Goal: Task Accomplishment & Management: Use online tool/utility

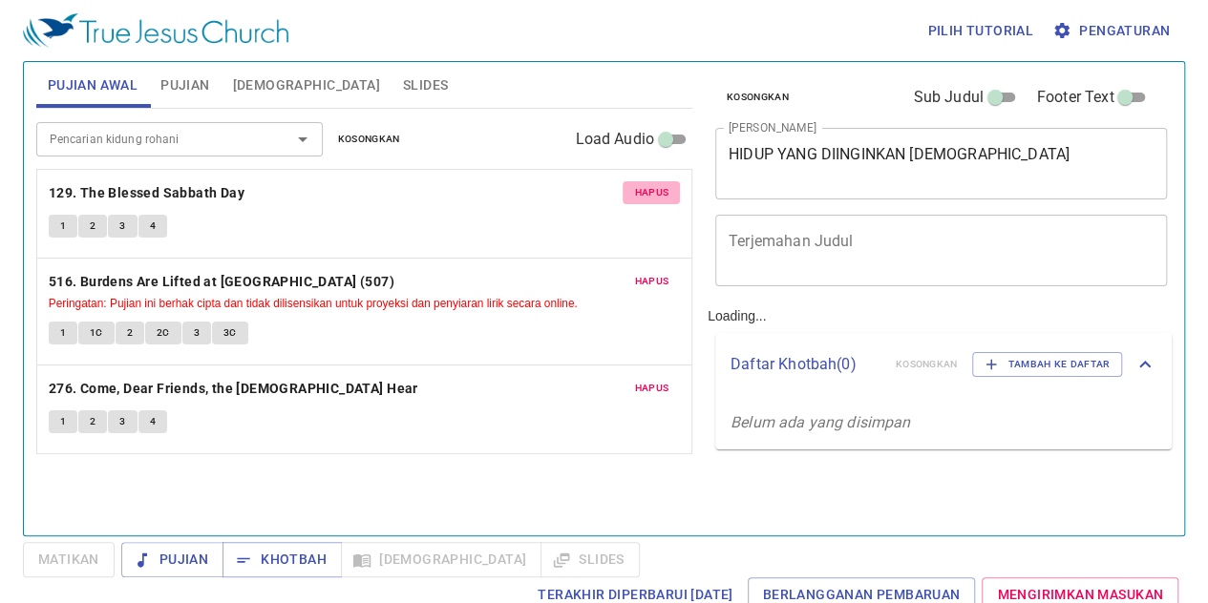
click at [648, 191] on span "Hapus" at bounding box center [651, 192] width 34 height 17
click at [648, 273] on span "Hapus" at bounding box center [651, 281] width 34 height 17
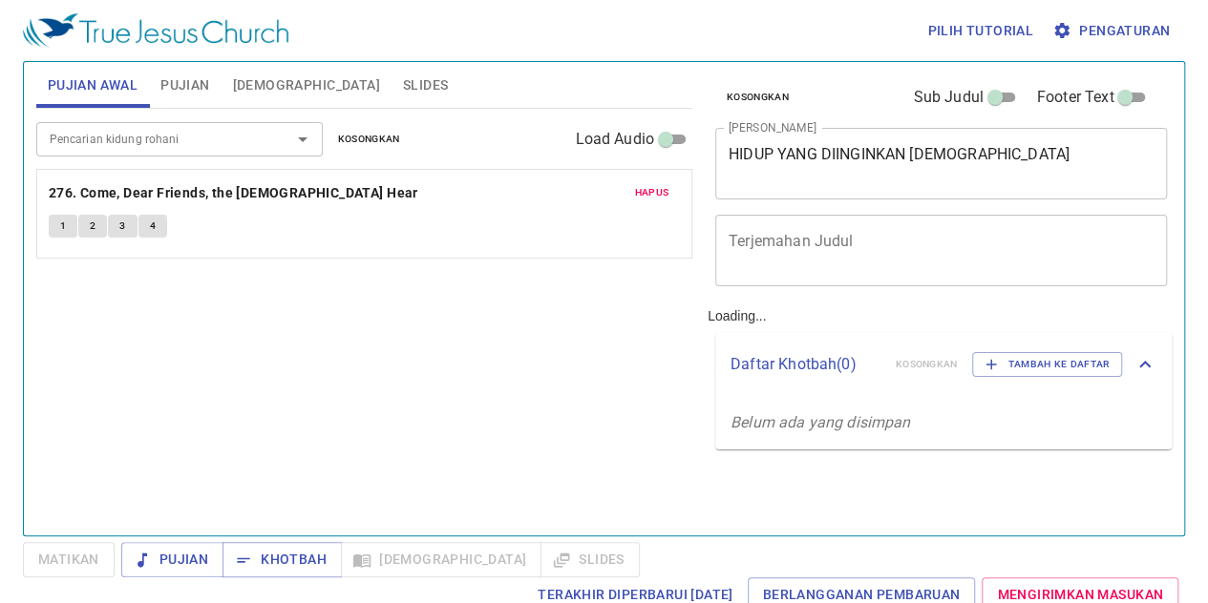
click at [648, 191] on span "Hapus" at bounding box center [651, 192] width 34 height 17
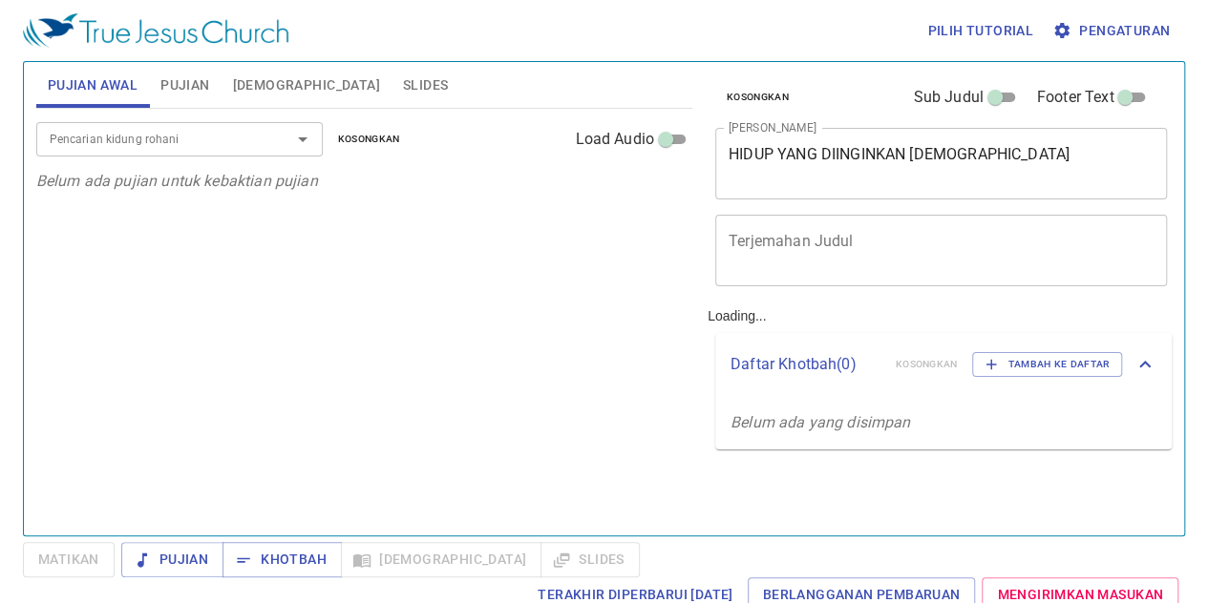
click at [648, 191] on p "Belum ada pujian untuk kebaktian pujian" at bounding box center [364, 181] width 656 height 23
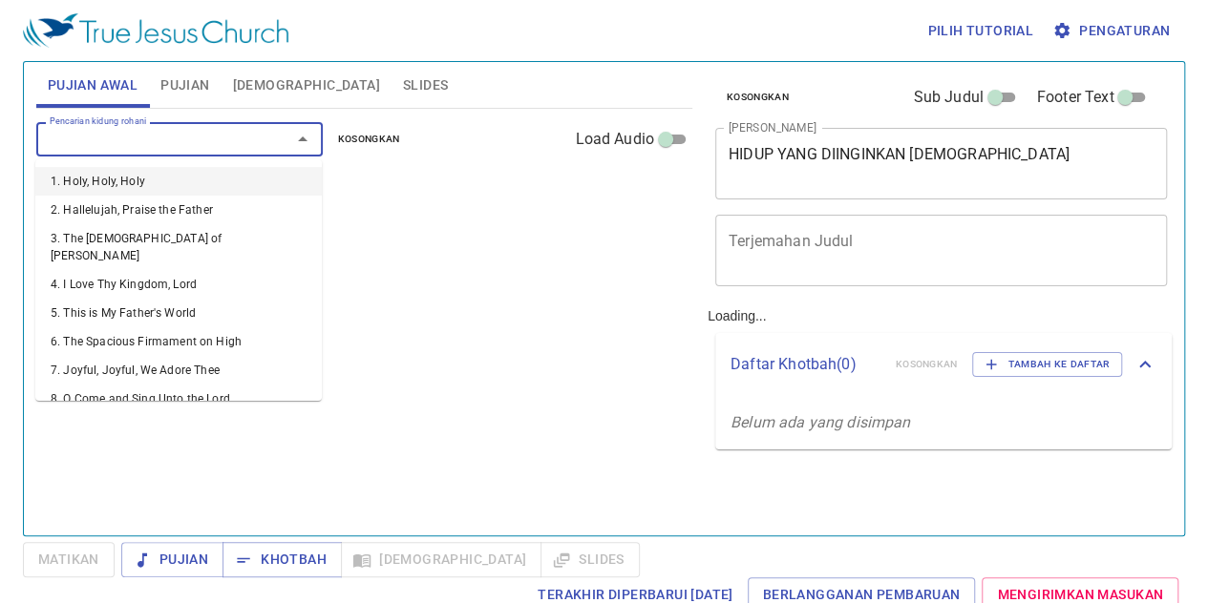
click at [256, 138] on input "Pencarian kidung rohani" at bounding box center [151, 139] width 219 height 22
click at [193, 140] on input "Pencarian kidung rohani" at bounding box center [151, 139] width 219 height 22
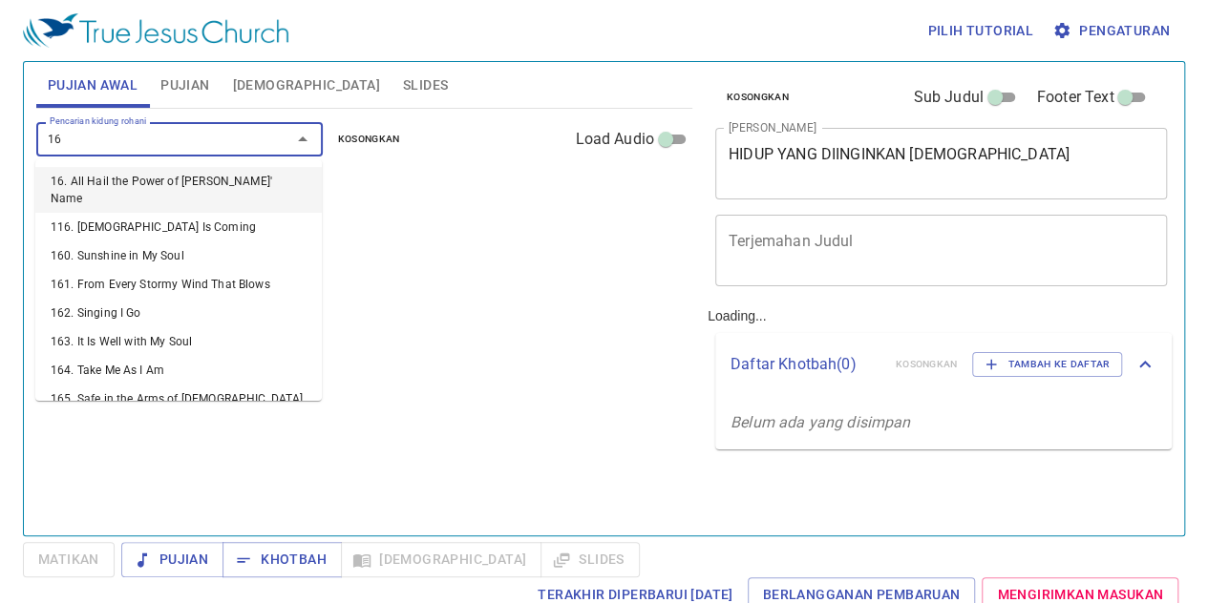
type input "169"
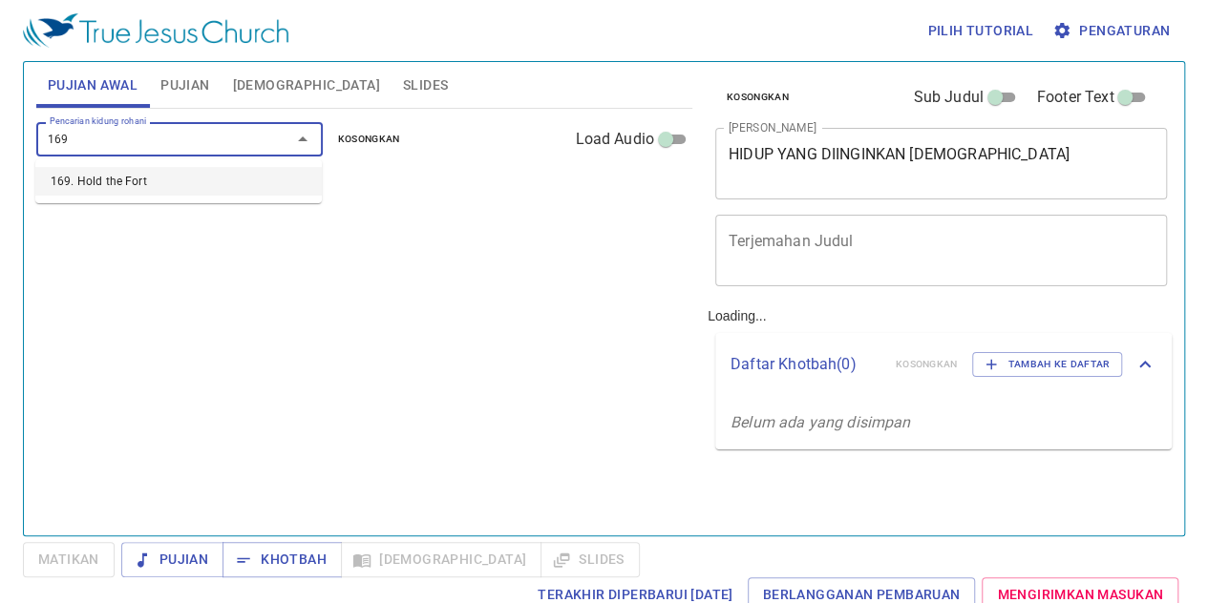
click at [185, 186] on li "169. Hold the Fort" at bounding box center [178, 181] width 286 height 29
click at [164, 146] on input "Pencarian kidung rohani" at bounding box center [151, 139] width 219 height 22
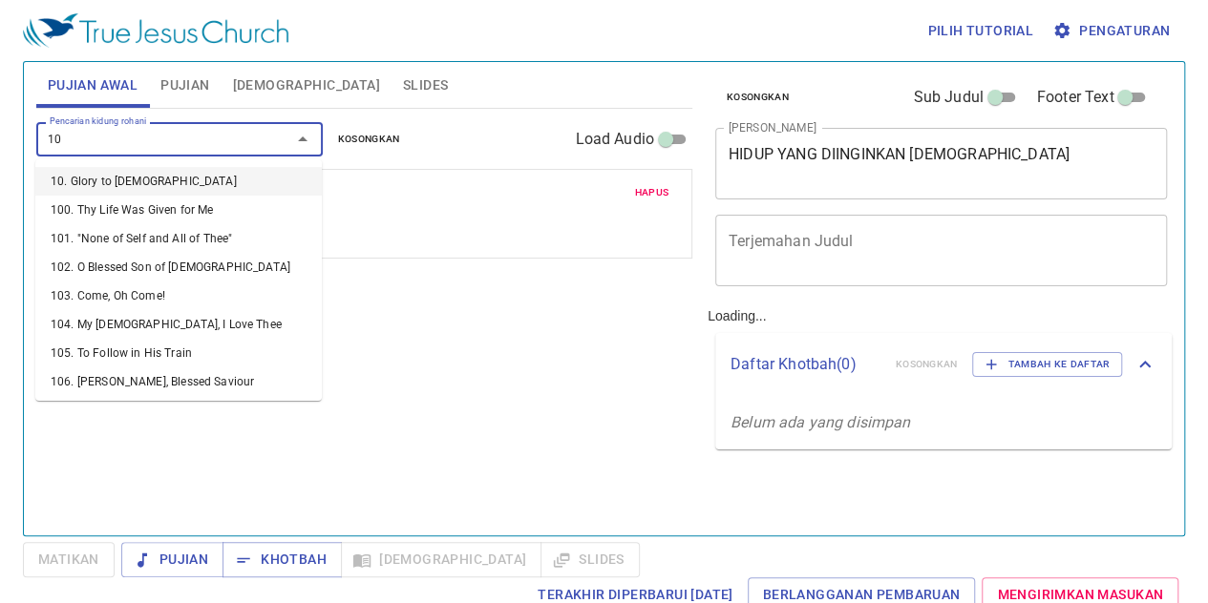
type input "106"
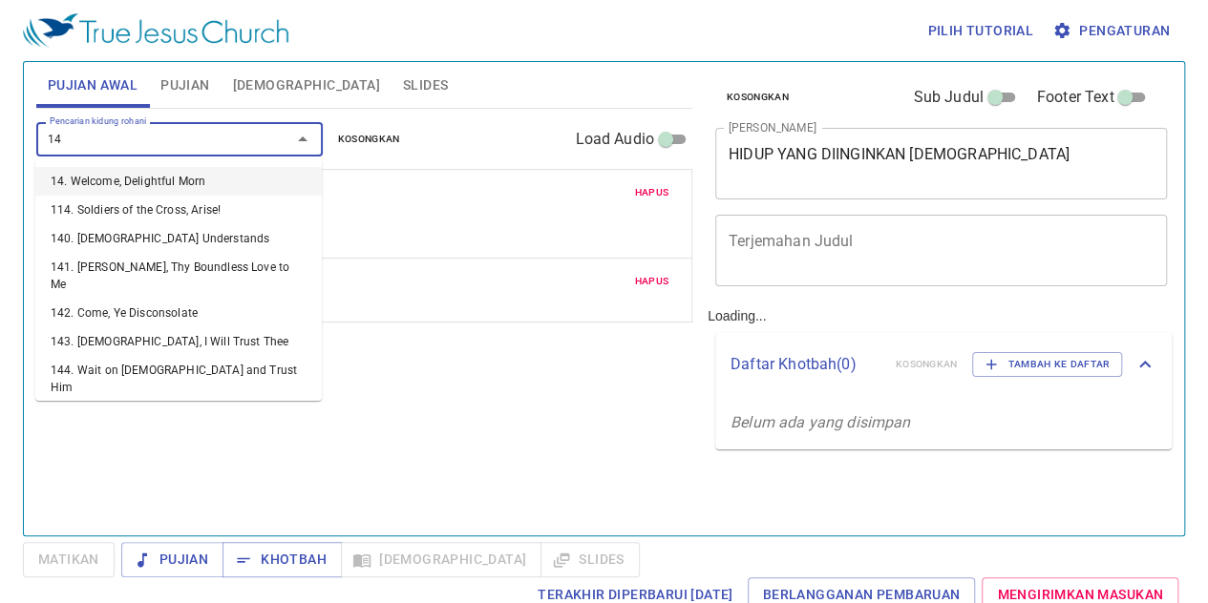
type input "149"
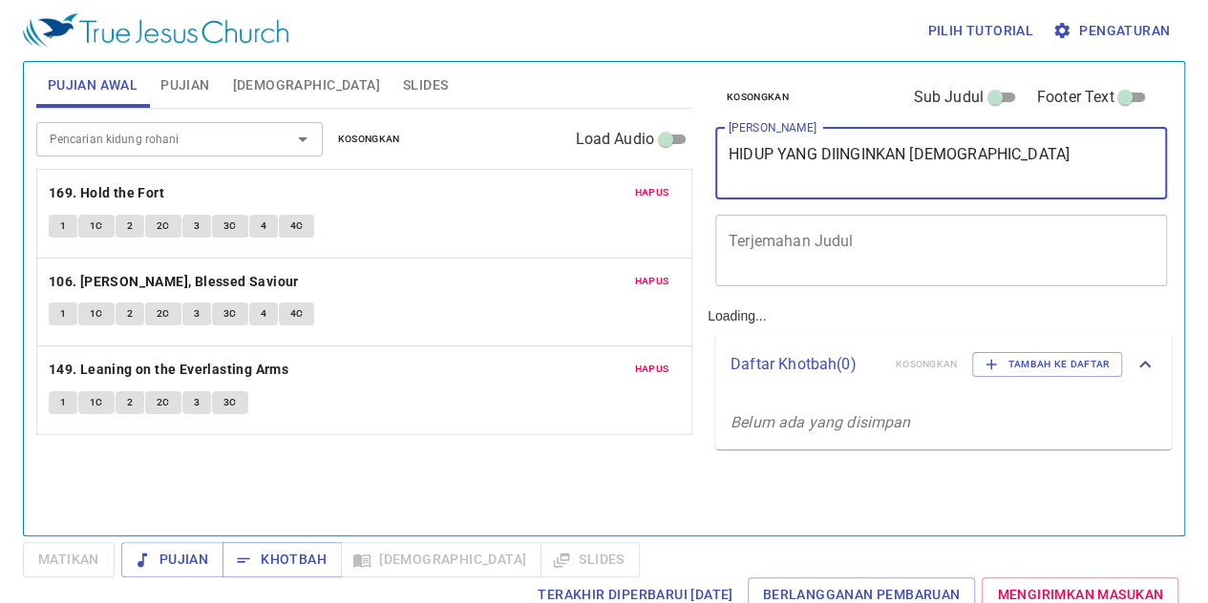
click at [1020, 163] on textarea "HIDUP YANG DIINGINKAN TUHAN" at bounding box center [940, 163] width 425 height 36
type textarea "[PERSON_NAME]"
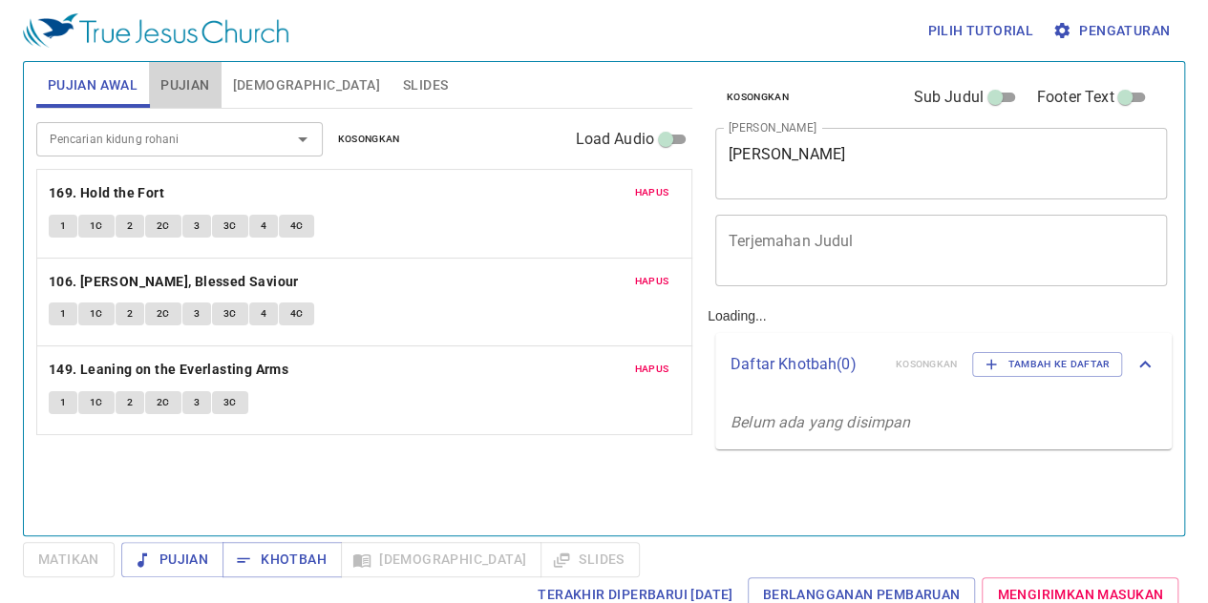
click at [185, 85] on span "Pujian" at bounding box center [184, 86] width 49 height 24
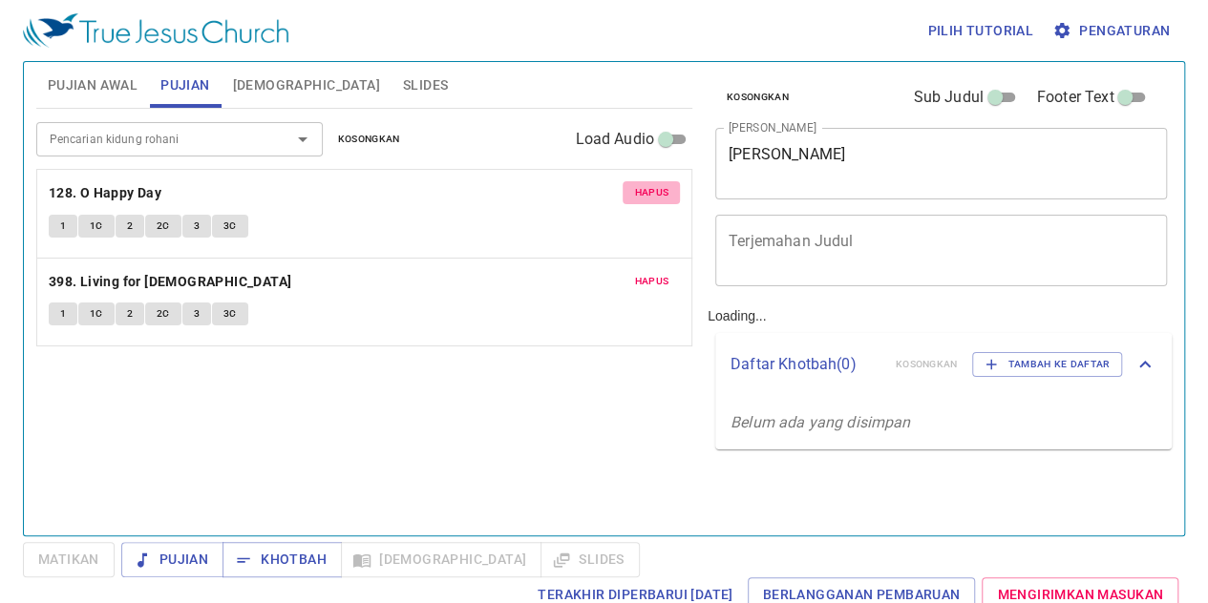
click at [660, 191] on span "Hapus" at bounding box center [651, 192] width 34 height 17
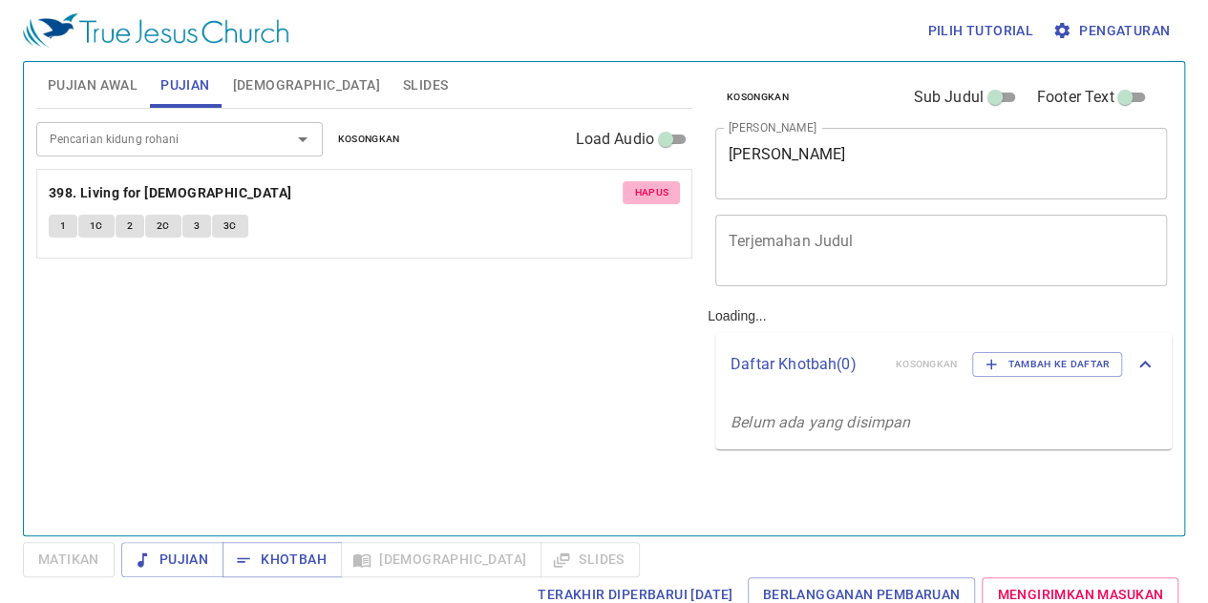
click at [660, 191] on span "Hapus" at bounding box center [651, 192] width 34 height 17
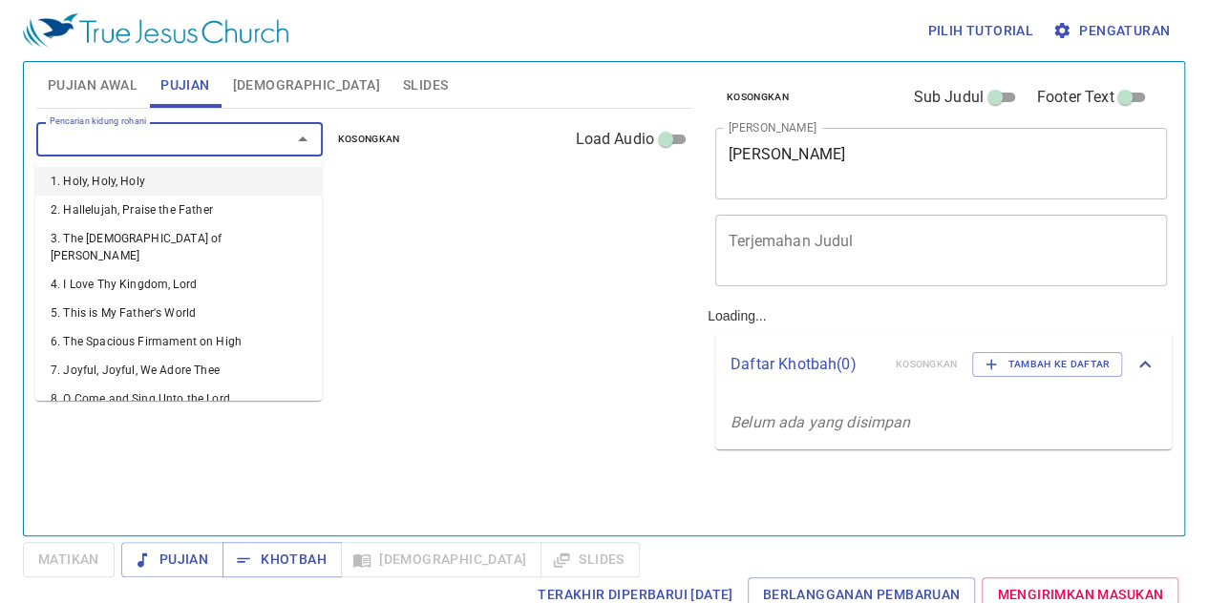
click at [246, 137] on input "Pencarian kidung rohani" at bounding box center [151, 139] width 219 height 22
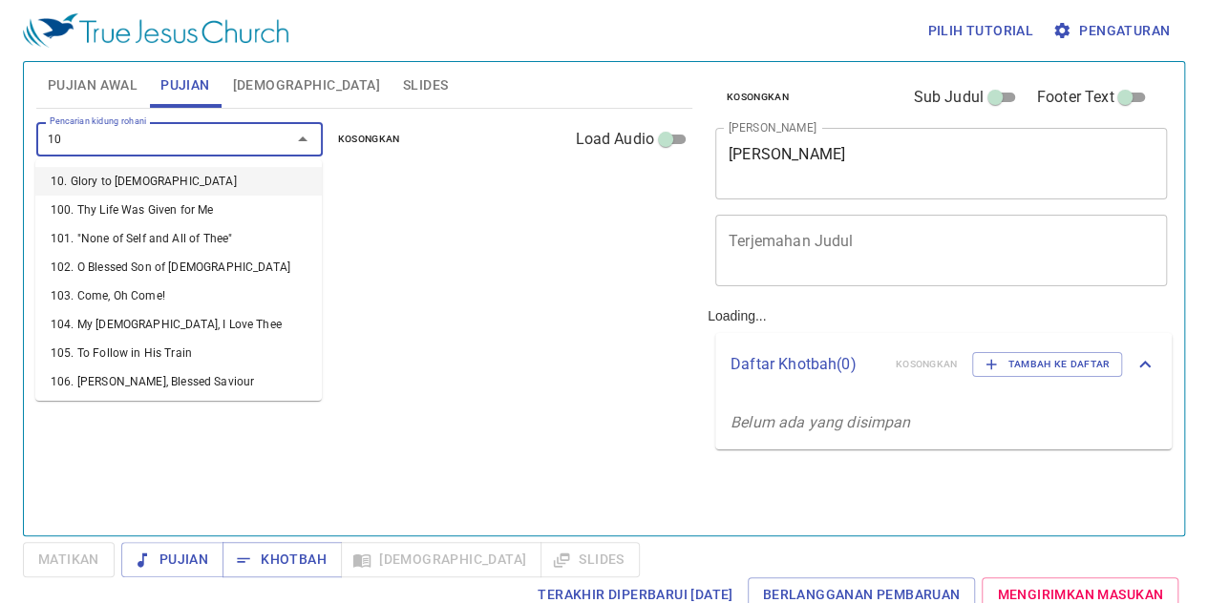
type input "107"
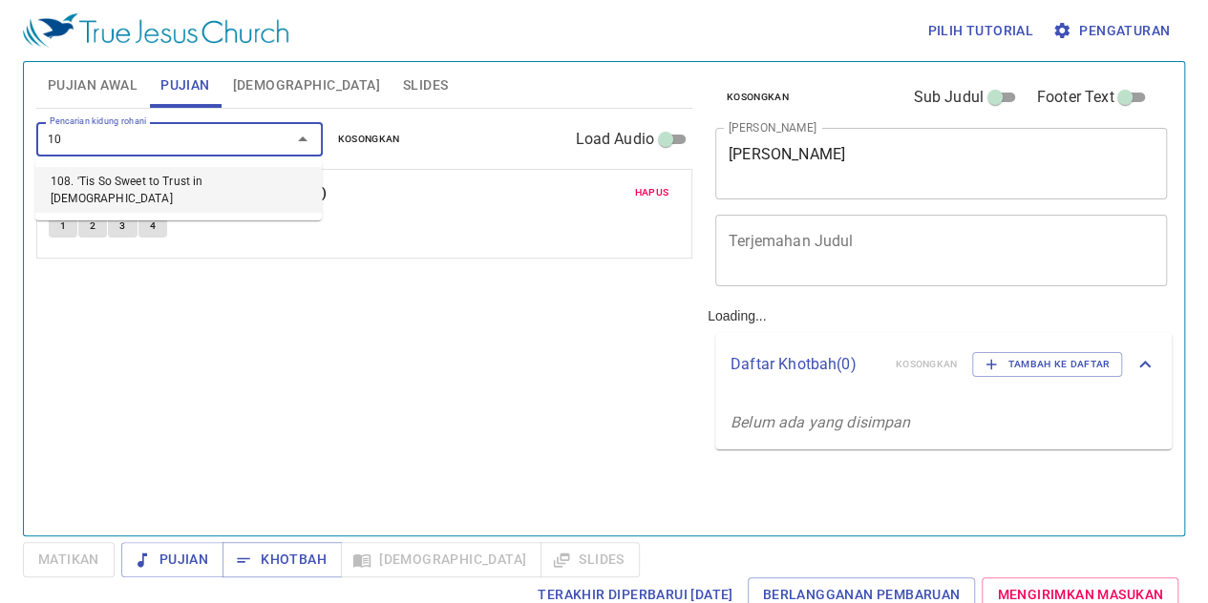
type input "108"
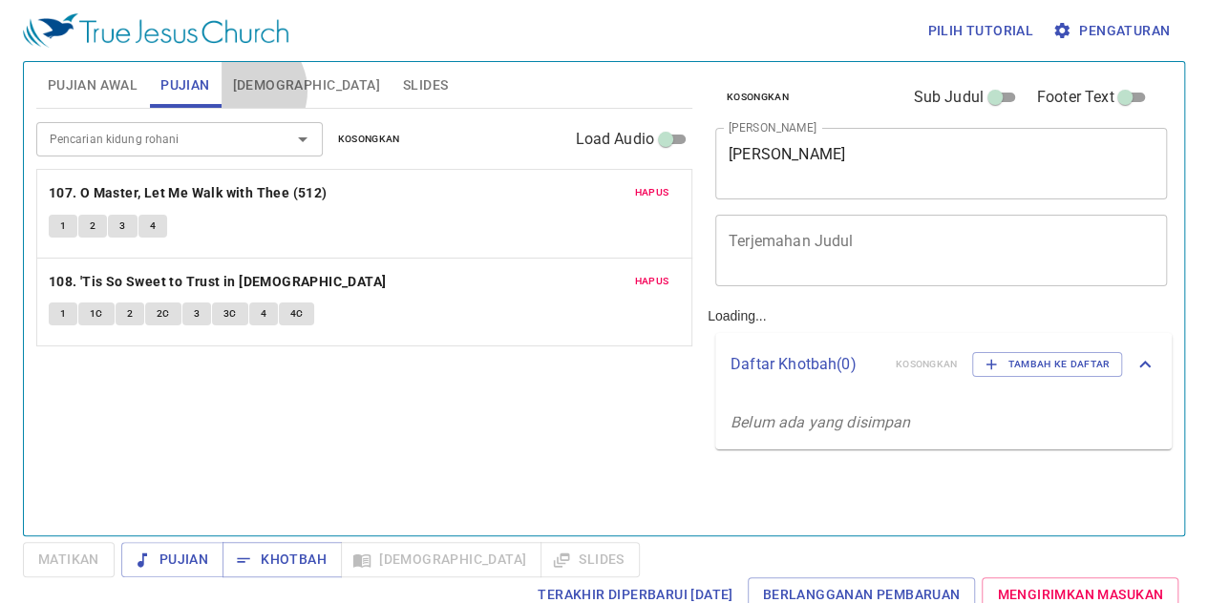
click at [241, 91] on span "[DEMOGRAPHIC_DATA]" at bounding box center [306, 86] width 147 height 24
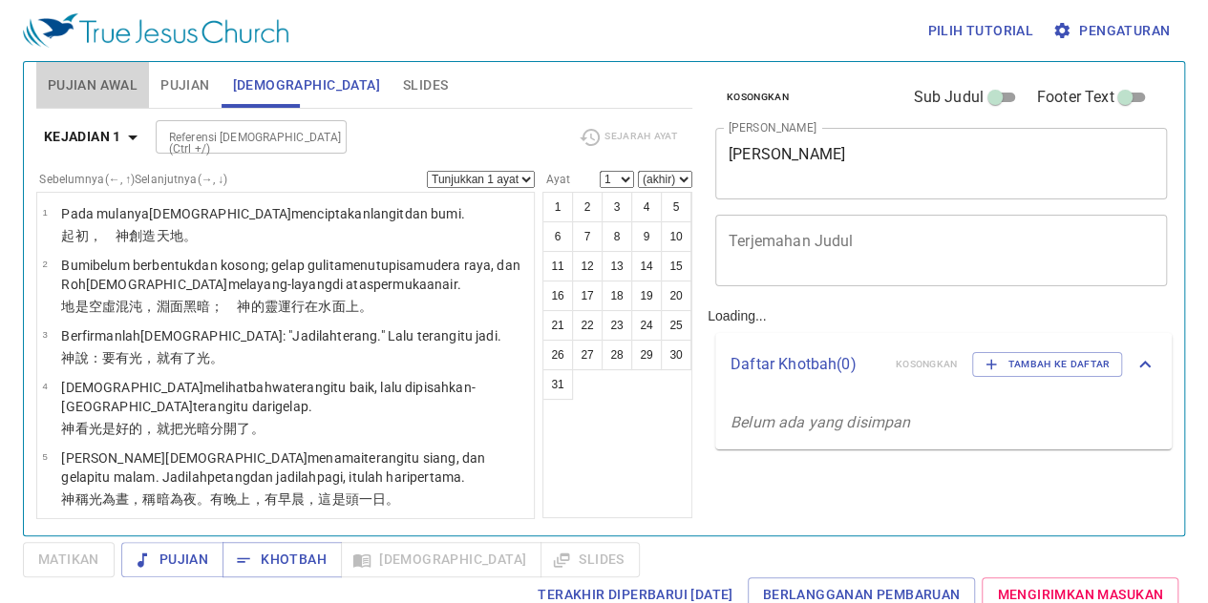
click at [118, 85] on span "Pujian Awal" at bounding box center [93, 86] width 90 height 24
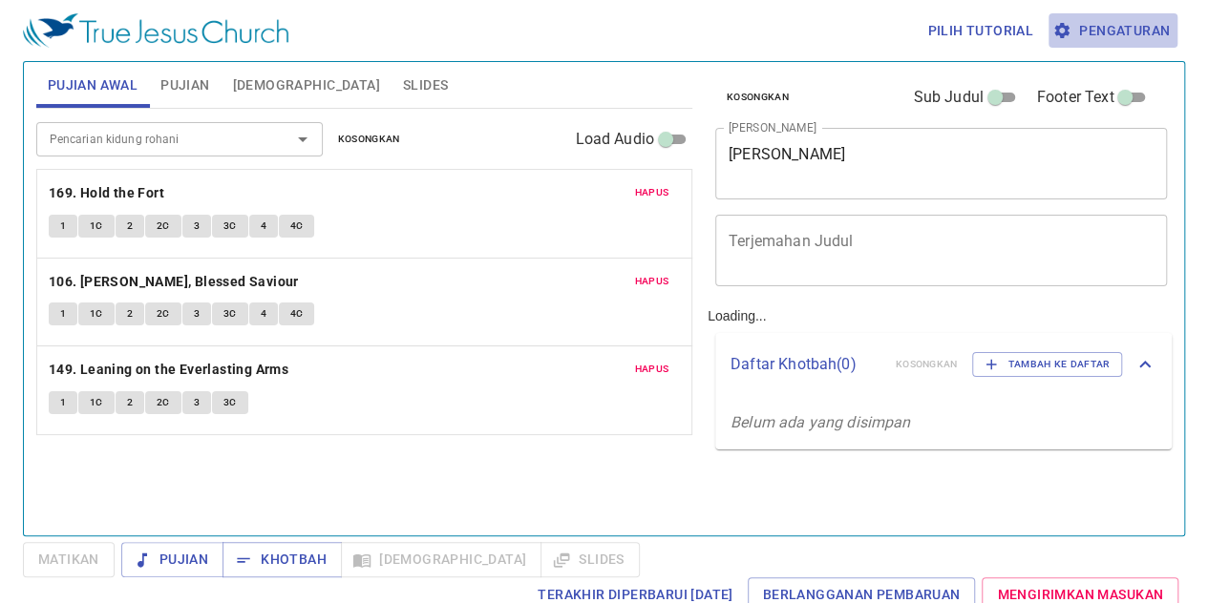
click at [1134, 32] on span "Pengaturan" at bounding box center [1113, 31] width 114 height 24
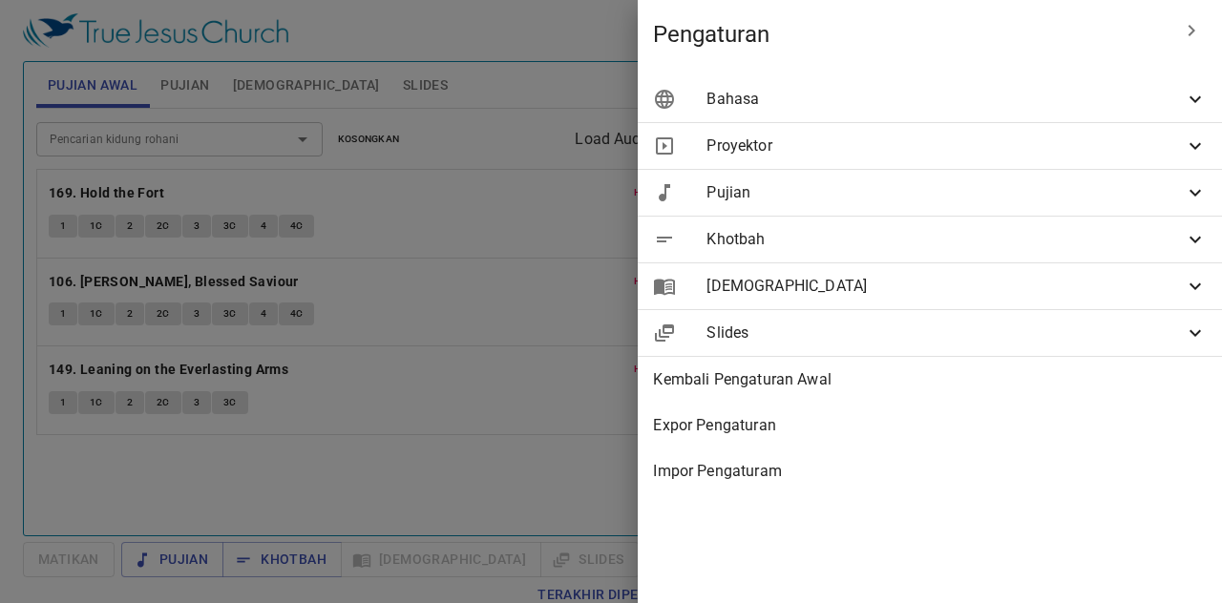
drag, startPoint x: 1051, startPoint y: 93, endPoint x: 1187, endPoint y: 108, distance: 136.4
click at [1187, 108] on div "Bahasa" at bounding box center [930, 99] width 584 height 46
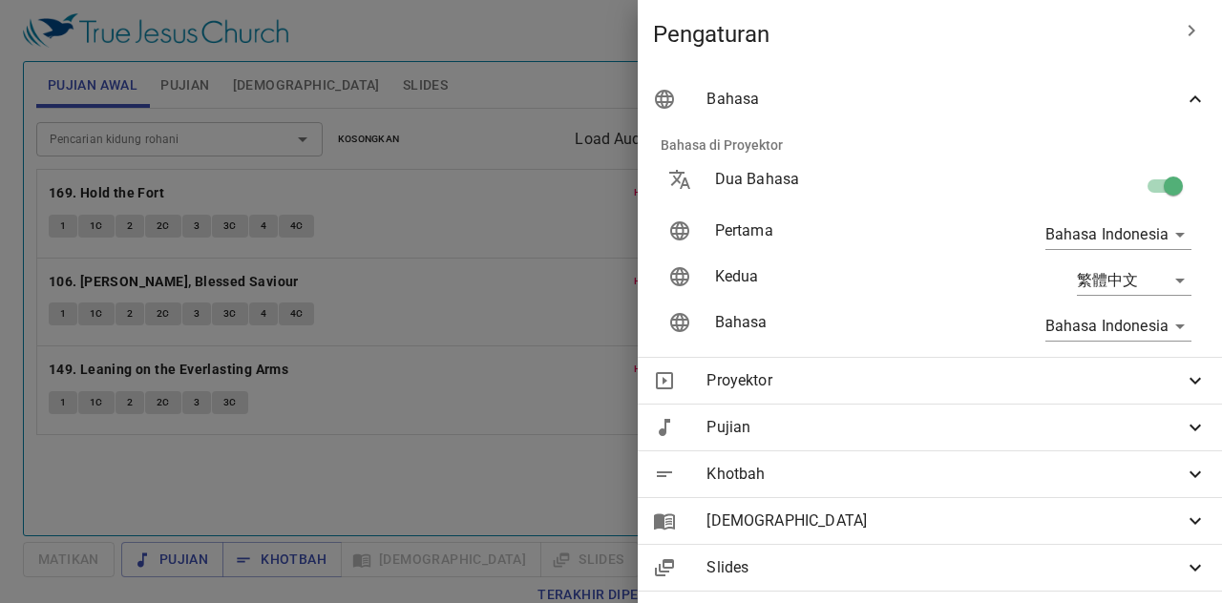
click at [1187, 108] on icon at bounding box center [1195, 99] width 23 height 23
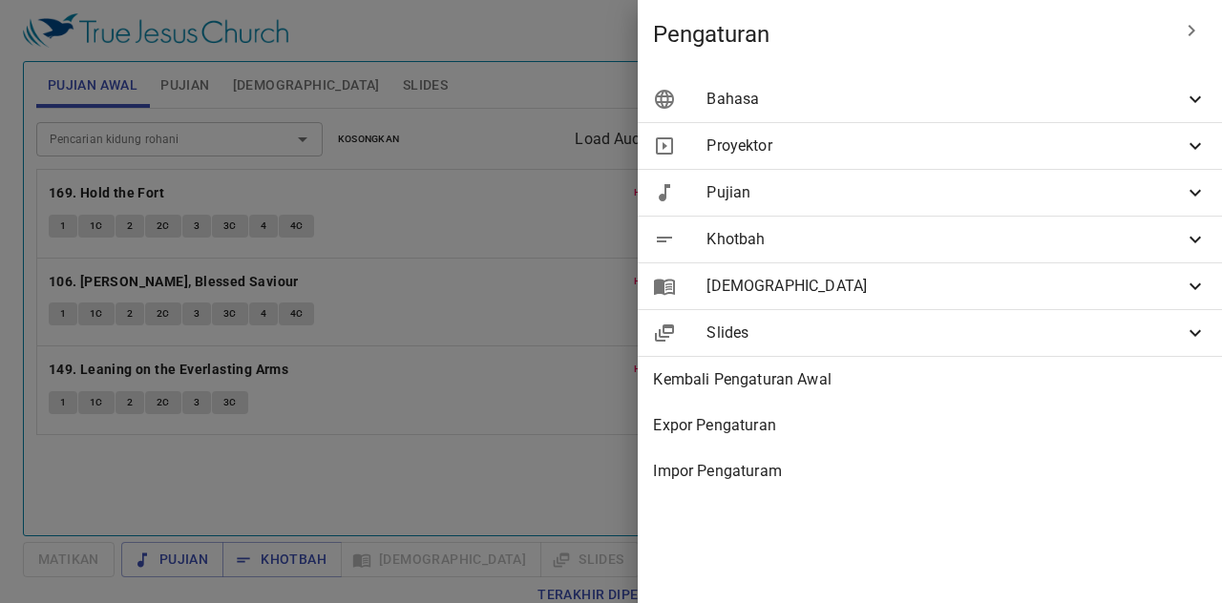
click at [1193, 96] on icon at bounding box center [1195, 99] width 23 height 23
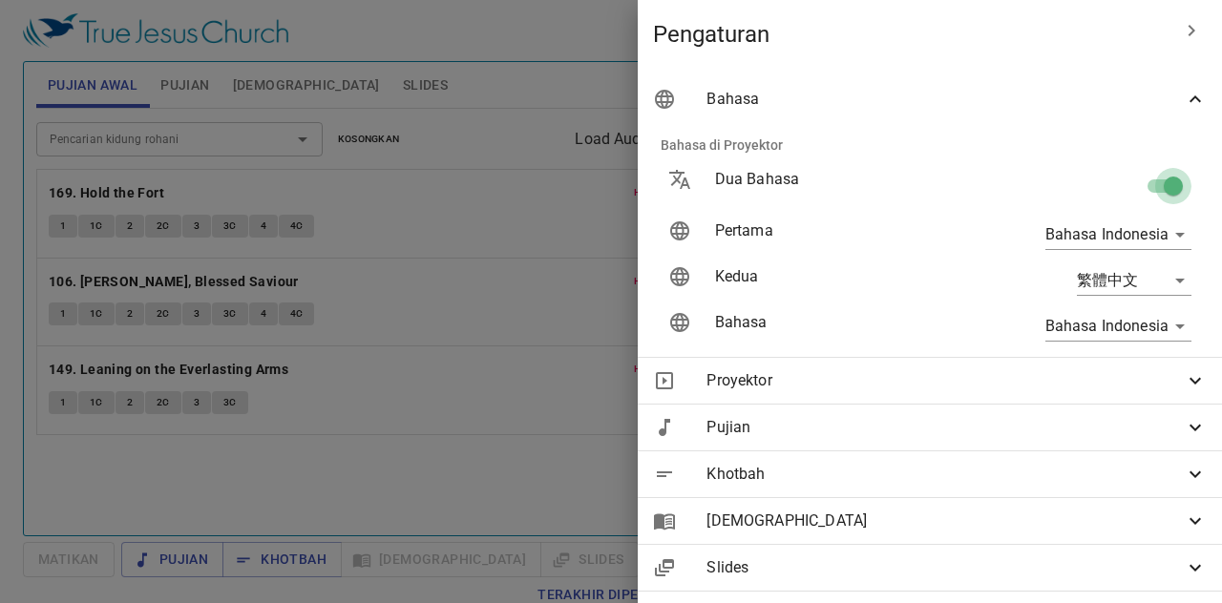
click at [1159, 179] on input "checkbox" at bounding box center [1173, 190] width 109 height 36
checkbox input "false"
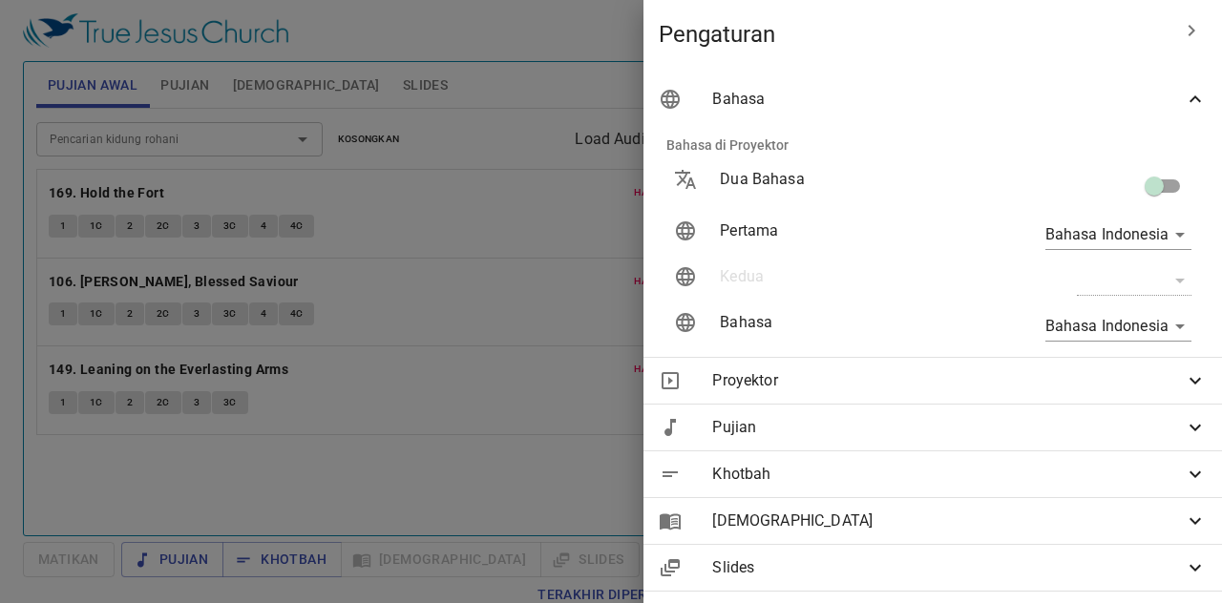
click at [547, 270] on div at bounding box center [611, 301] width 1222 height 603
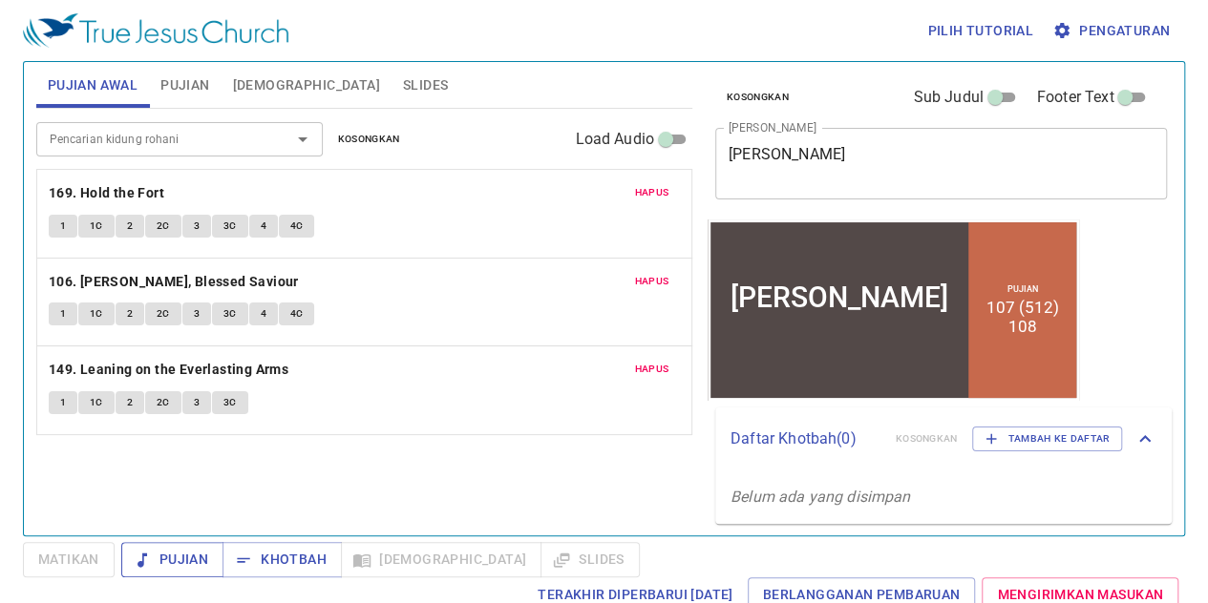
click at [181, 560] on span "Pujian" at bounding box center [173, 560] width 72 height 24
drag, startPoint x: 96, startPoint y: 562, endPoint x: 256, endPoint y: 564, distance: 159.4
click at [256, 564] on div "Matikan Pujian Khotbah Alkitab Slides Terakhir Diperbarui 2/7/2025 Berlangganan…" at bounding box center [604, 577] width 1162 height 70
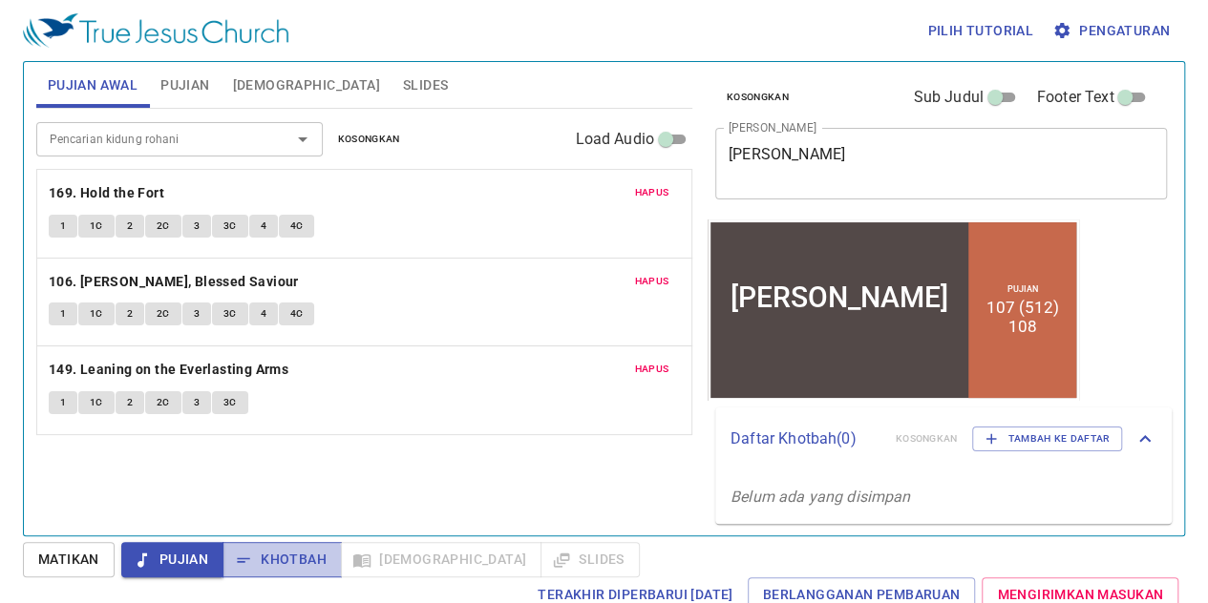
click at [256, 564] on span "Khotbah" at bounding box center [282, 560] width 89 height 24
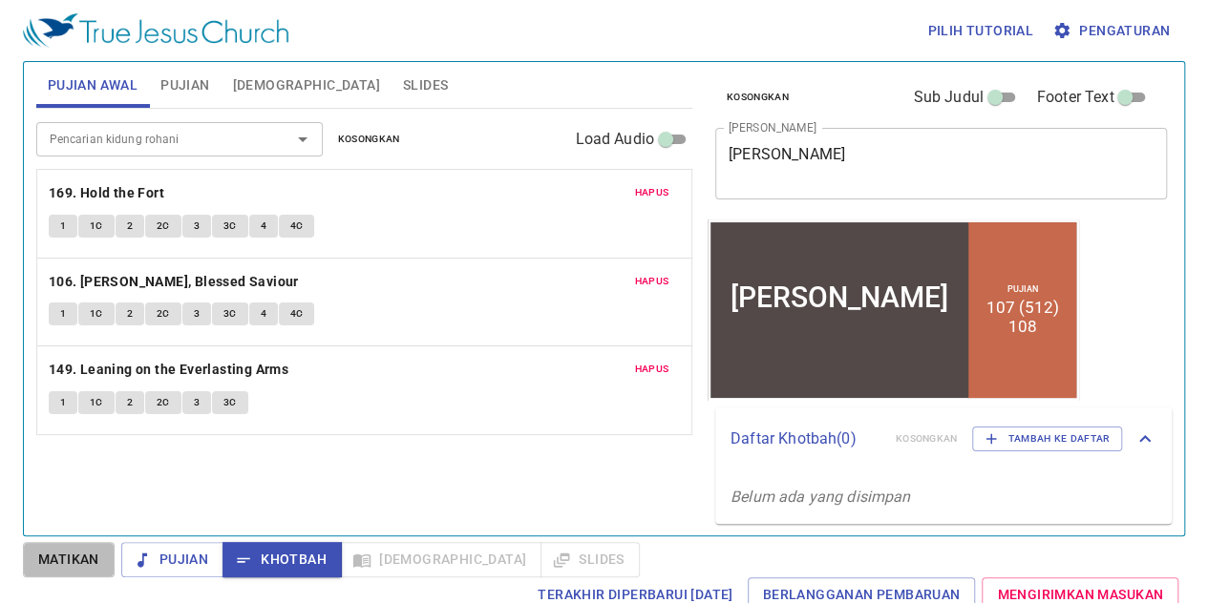
click at [97, 558] on span "Matikan" at bounding box center [68, 560] width 61 height 24
click at [271, 560] on span "Khotbah" at bounding box center [282, 560] width 89 height 24
click at [612, 482] on div "Pencarian kidung rohani Pencarian kidung rohani Kosongkan Load Audio Hapus 169.…" at bounding box center [364, 314] width 656 height 411
click at [179, 82] on span "Pujian" at bounding box center [184, 86] width 49 height 24
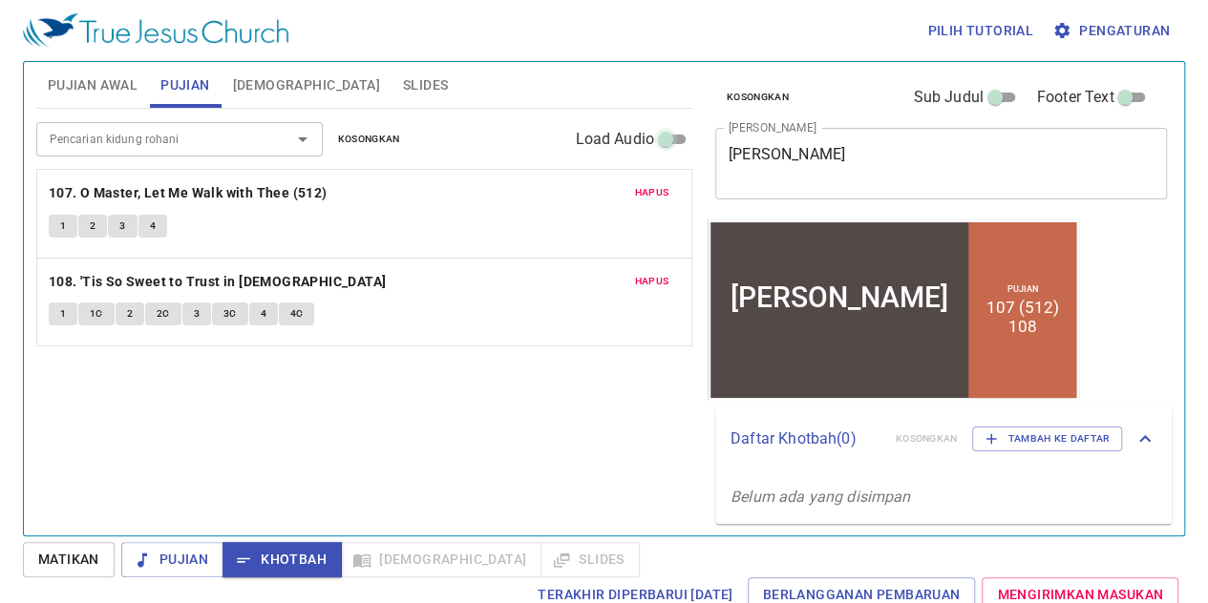
click at [666, 142] on input "Load Audio" at bounding box center [665, 143] width 69 height 23
checkbox input "true"
select select "1"
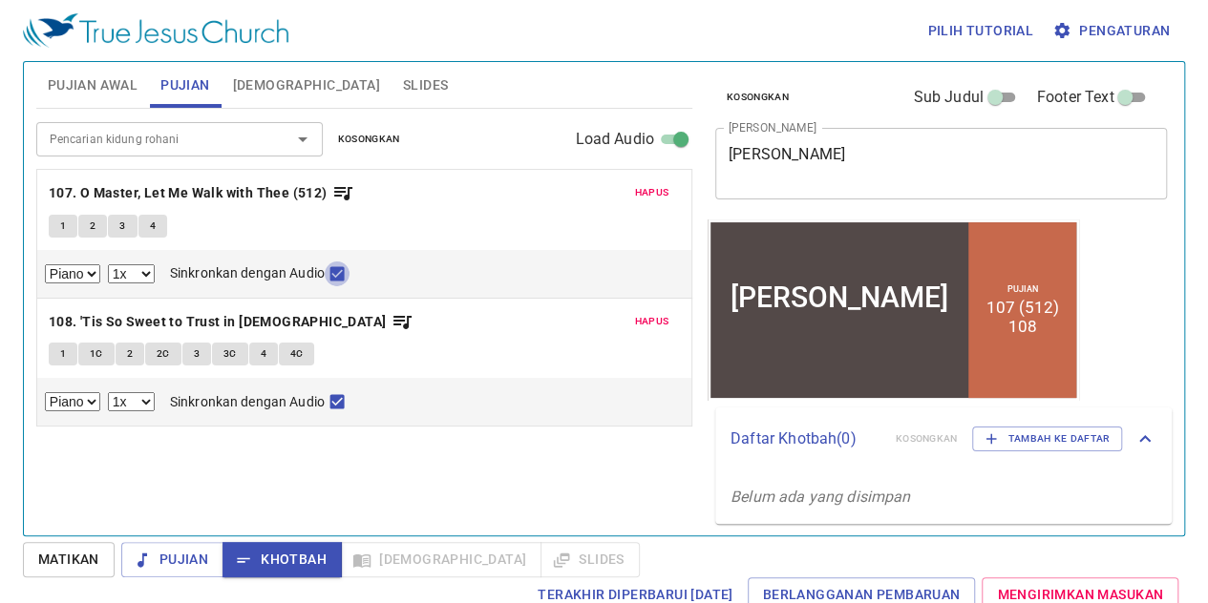
click at [334, 273] on input "Sinkronkan dengan Audio" at bounding box center [337, 277] width 25 height 25
checkbox input "true"
click at [339, 185] on icon "button" at bounding box center [342, 192] width 23 height 23
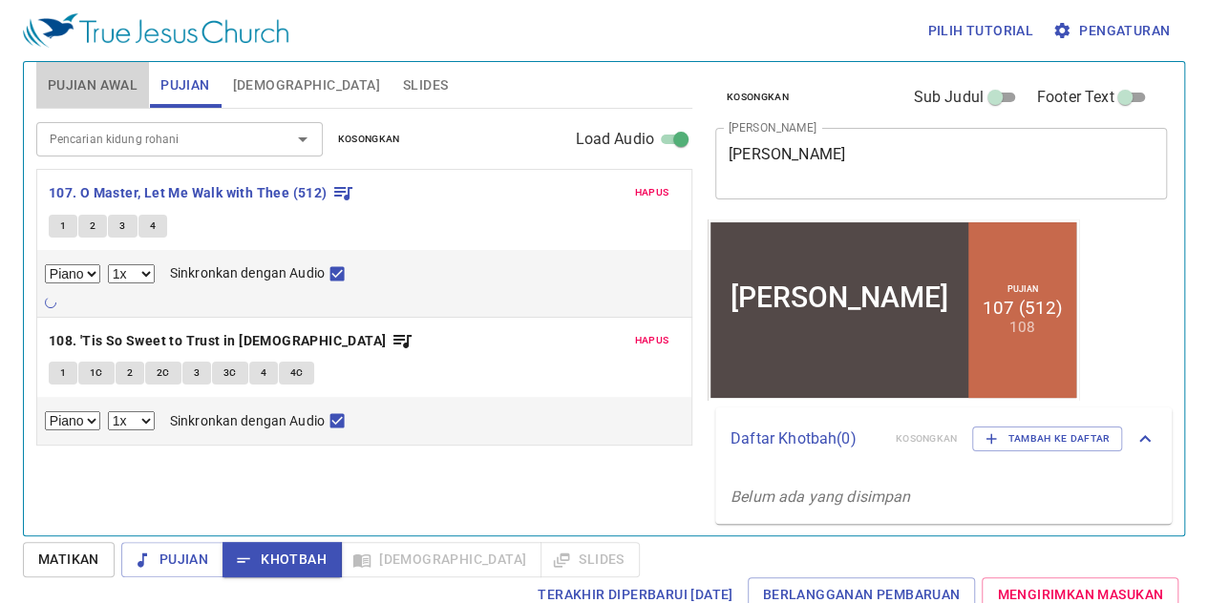
click at [82, 74] on span "Pujian Awal" at bounding box center [93, 86] width 90 height 24
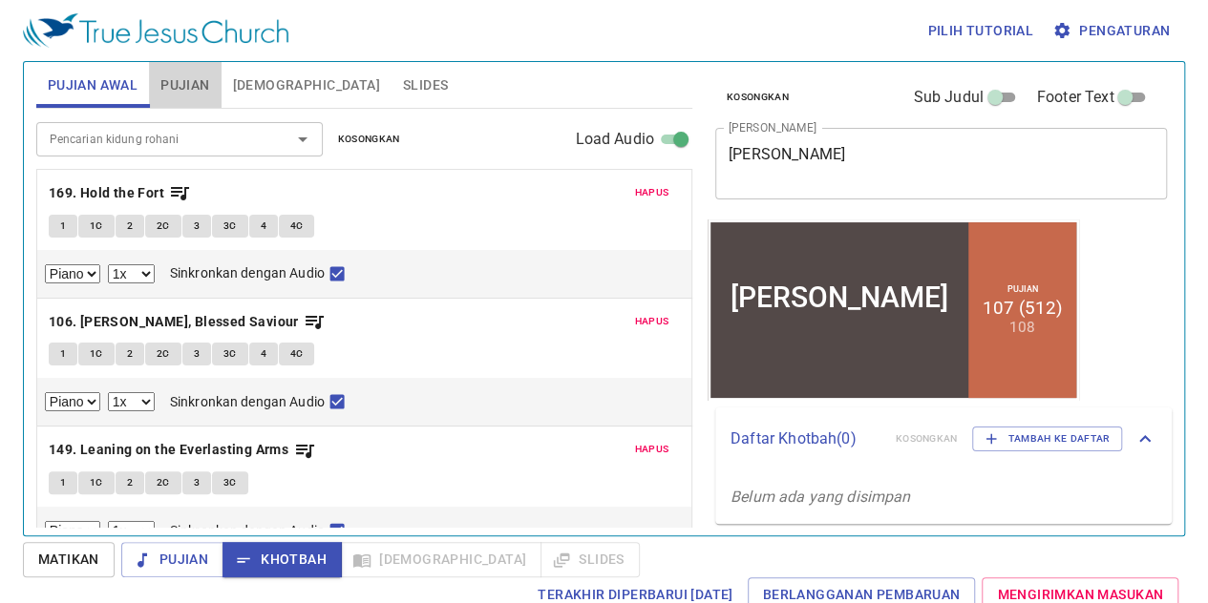
click at [177, 68] on button "Pujian" at bounding box center [185, 85] width 72 height 46
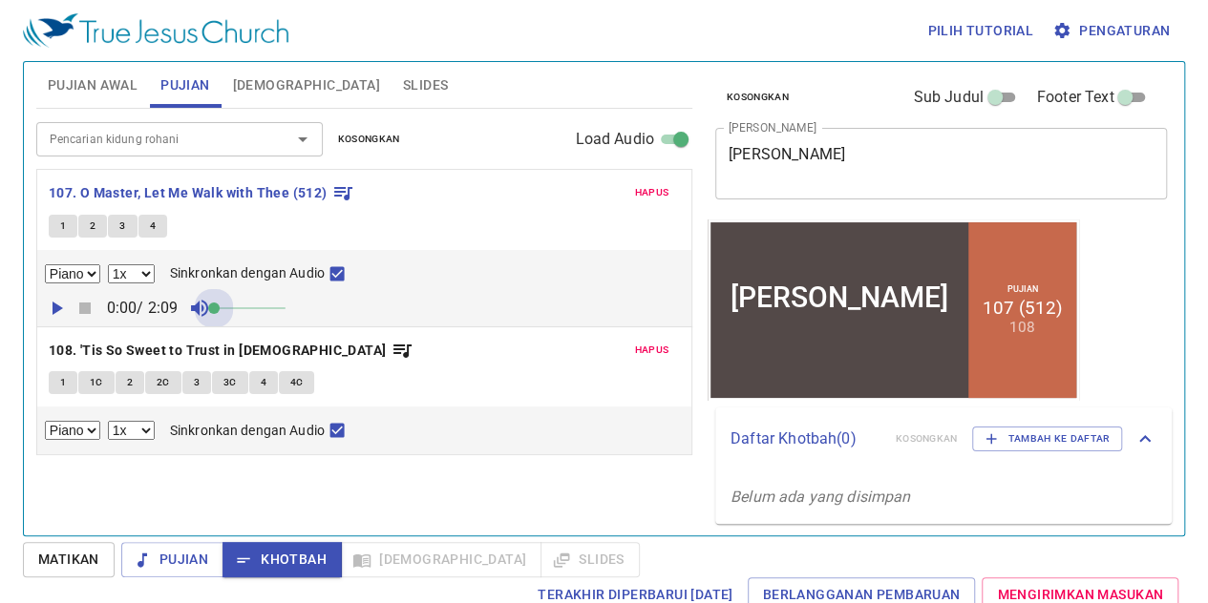
drag, startPoint x: 229, startPoint y: 305, endPoint x: 137, endPoint y: 318, distance: 92.6
click at [137, 318] on div "0:00 / 2:09" at bounding box center [364, 308] width 639 height 29
click at [53, 308] on icon "button" at bounding box center [58, 308] width 11 height 13
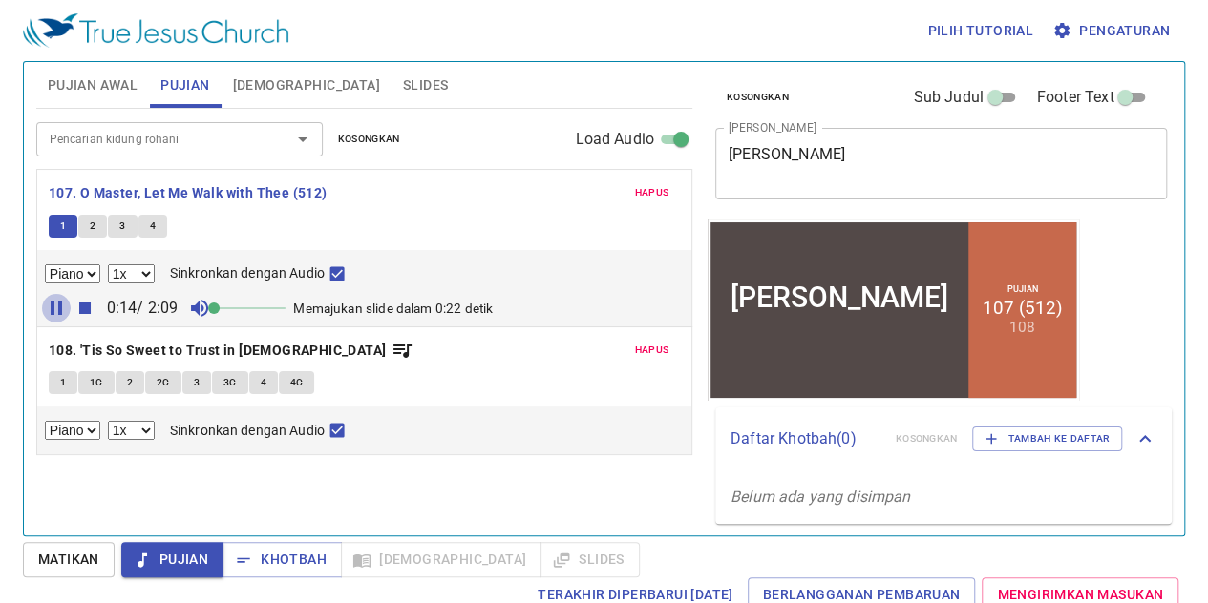
click at [51, 308] on icon "button" at bounding box center [56, 308] width 11 height 13
click at [282, 564] on span "Khotbah" at bounding box center [282, 560] width 89 height 24
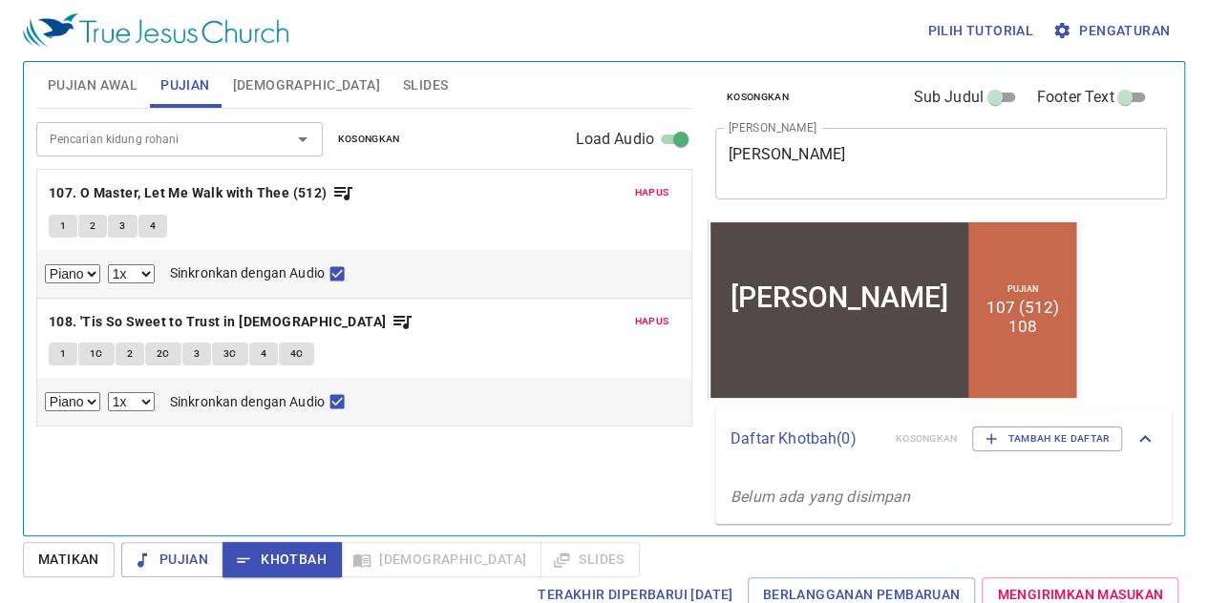
click at [587, 487] on div "Pencarian kidung rohani Pencarian kidung rohani Kosongkan Load Audio Hapus 107.…" at bounding box center [364, 314] width 656 height 411
click at [345, 194] on icon "button" at bounding box center [342, 192] width 23 height 23
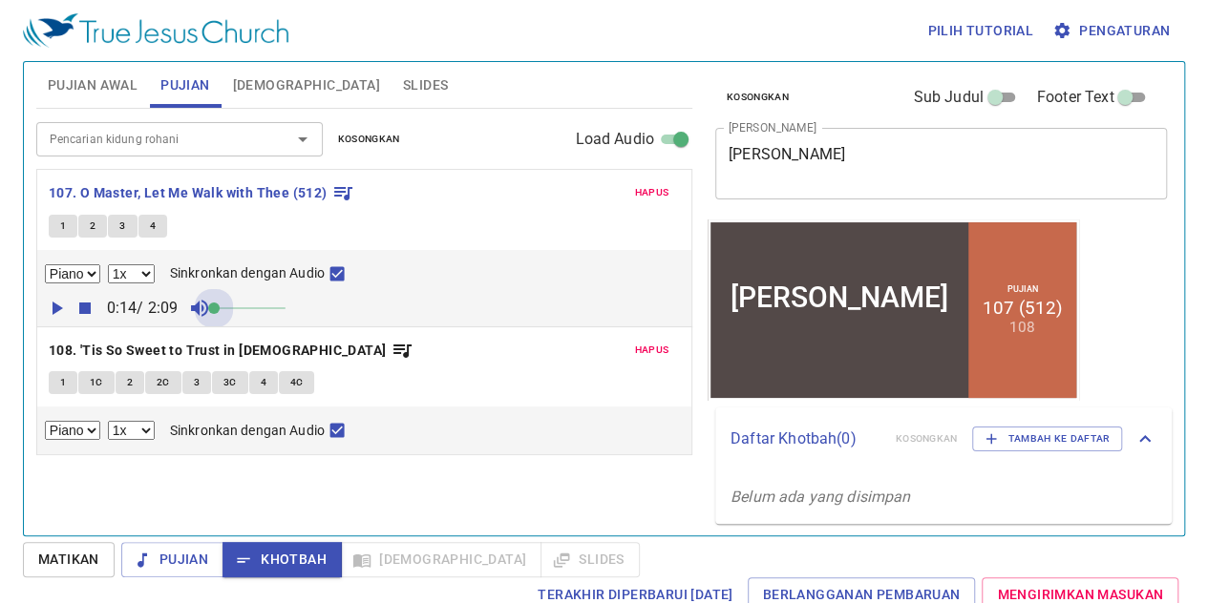
drag, startPoint x: 212, startPoint y: 314, endPoint x: 170, endPoint y: 315, distance: 42.0
click at [170, 315] on div "0:14 / 2:09" at bounding box center [364, 308] width 639 height 29
click at [579, 288] on div "Piano 0.6x 0.7x 0.8x 0.9x 1x 1.1x 1.2x 1.3x 1.4x 1.5x 1.7x 2x Sinkronkan dengan…" at bounding box center [364, 288] width 654 height 76
click at [663, 135] on input "Load Audio" at bounding box center [680, 143] width 69 height 23
checkbox input "false"
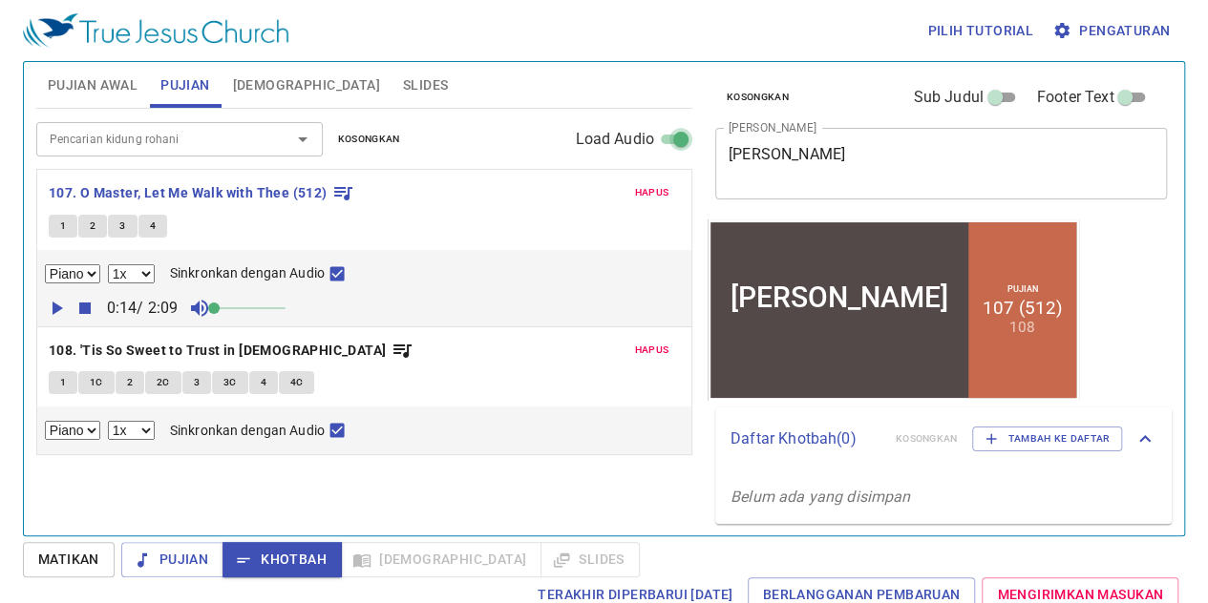
checkbox input "false"
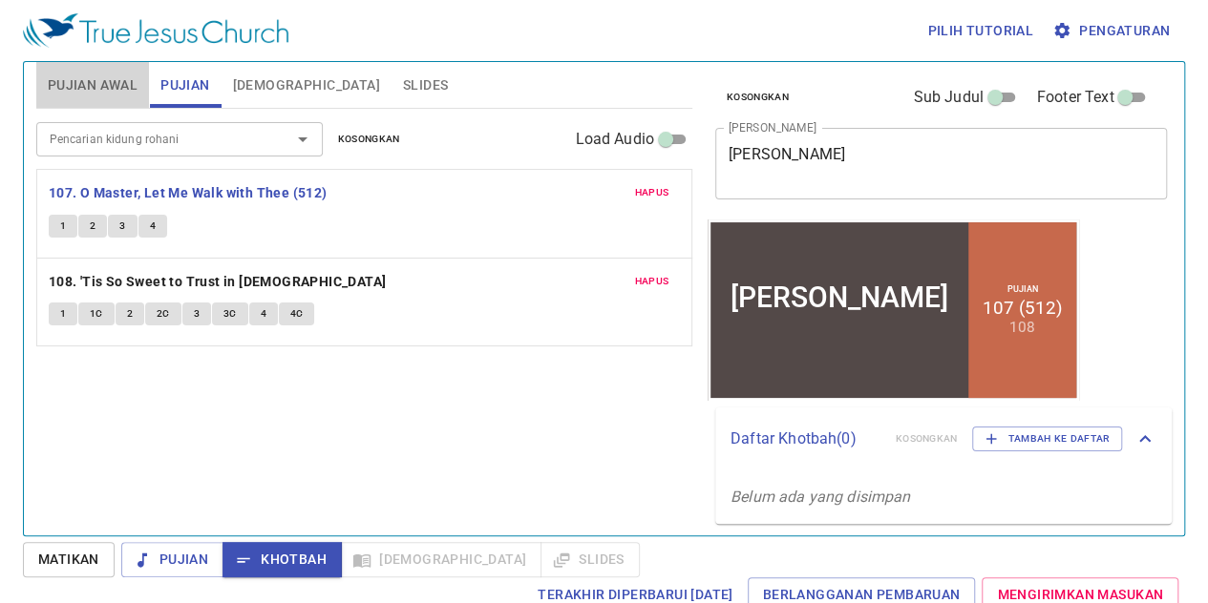
click at [106, 91] on span "Pujian Awal" at bounding box center [93, 86] width 90 height 24
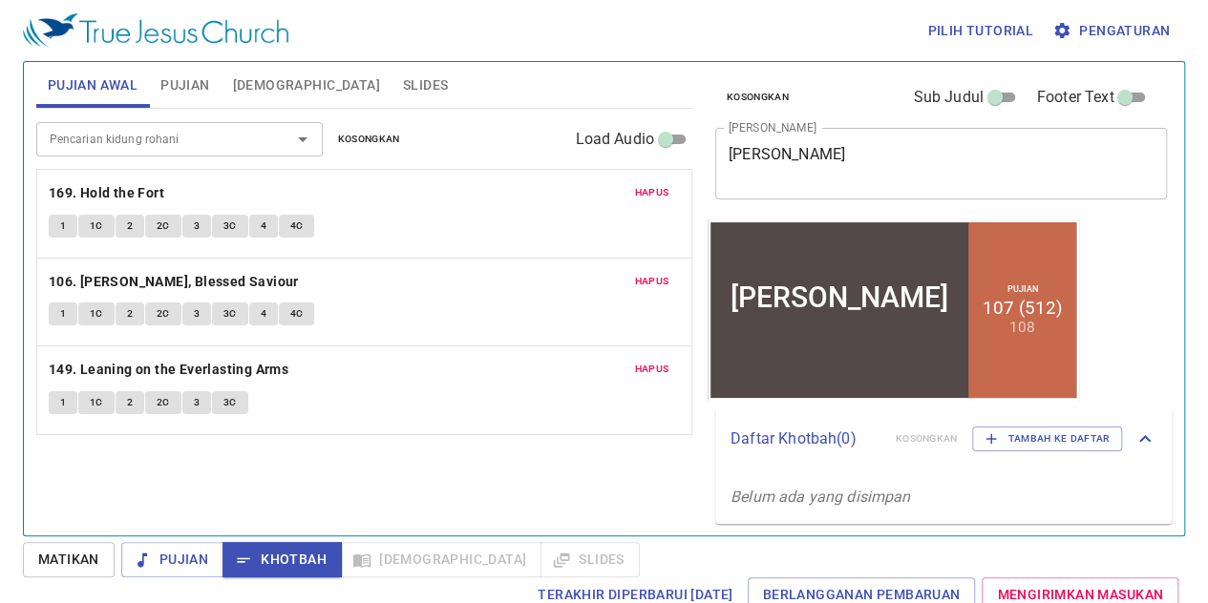
click at [541, 471] on div "Pencarian kidung rohani Pencarian kidung rohani Kosongkan Load Audio Hapus 169.…" at bounding box center [364, 314] width 656 height 411
click at [178, 98] on button "Pujian" at bounding box center [185, 85] width 72 height 46
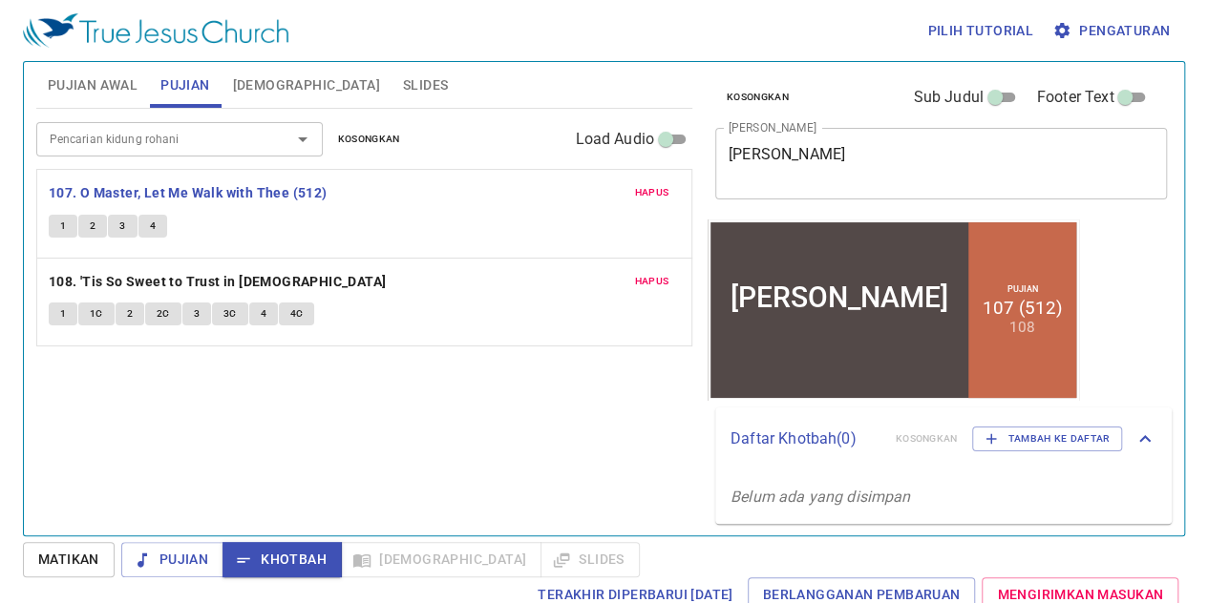
click at [485, 443] on div "Pencarian kidung rohani Pencarian kidung rohani Kosongkan Load Audio Hapus 107.…" at bounding box center [364, 314] width 656 height 411
drag, startPoint x: 485, startPoint y: 443, endPoint x: 268, endPoint y: 191, distance: 332.4
click at [268, 191] on div "Pencarian kidung rohani Pencarian kidung rohani Kosongkan Load Audio Hapus 107.…" at bounding box center [364, 314] width 656 height 411
drag, startPoint x: 268, startPoint y: 191, endPoint x: 215, endPoint y: 398, distance: 213.9
click at [215, 398] on div "Pencarian kidung rohani Pencarian kidung rohani Kosongkan Load Audio Hapus 107.…" at bounding box center [364, 314] width 656 height 411
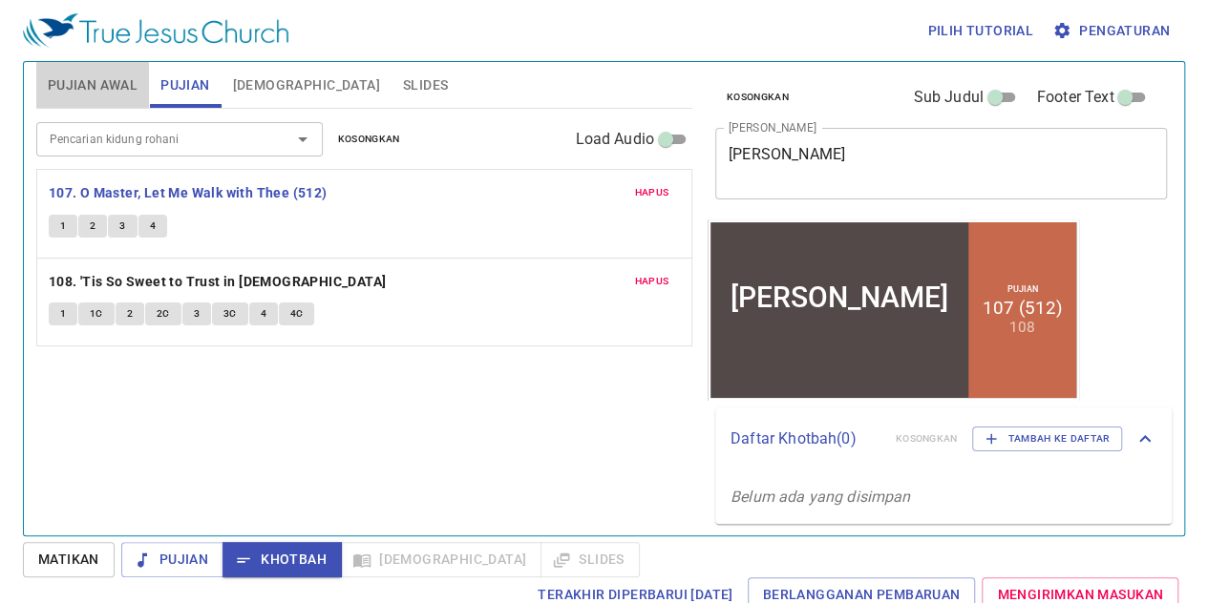
click at [101, 91] on span "Pujian Awal" at bounding box center [93, 86] width 90 height 24
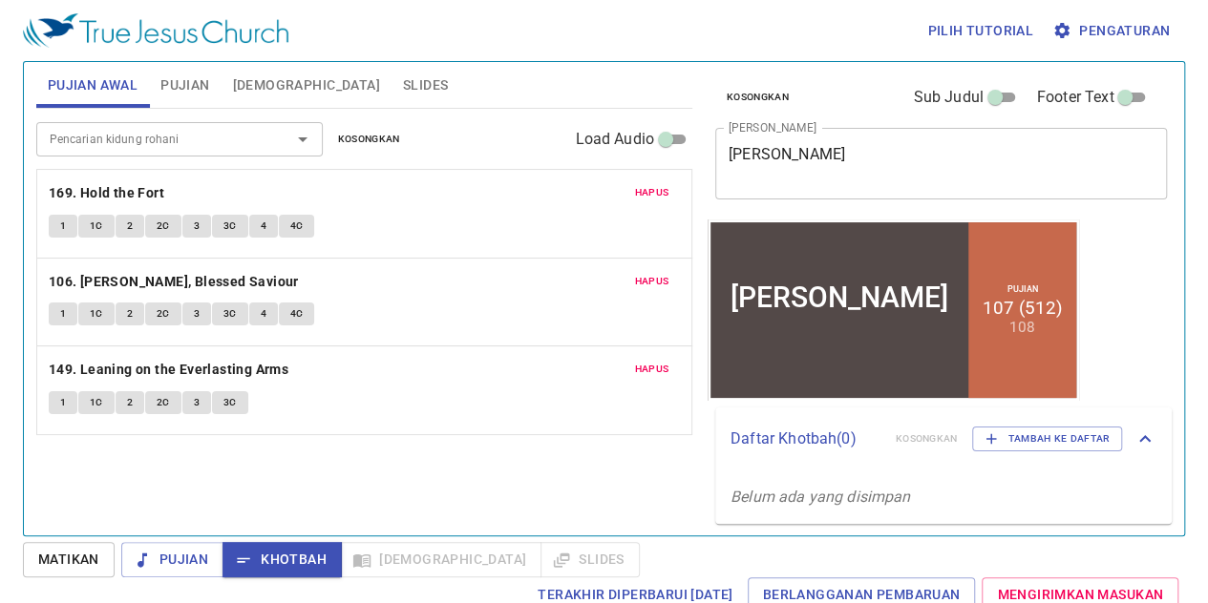
click at [399, 497] on div "Pencarian kidung rohani Pencarian kidung rohani Kosongkan Load Audio Hapus 169.…" at bounding box center [364, 314] width 656 height 411
click at [201, 89] on span "Pujian" at bounding box center [184, 86] width 49 height 24
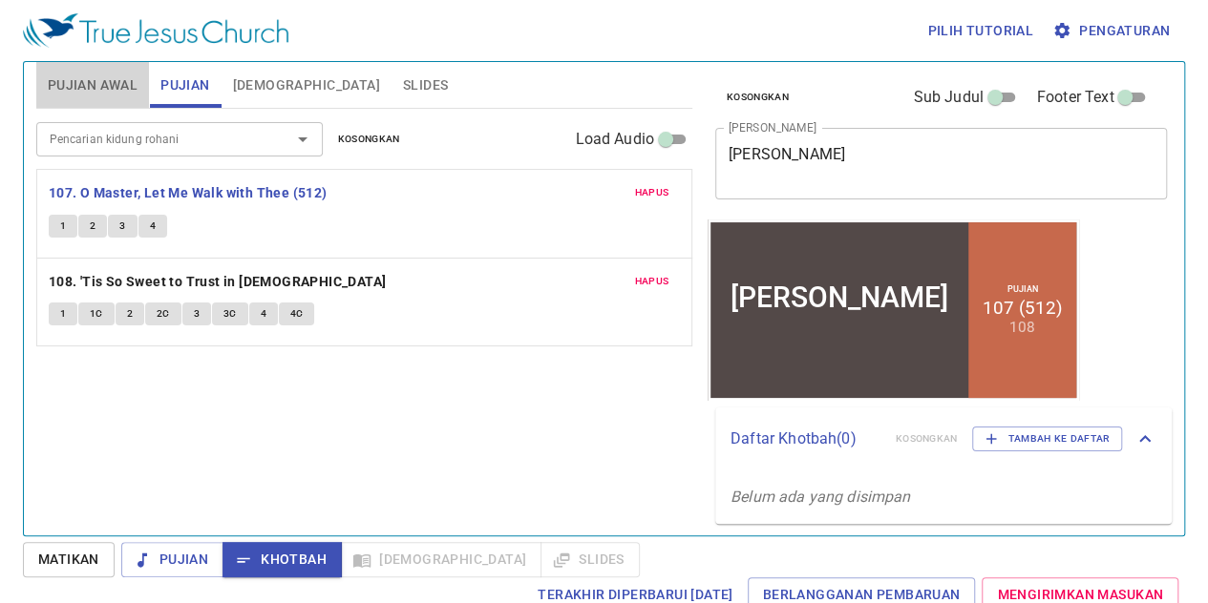
click at [124, 79] on span "Pujian Awal" at bounding box center [93, 86] width 90 height 24
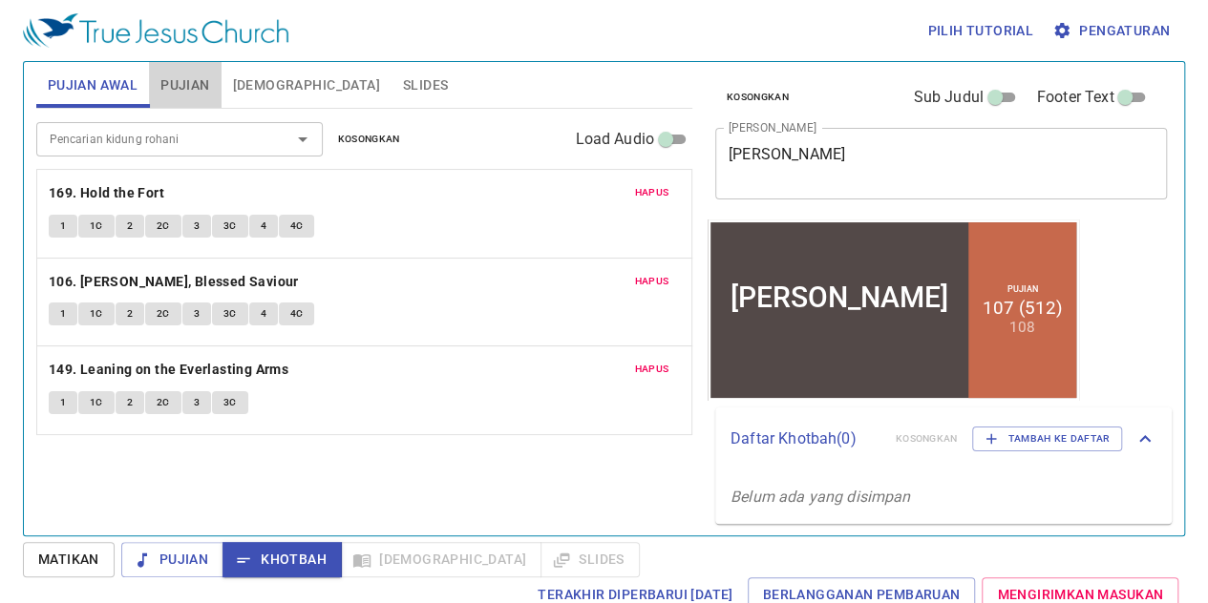
click at [176, 77] on span "Pujian" at bounding box center [184, 86] width 49 height 24
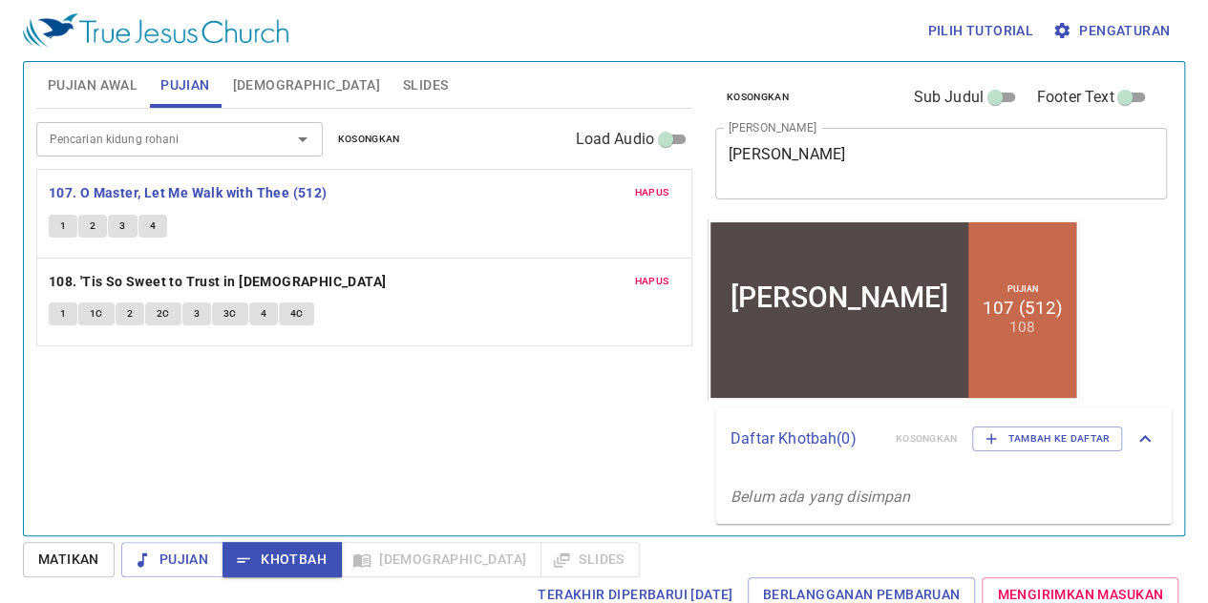
click at [420, 89] on div "Pujian Awal Pujian Alkitab Slides" at bounding box center [364, 85] width 656 height 46
click at [63, 223] on span "1" at bounding box center [63, 226] width 6 height 17
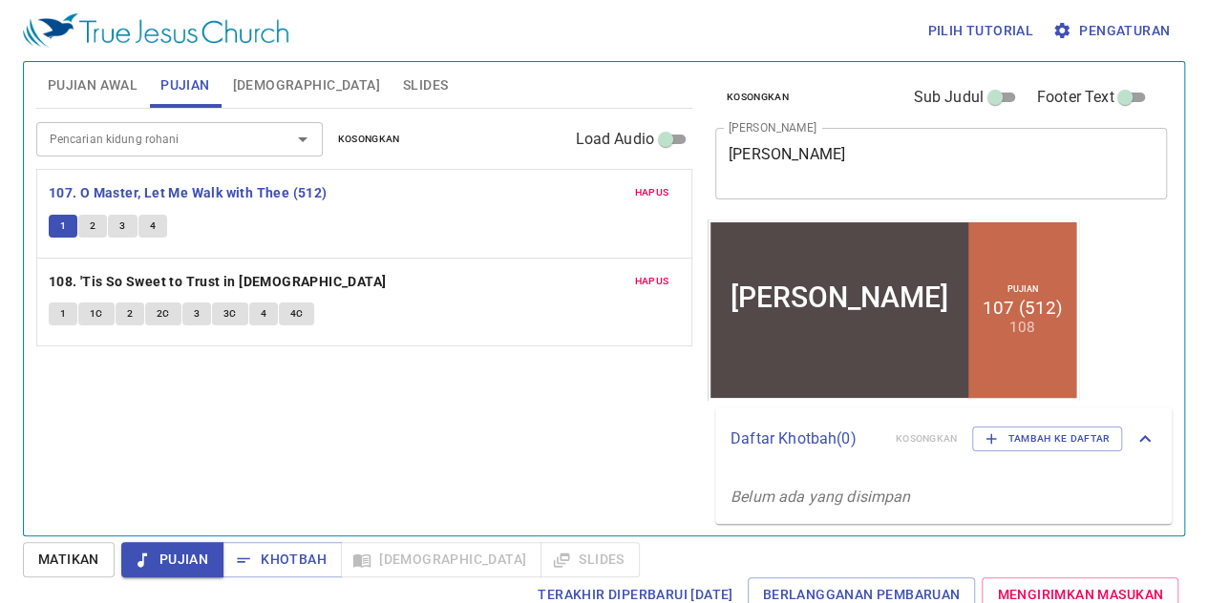
click at [236, 150] on div "Pencarian kidung rohani" at bounding box center [179, 138] width 286 height 33
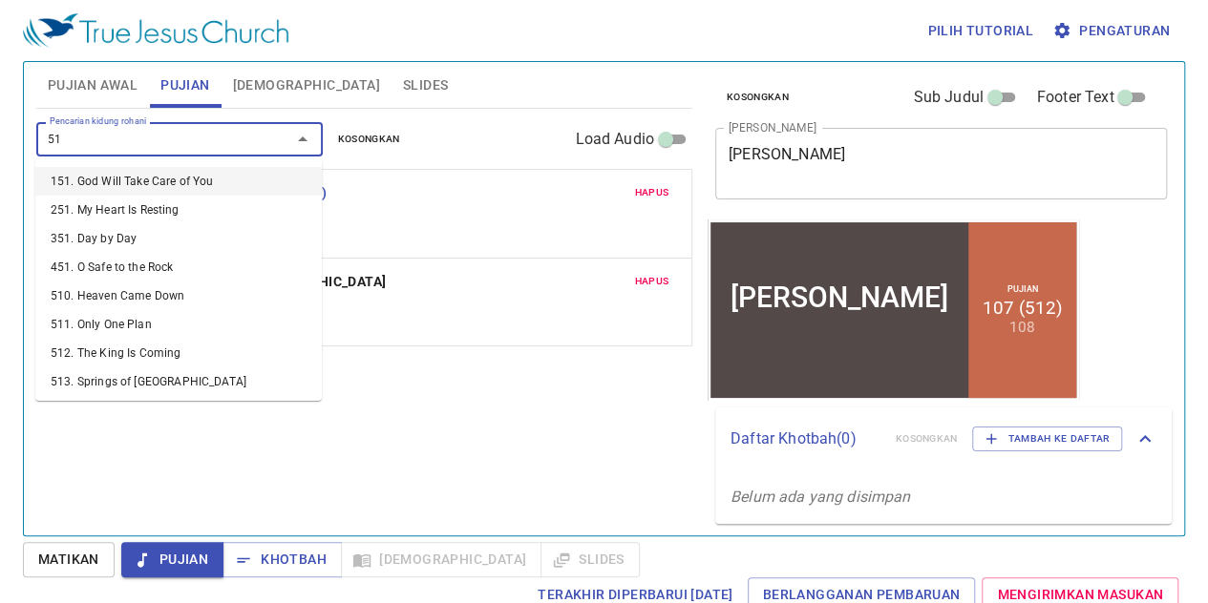
type input "512"
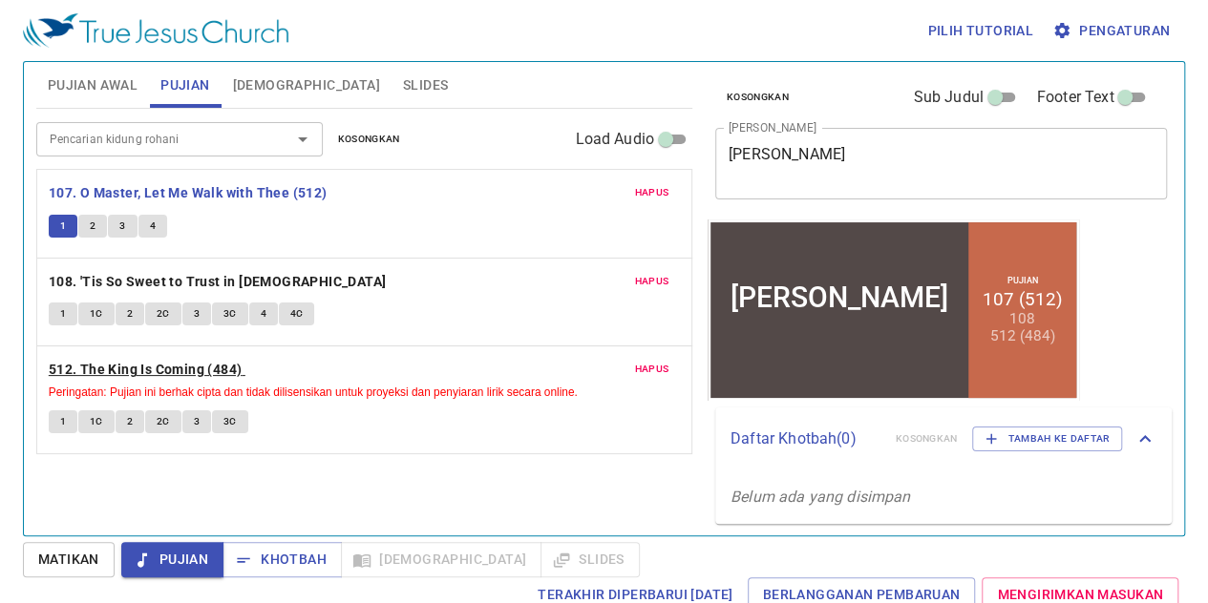
click at [82, 366] on b "512. The King Is Coming (484)" at bounding box center [146, 370] width 194 height 24
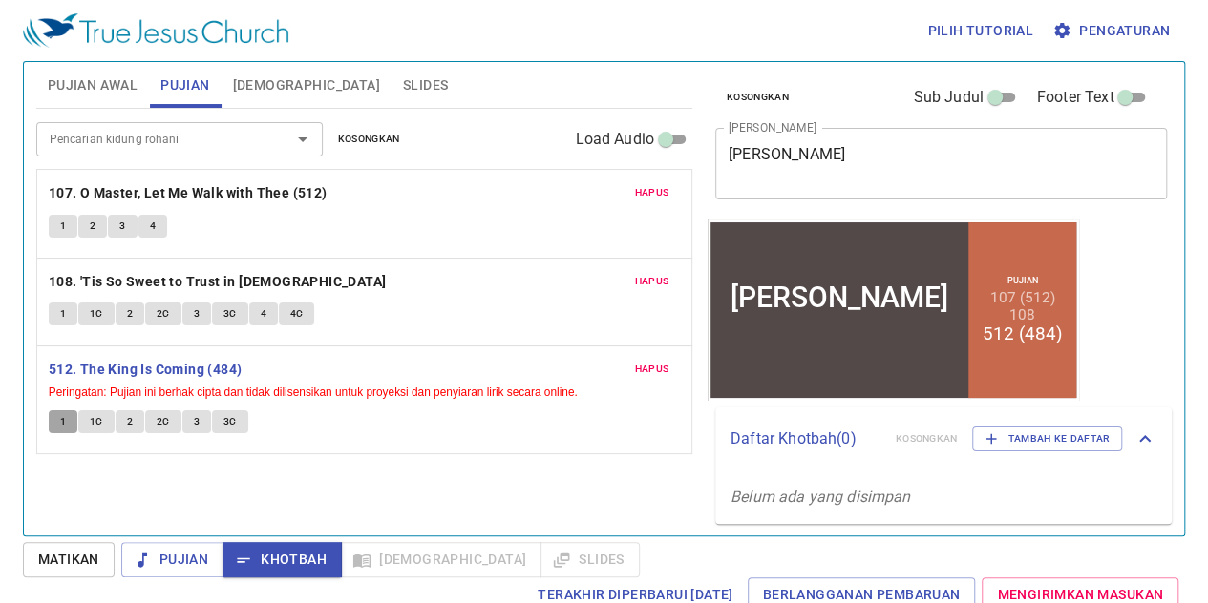
click at [49, 421] on button "1" at bounding box center [63, 422] width 29 height 23
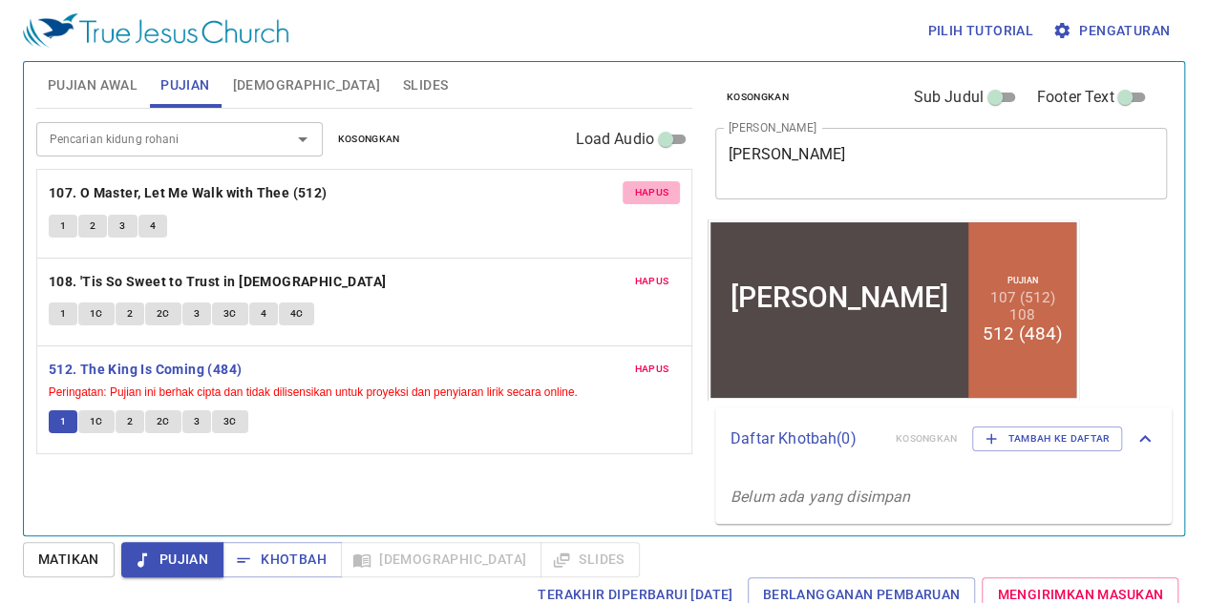
click at [657, 200] on button "Hapus" at bounding box center [650, 192] width 57 height 23
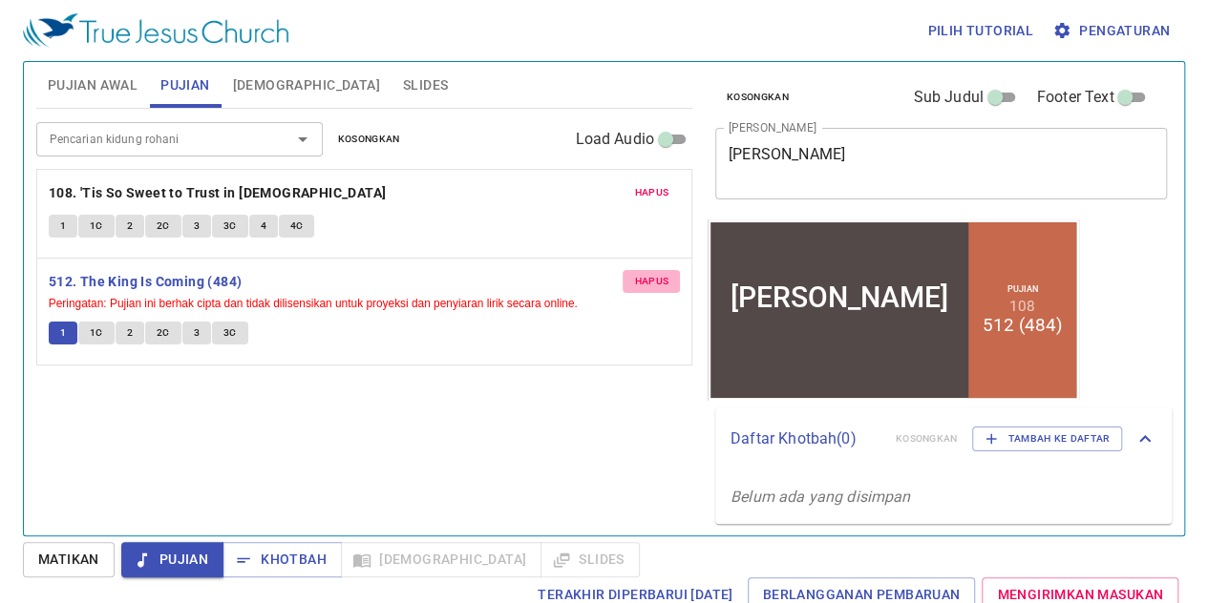
click at [653, 276] on span "Hapus" at bounding box center [651, 281] width 34 height 17
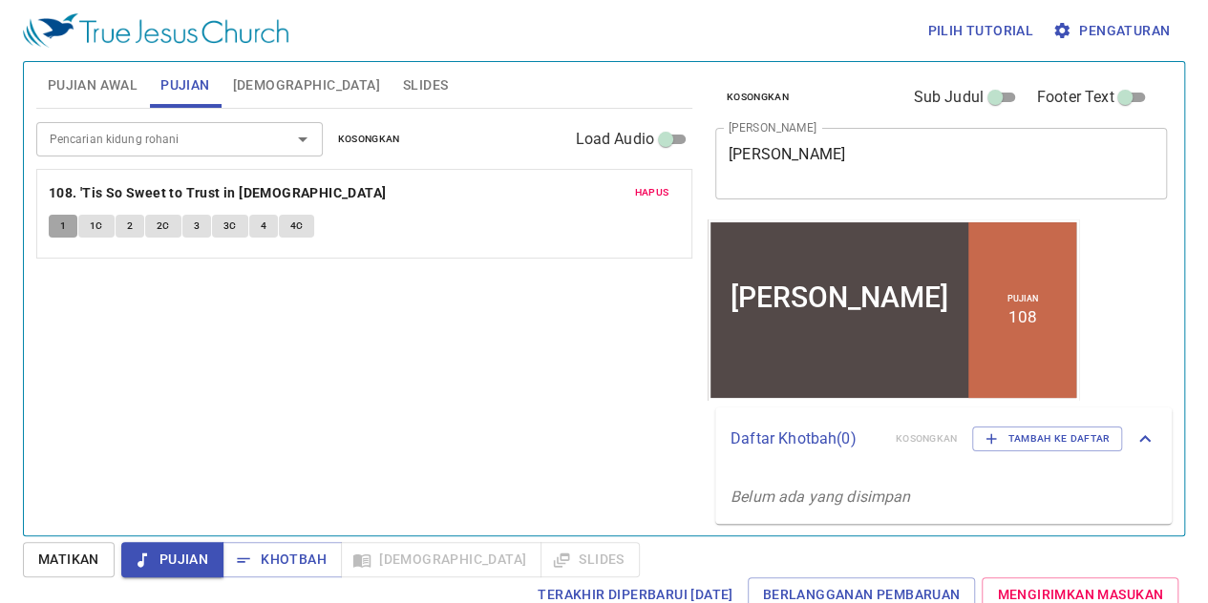
click at [63, 224] on span "1" at bounding box center [63, 226] width 6 height 17
click at [99, 142] on input "Pencarian kidung rohani" at bounding box center [151, 139] width 219 height 22
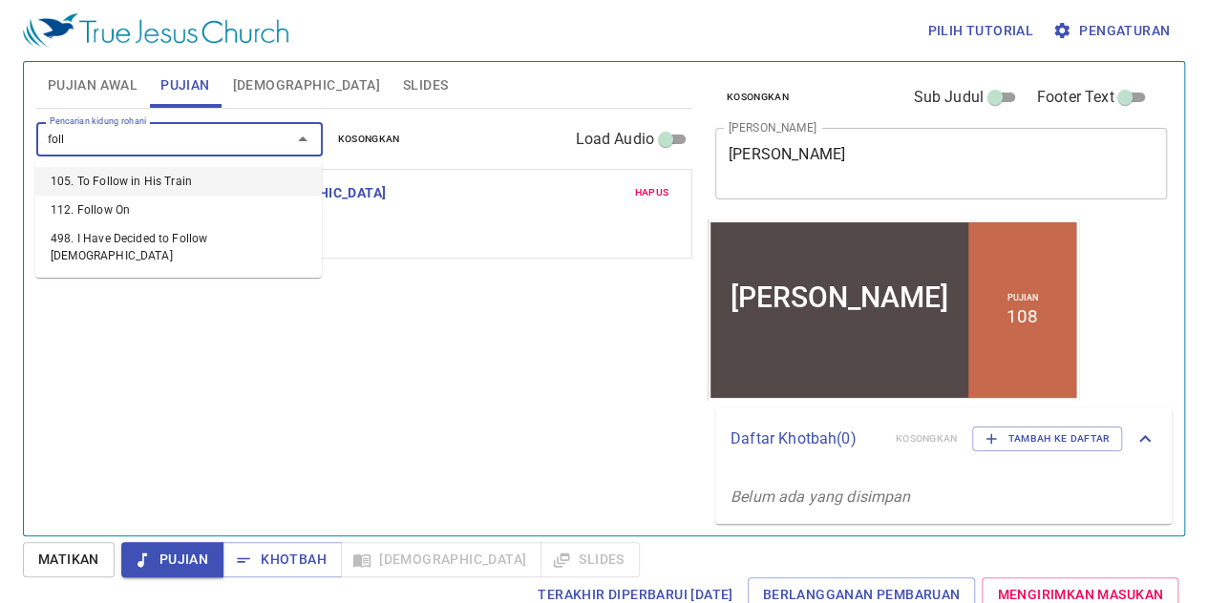
type input "follo"
click at [113, 214] on li "112. Follow On" at bounding box center [178, 210] width 286 height 29
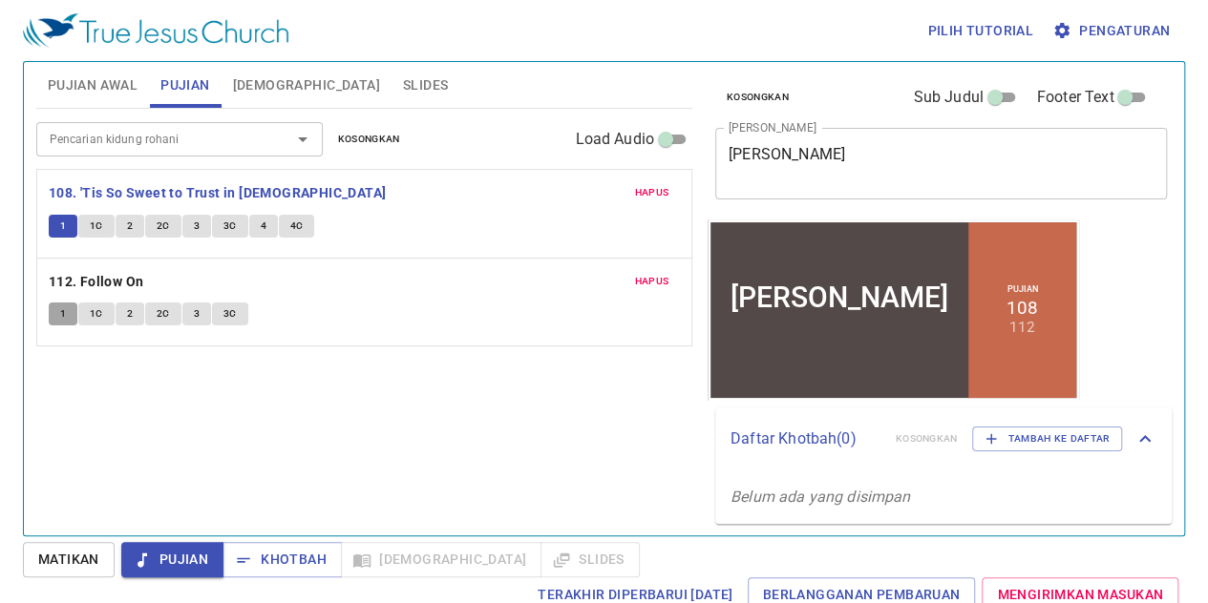
click at [67, 308] on button "1" at bounding box center [63, 314] width 29 height 23
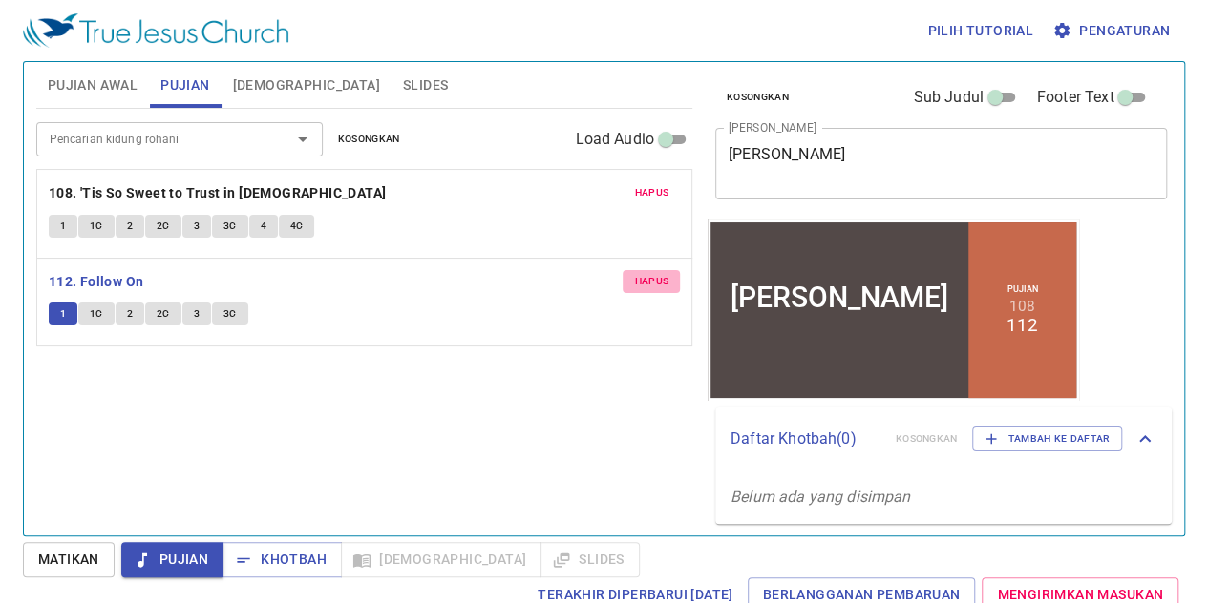
click at [650, 276] on span "Hapus" at bounding box center [651, 281] width 34 height 17
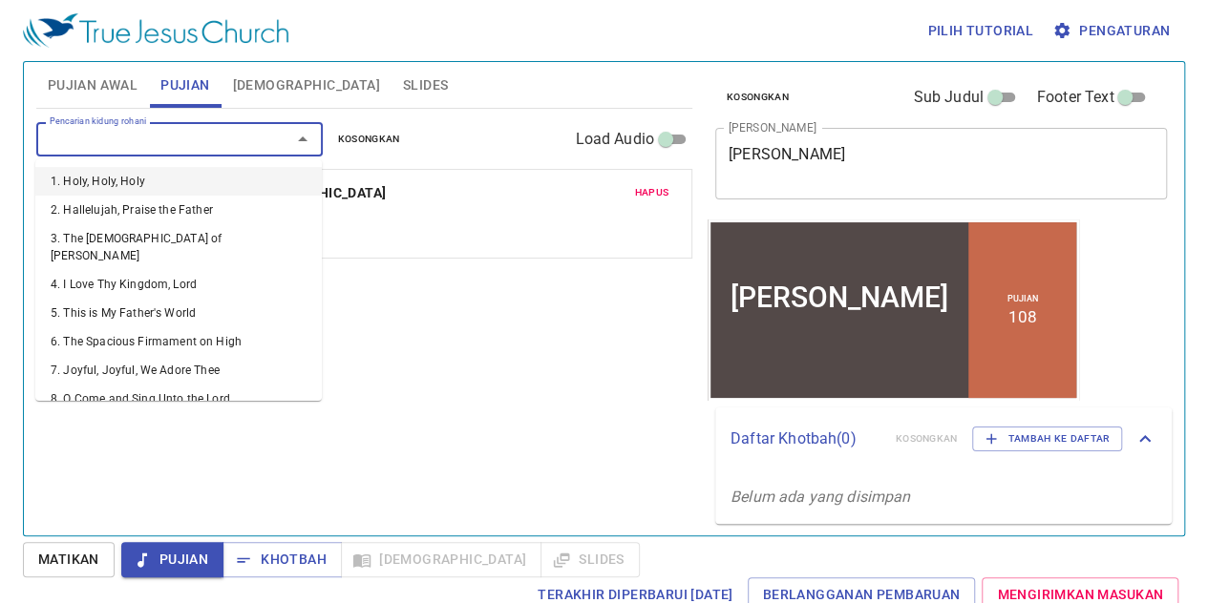
click at [118, 140] on input "Pencarian kidung rohani" at bounding box center [151, 139] width 219 height 22
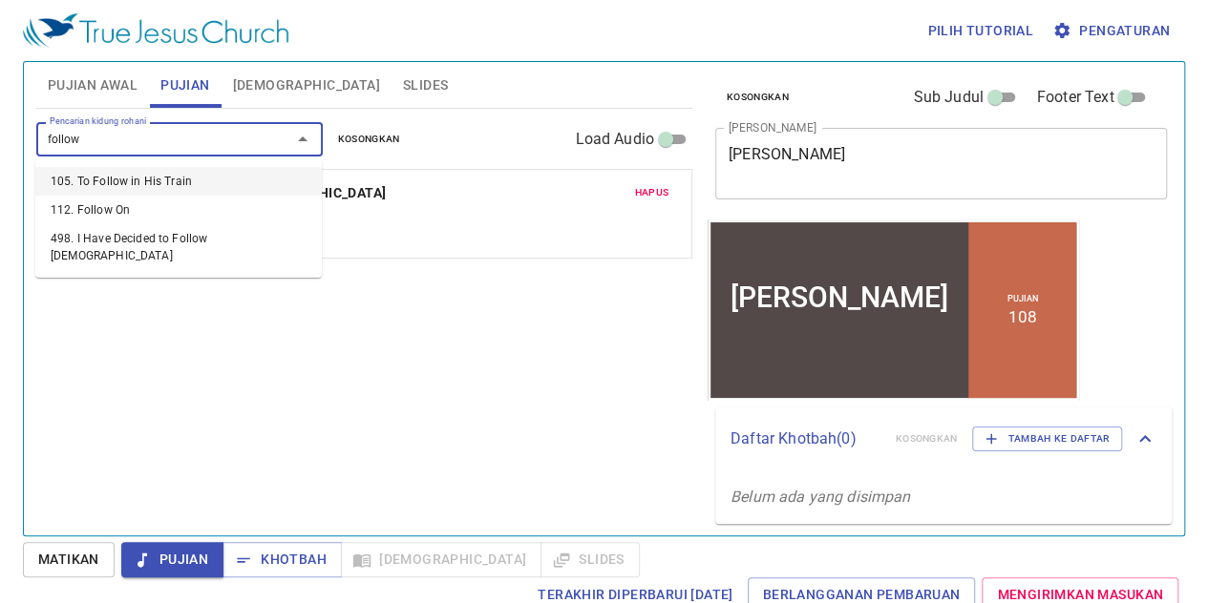
type input "follow j"
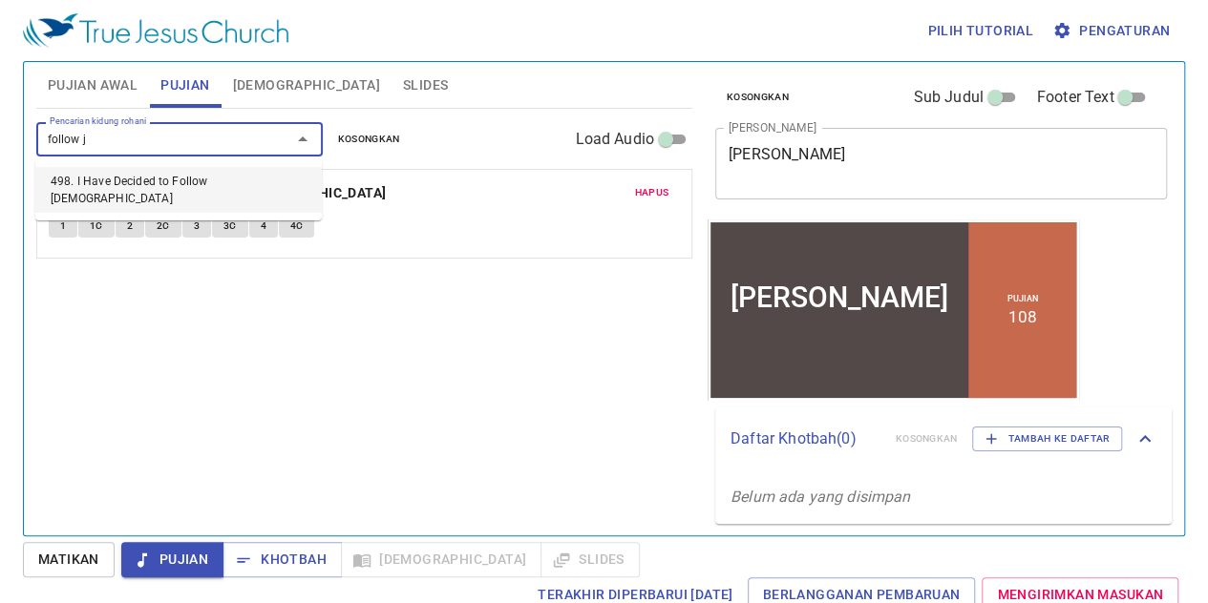
click at [160, 189] on li "498. I Have Decided to Follow Jesus" at bounding box center [178, 190] width 286 height 46
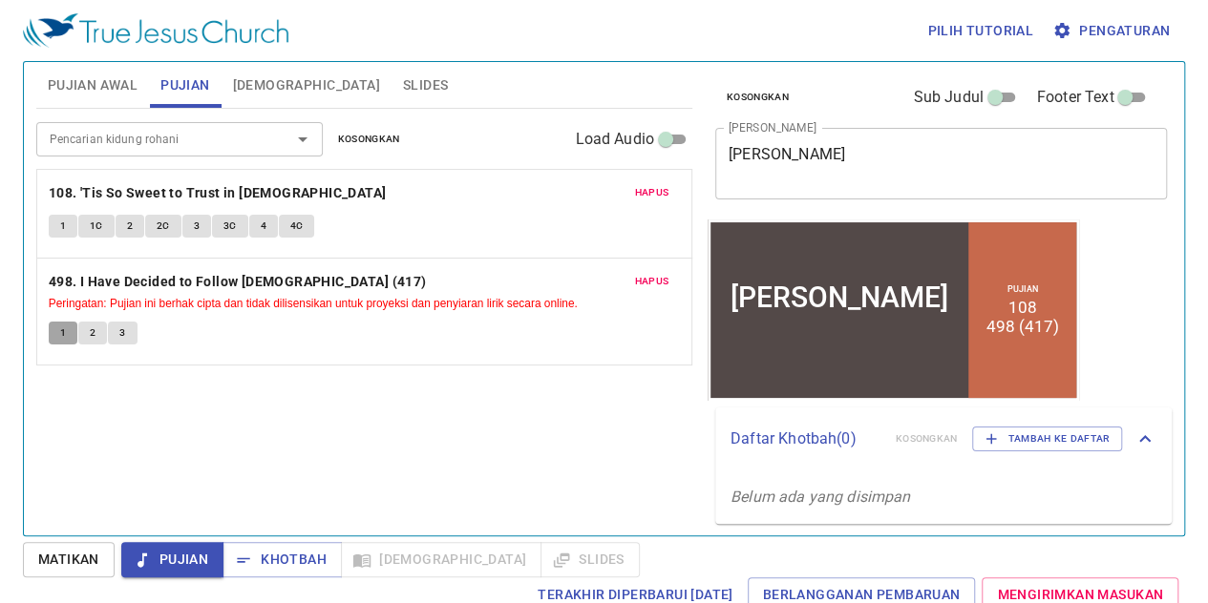
click at [61, 328] on span "1" at bounding box center [63, 333] width 6 height 17
click at [657, 282] on span "Hapus" at bounding box center [651, 281] width 34 height 17
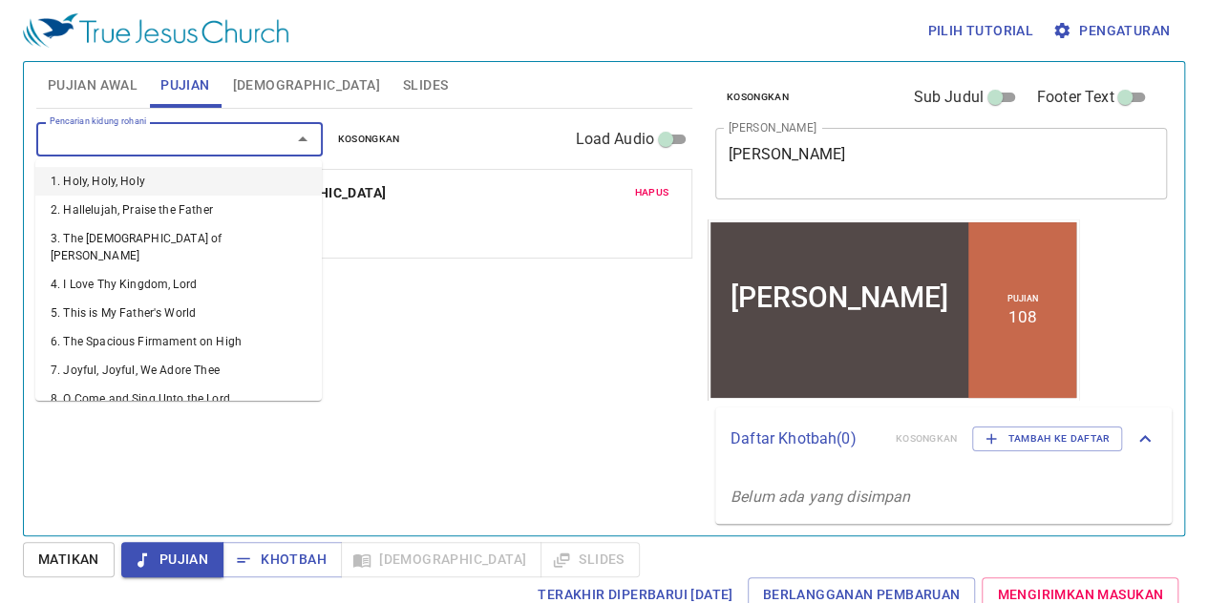
click at [238, 144] on input "Pencarian kidung rohani" at bounding box center [151, 139] width 219 height 22
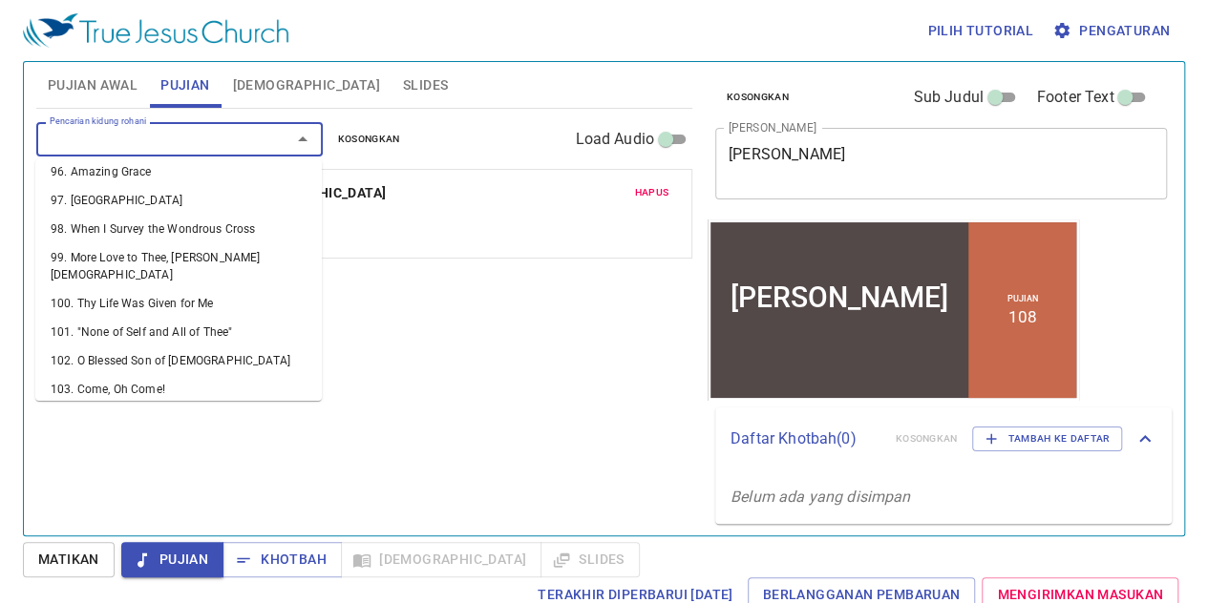
scroll to position [2855, 0]
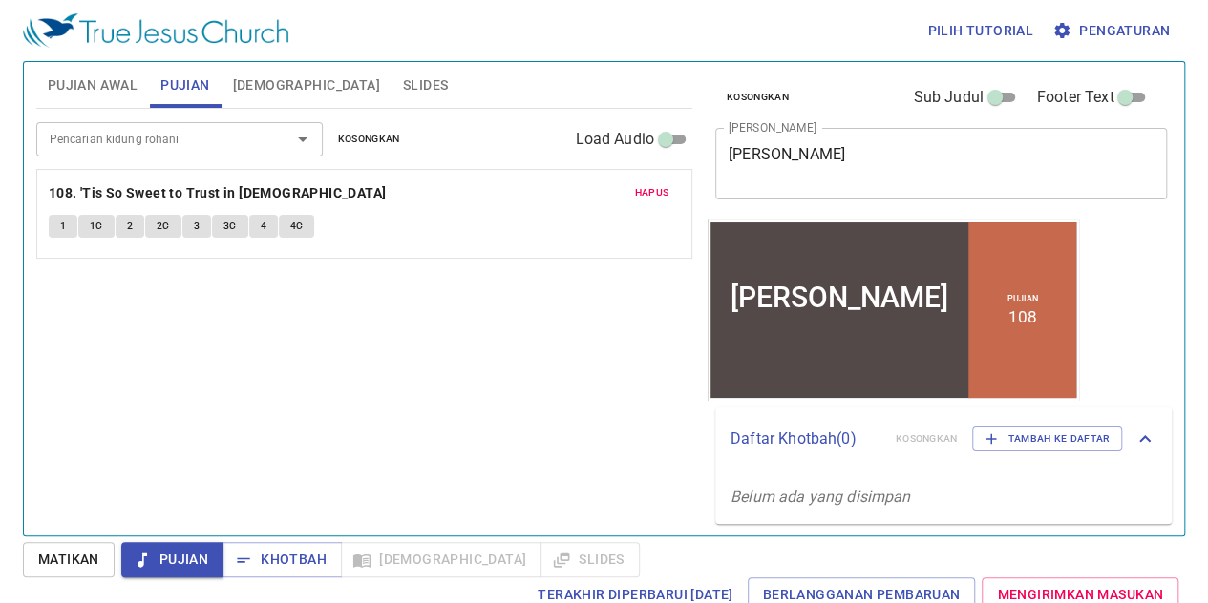
click at [386, 295] on div "Pencarian kidung rohani Pencarian kidung rohani Kosongkan Load Audio Hapus 108.…" at bounding box center [364, 314] width 656 height 411
click at [310, 558] on span "Khotbah" at bounding box center [282, 560] width 89 height 24
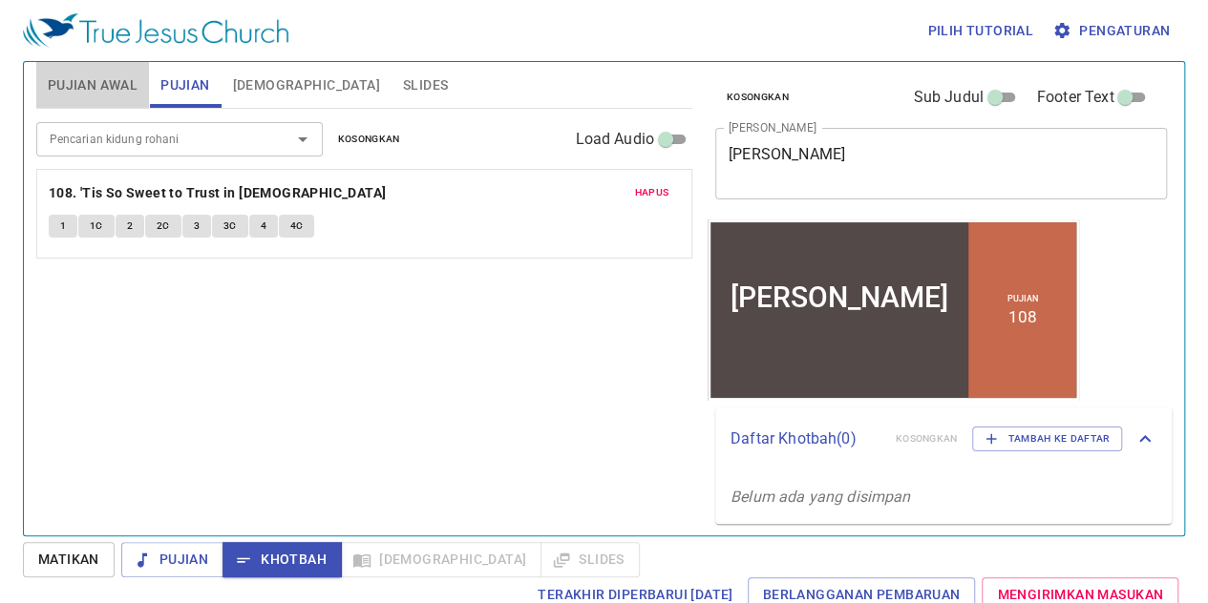
click at [118, 87] on span "Pujian Awal" at bounding box center [93, 86] width 90 height 24
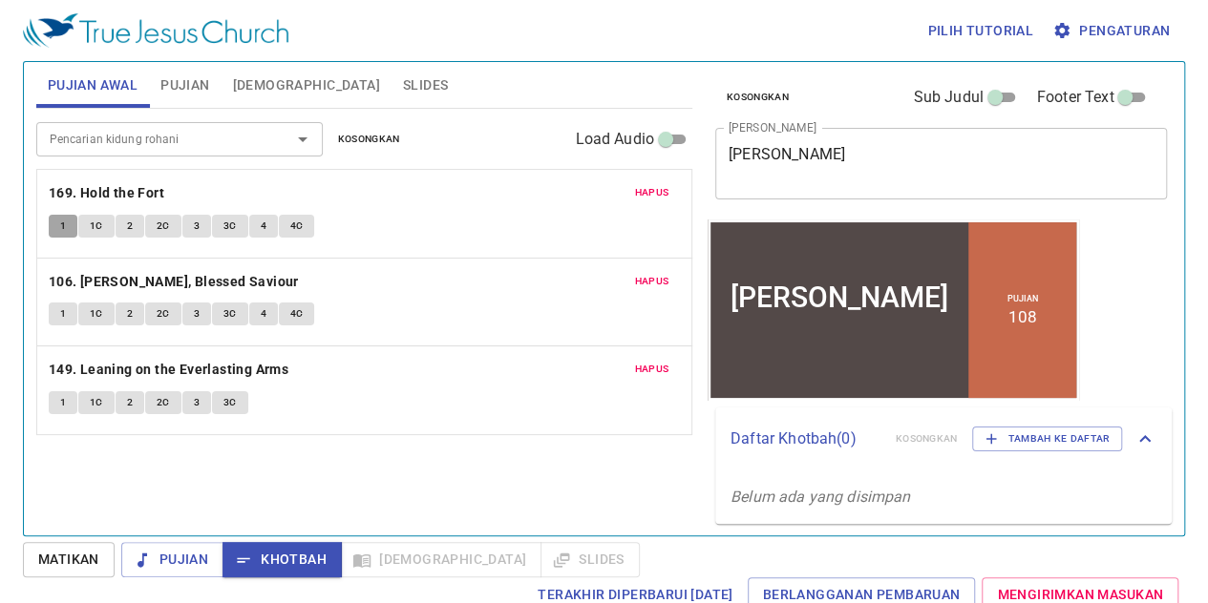
click at [61, 219] on span "1" at bounding box center [63, 226] width 6 height 17
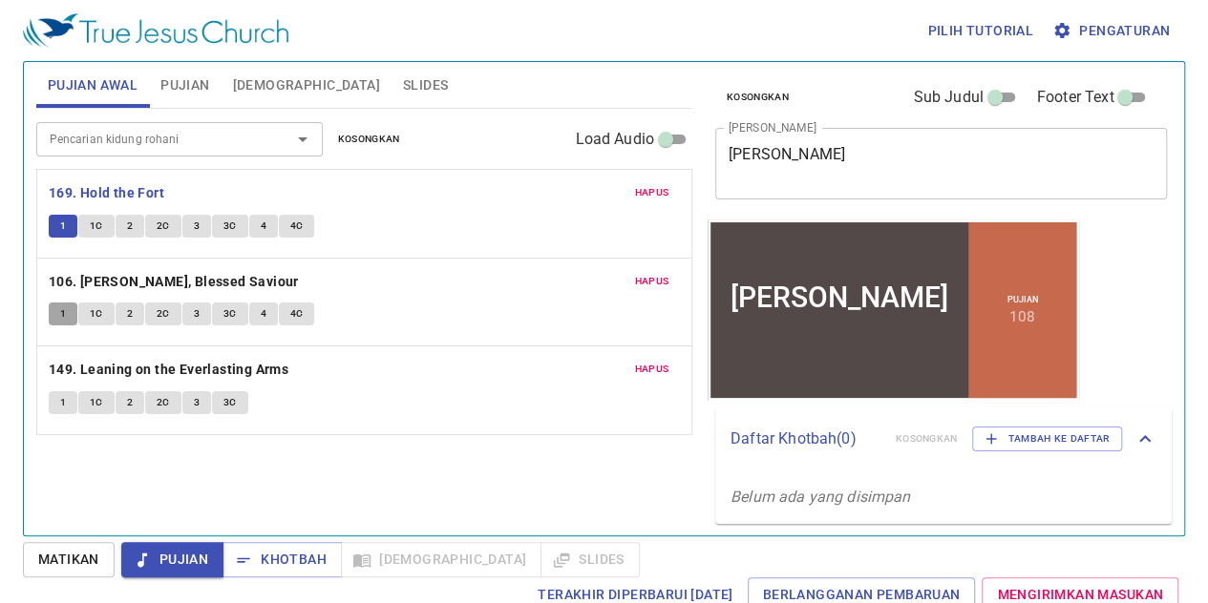
click at [57, 318] on button "1" at bounding box center [63, 314] width 29 height 23
click at [63, 402] on span "1" at bounding box center [63, 402] width 6 height 17
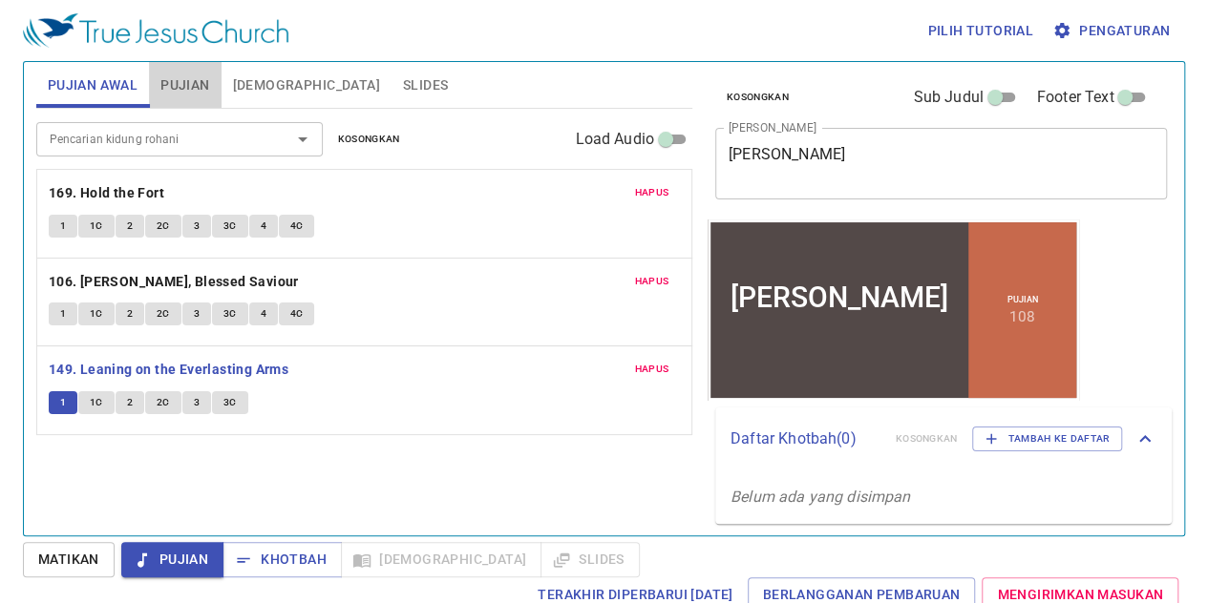
click at [189, 91] on span "Pujian" at bounding box center [184, 86] width 49 height 24
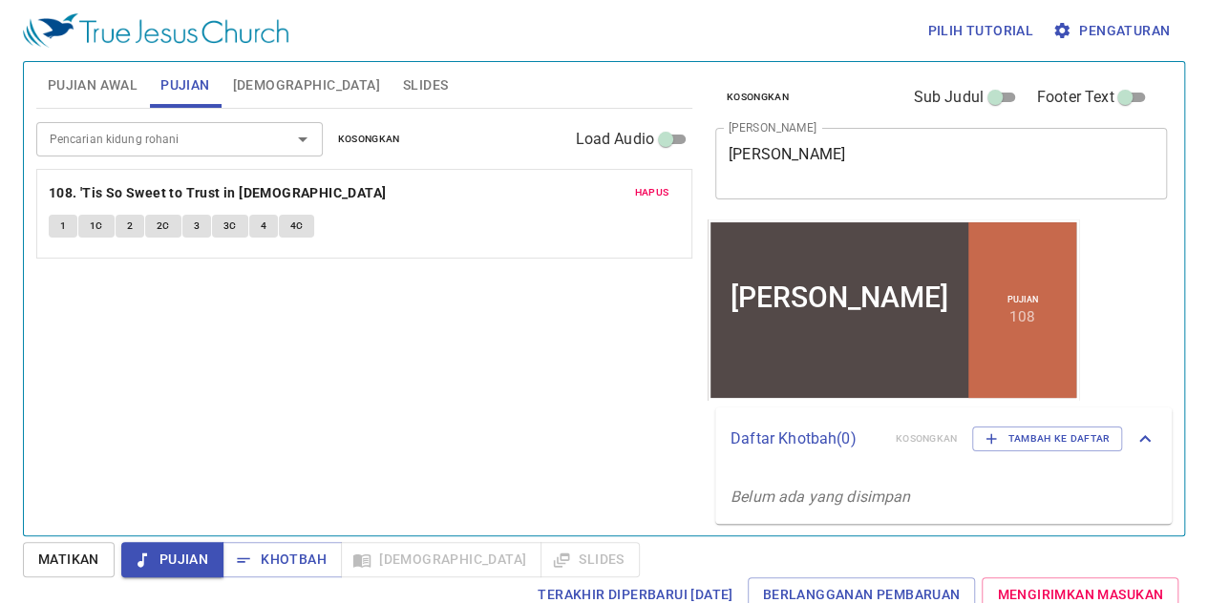
click at [57, 221] on button "1" at bounding box center [63, 226] width 29 height 23
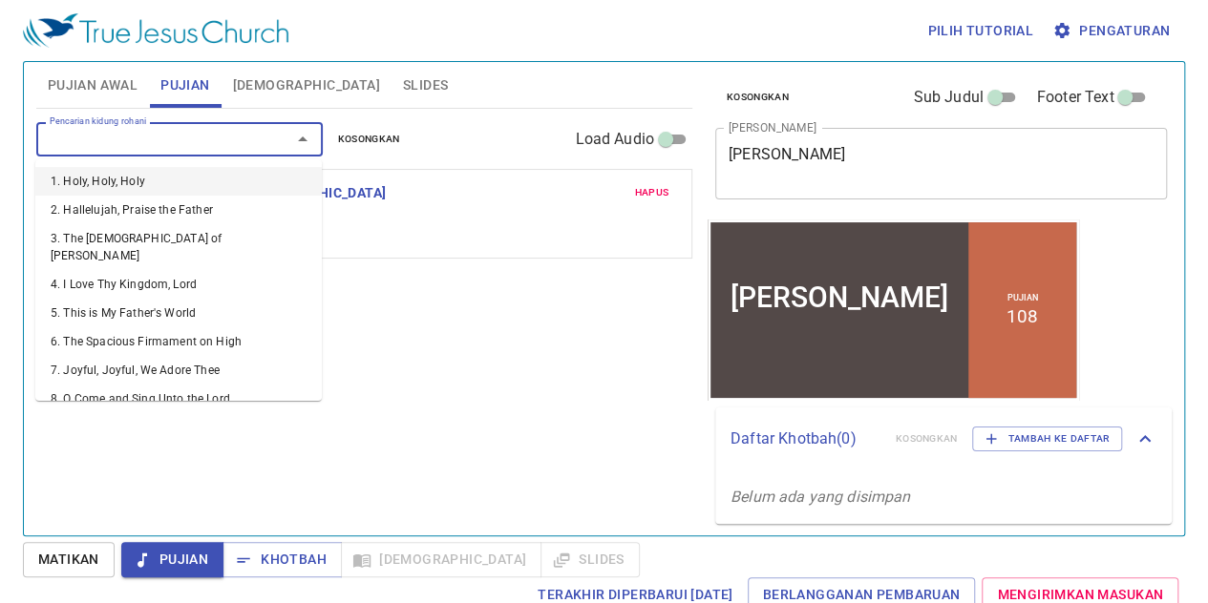
click at [214, 131] on input "Pencarian kidung rohani" at bounding box center [151, 139] width 219 height 22
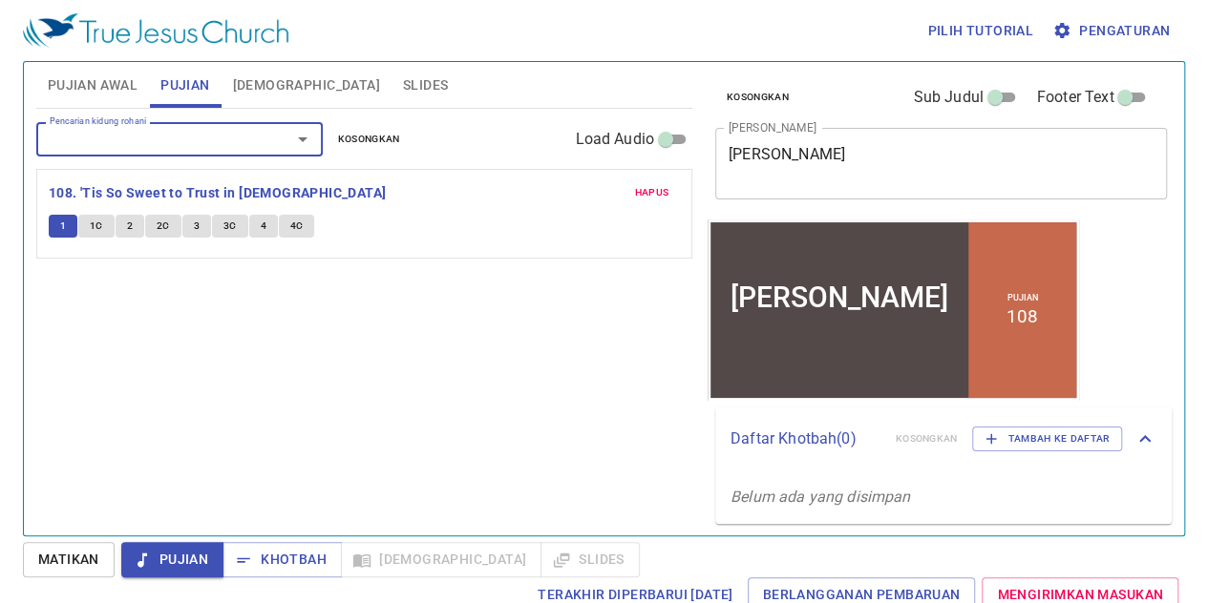
click at [179, 153] on div "Pencarian kidung rohani" at bounding box center [179, 138] width 286 height 33
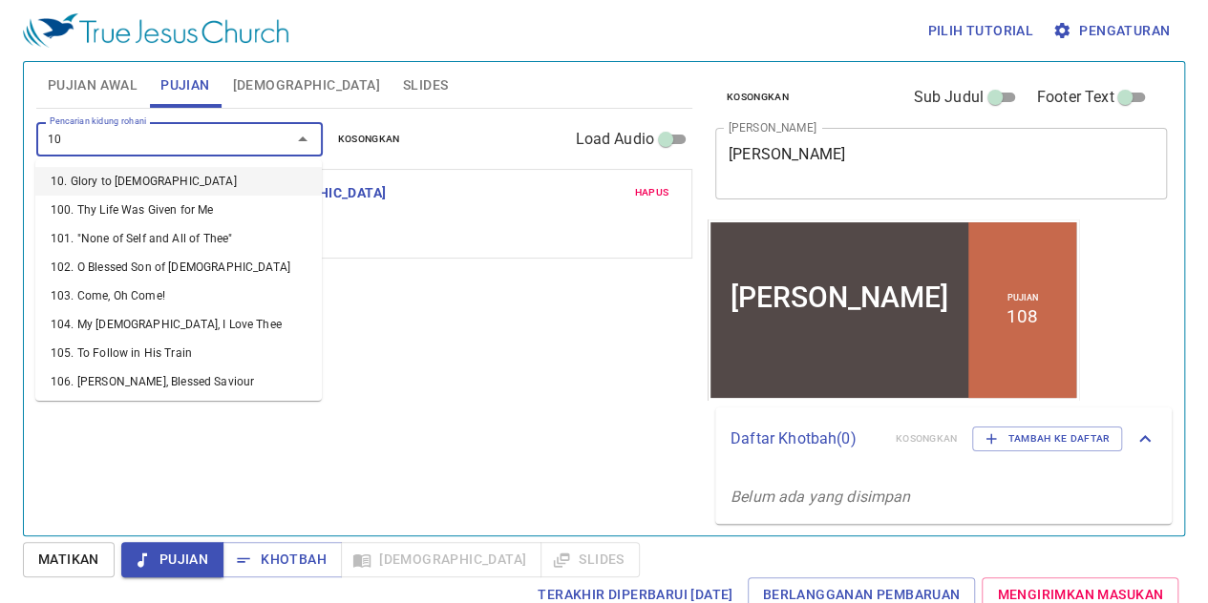
type input "107"
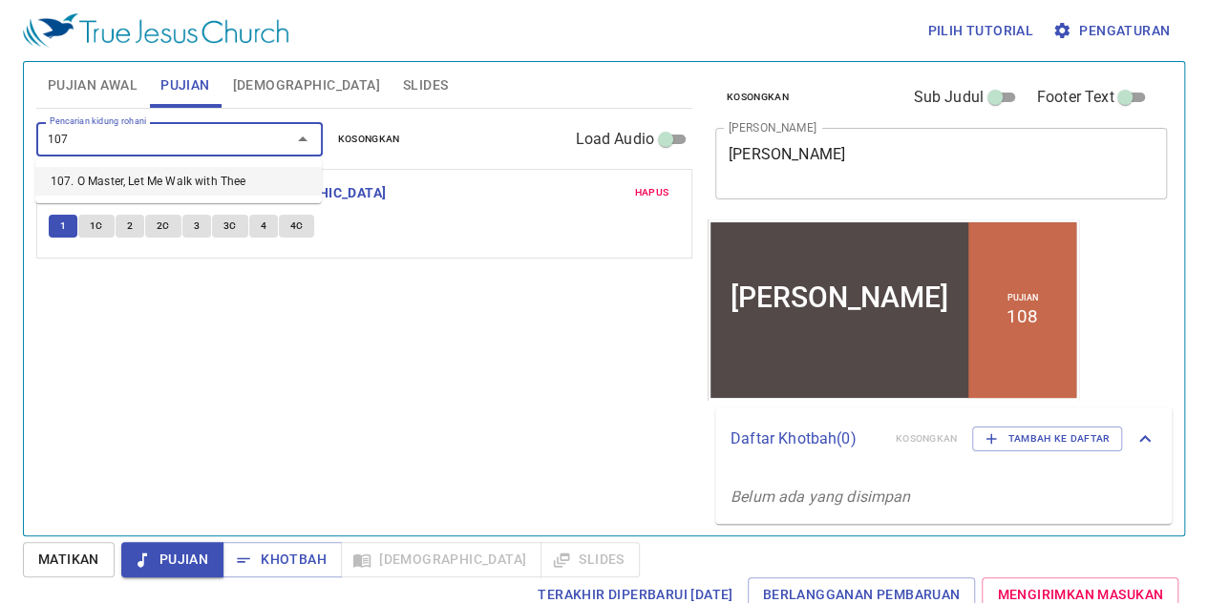
click at [199, 175] on li "107. O Master, Let Me Walk with Thee" at bounding box center [178, 181] width 286 height 29
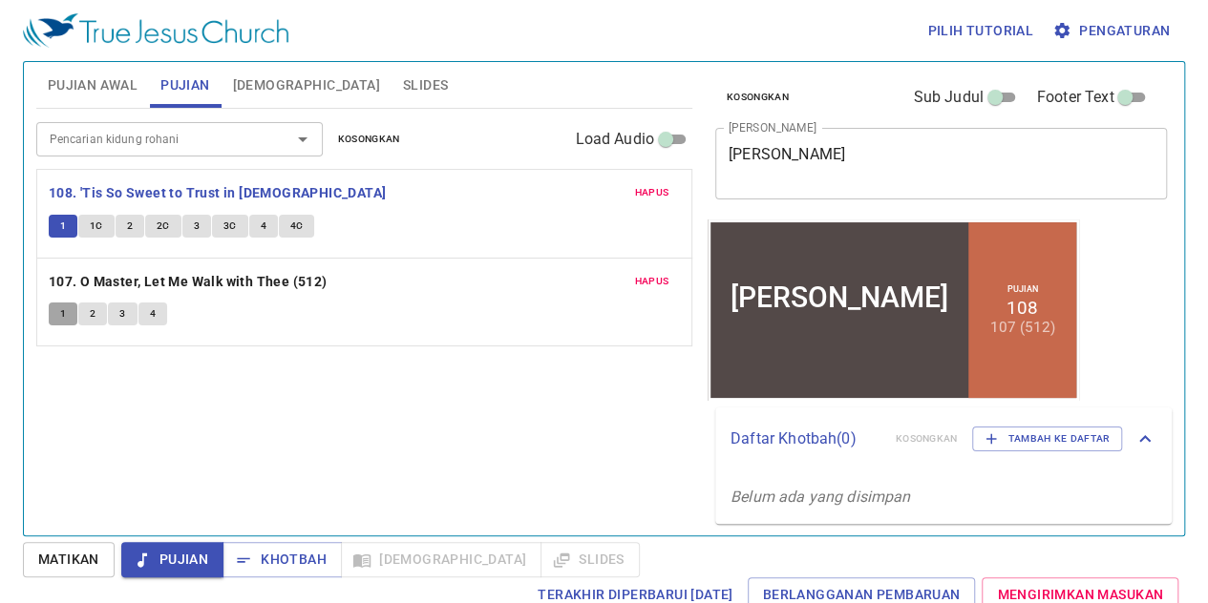
click at [57, 312] on button "1" at bounding box center [63, 314] width 29 height 23
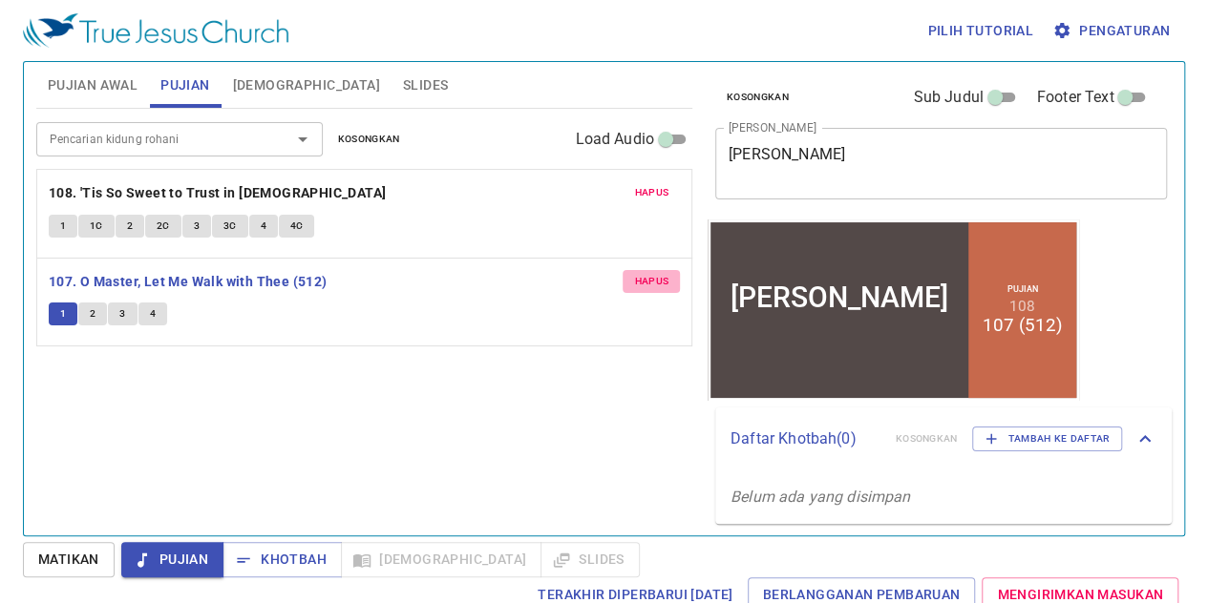
click at [650, 273] on span "Hapus" at bounding box center [651, 281] width 34 height 17
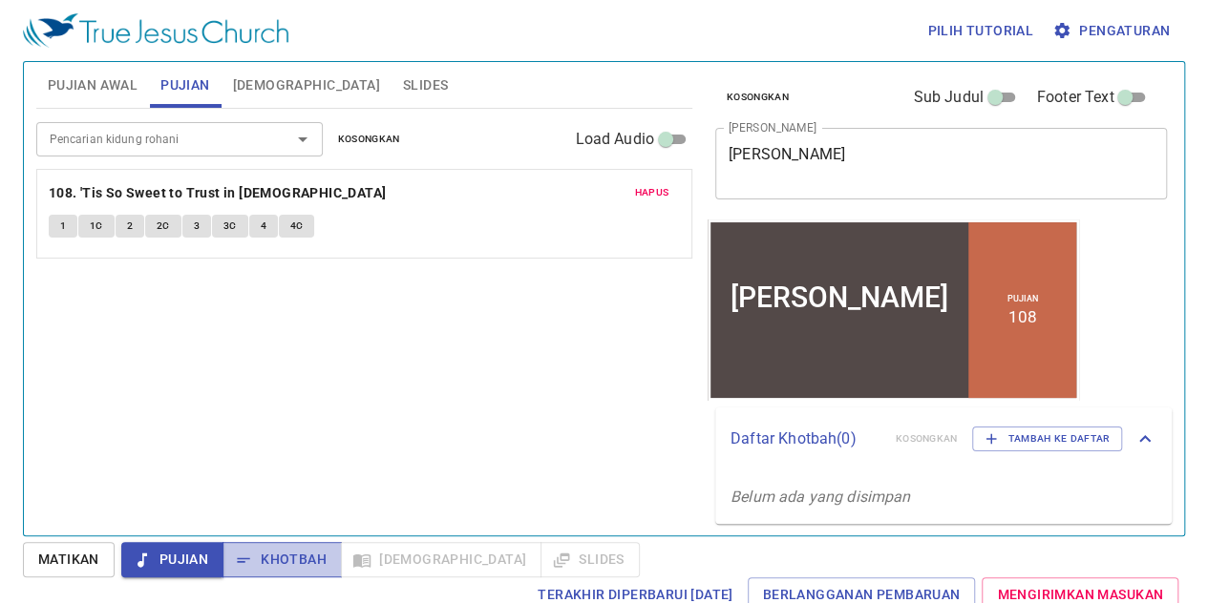
click at [277, 569] on span "Khotbah" at bounding box center [282, 560] width 89 height 24
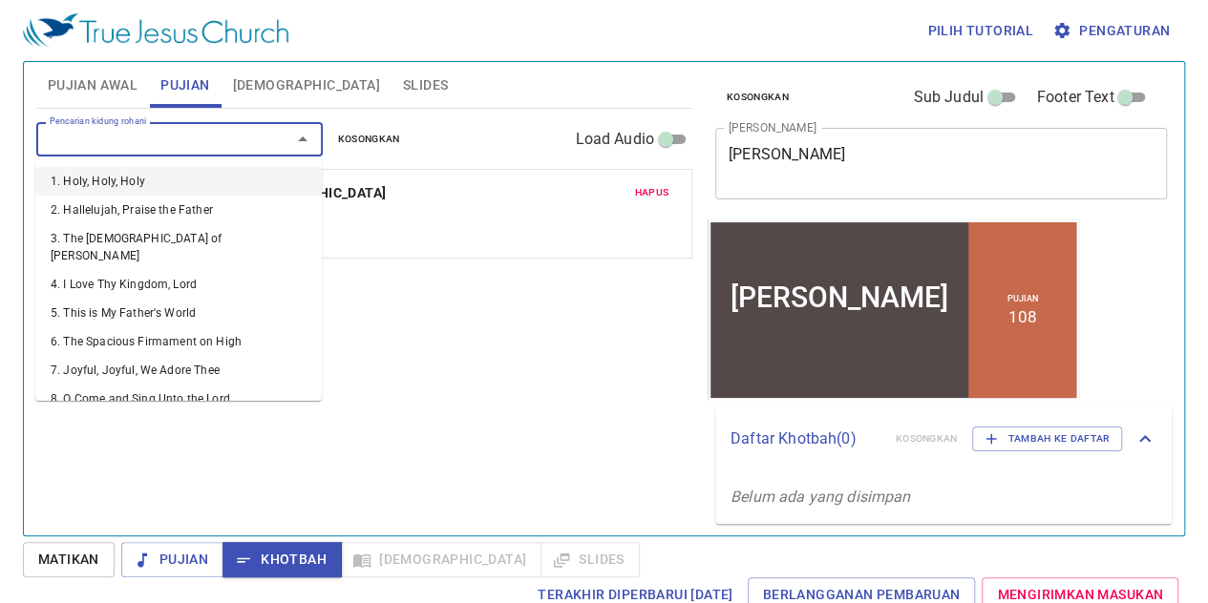
click at [145, 141] on input "Pencarian kidung rohani" at bounding box center [151, 139] width 219 height 22
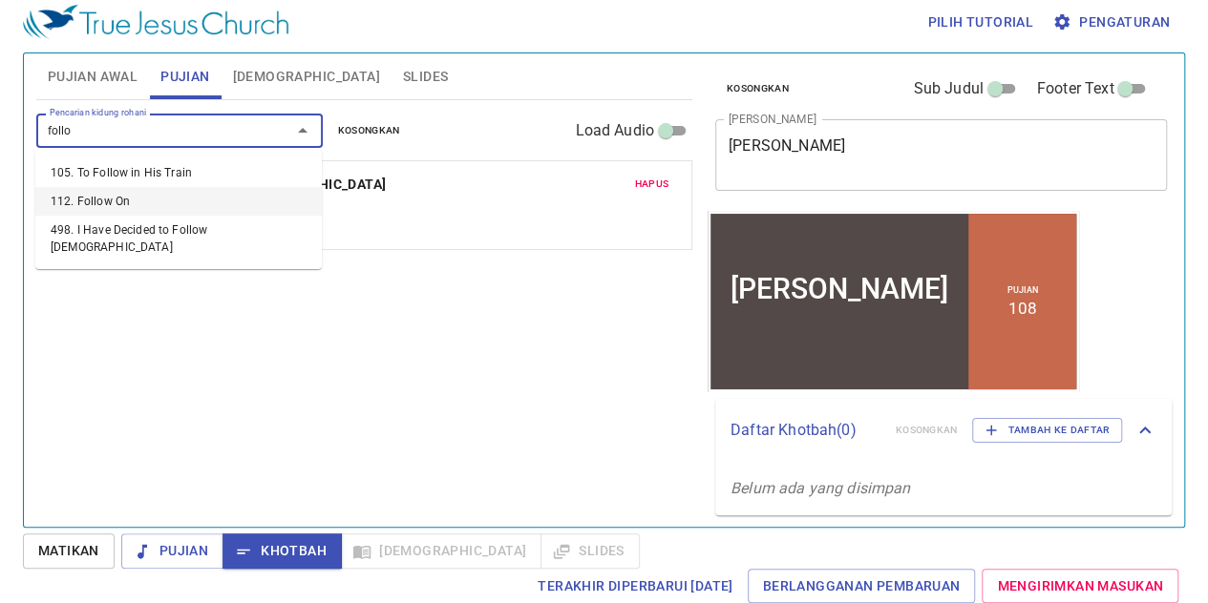
scroll to position [0, 0]
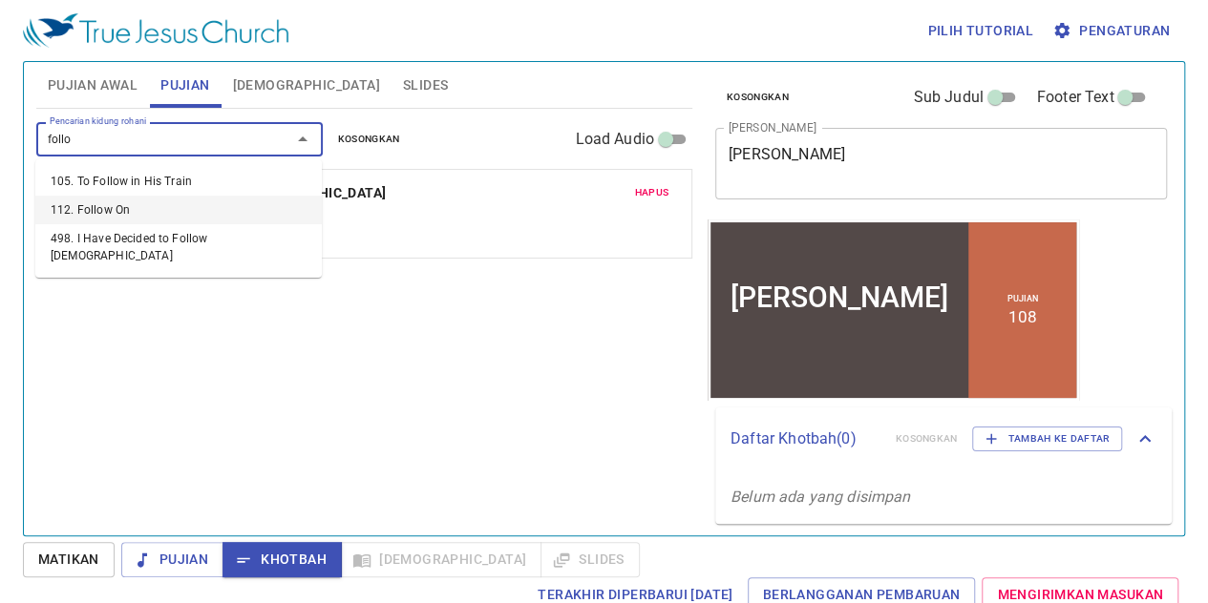
type input "follo"
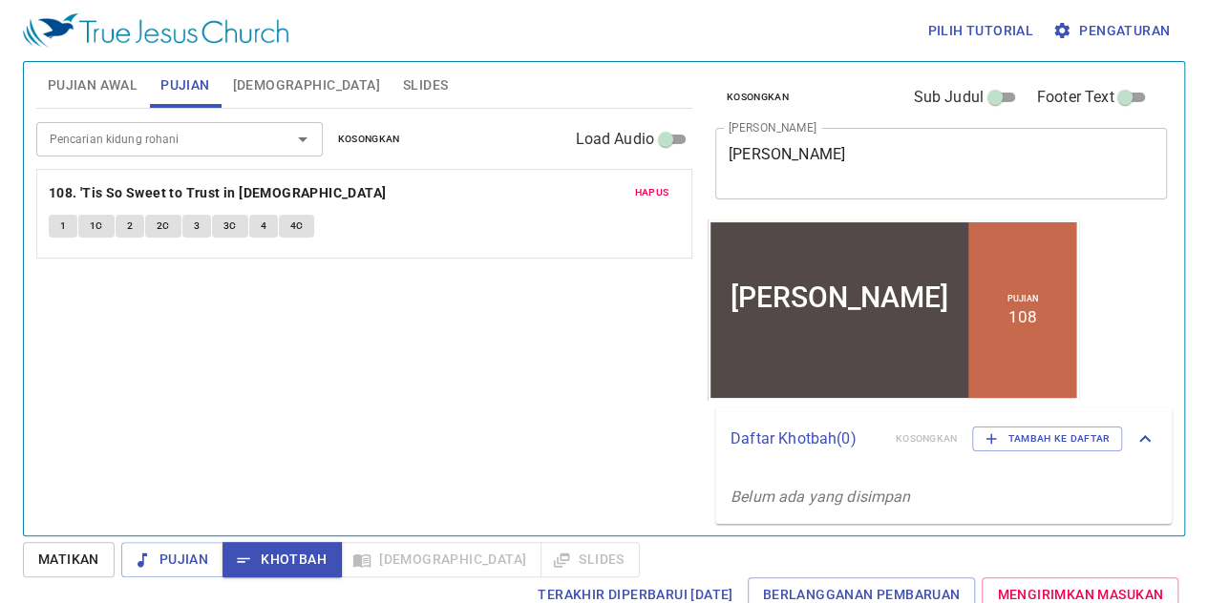
click at [407, 297] on div "Pencarian kidung rohani Pencarian kidung rohani Kosongkan Load Audio Hapus 108.…" at bounding box center [364, 314] width 656 height 411
click at [122, 98] on button "Pujian Awal" at bounding box center [92, 85] width 113 height 46
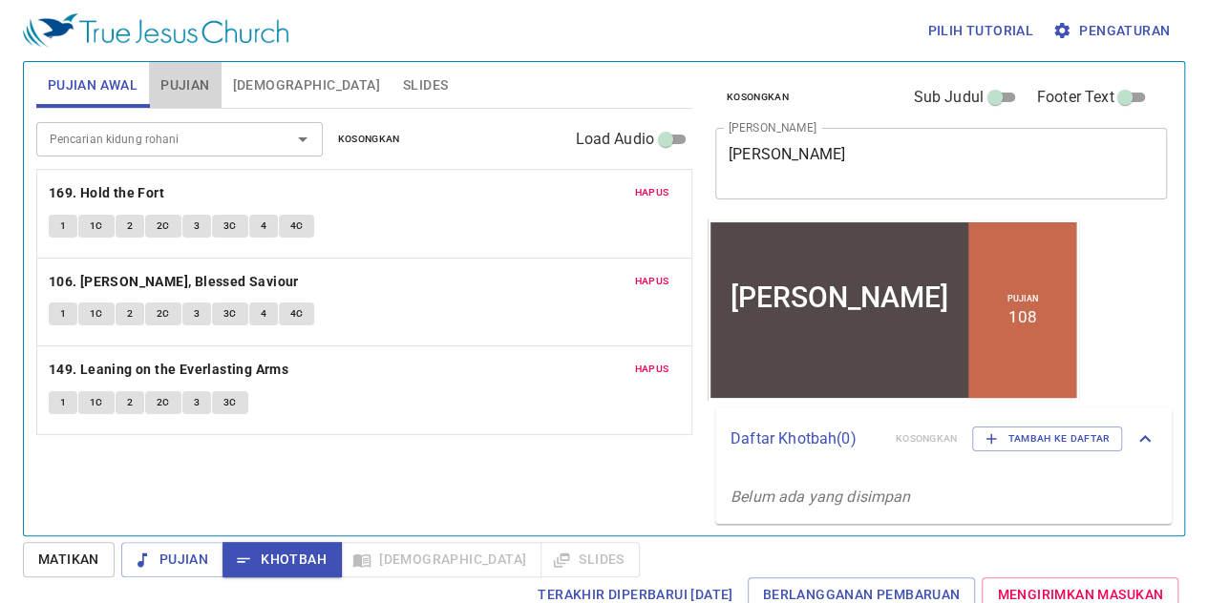
click at [181, 91] on span "Pujian" at bounding box center [184, 86] width 49 height 24
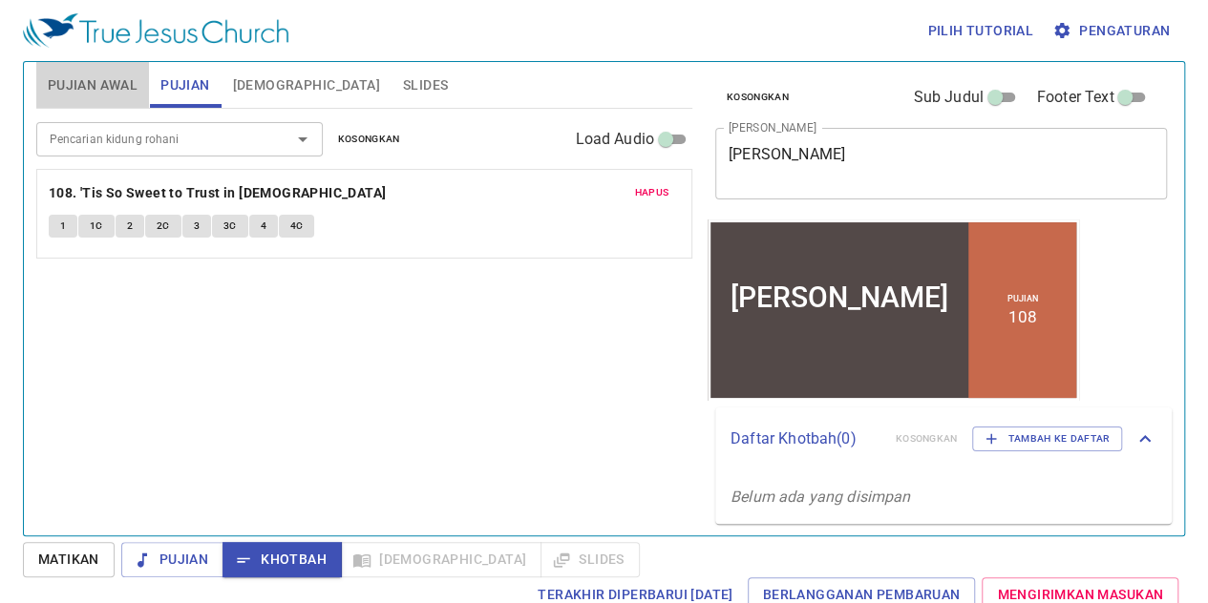
click at [110, 86] on span "Pujian Awal" at bounding box center [93, 86] width 90 height 24
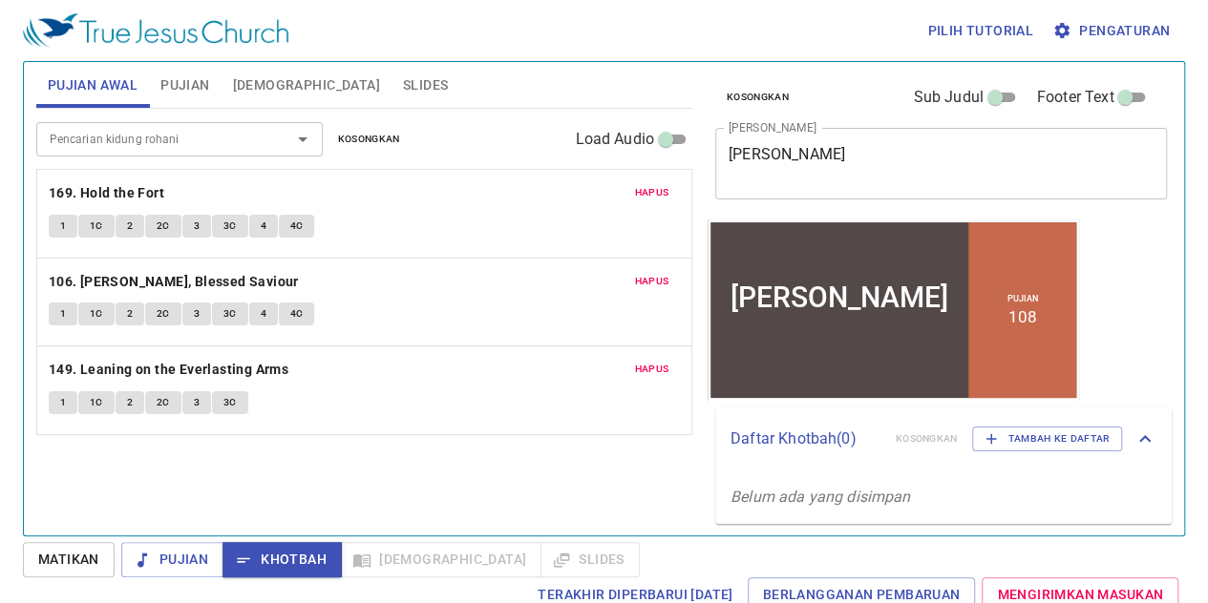
click at [543, 477] on div "Pencarian kidung rohani Pencarian kidung rohani Kosongkan Load Audio Hapus 169.…" at bounding box center [364, 314] width 656 height 411
click at [156, 110] on div "Pencarian kidung rohani Pencarian kidung rohani Kosongkan Load Audio" at bounding box center [364, 139] width 656 height 61
click at [57, 228] on button "1" at bounding box center [63, 226] width 29 height 23
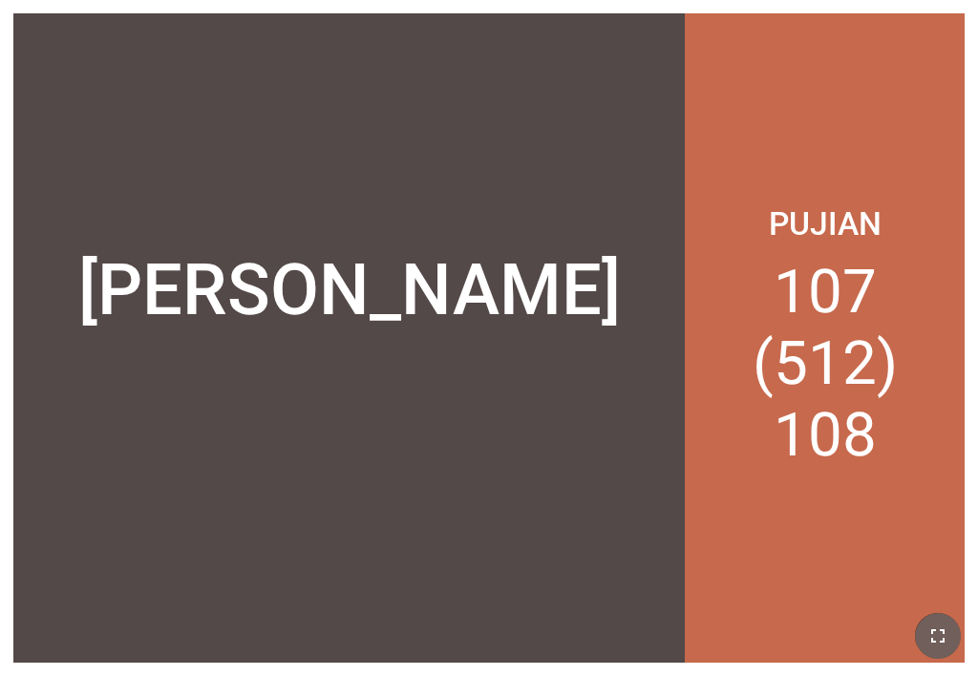
click at [770, 618] on icon "button" at bounding box center [937, 635] width 23 height 23
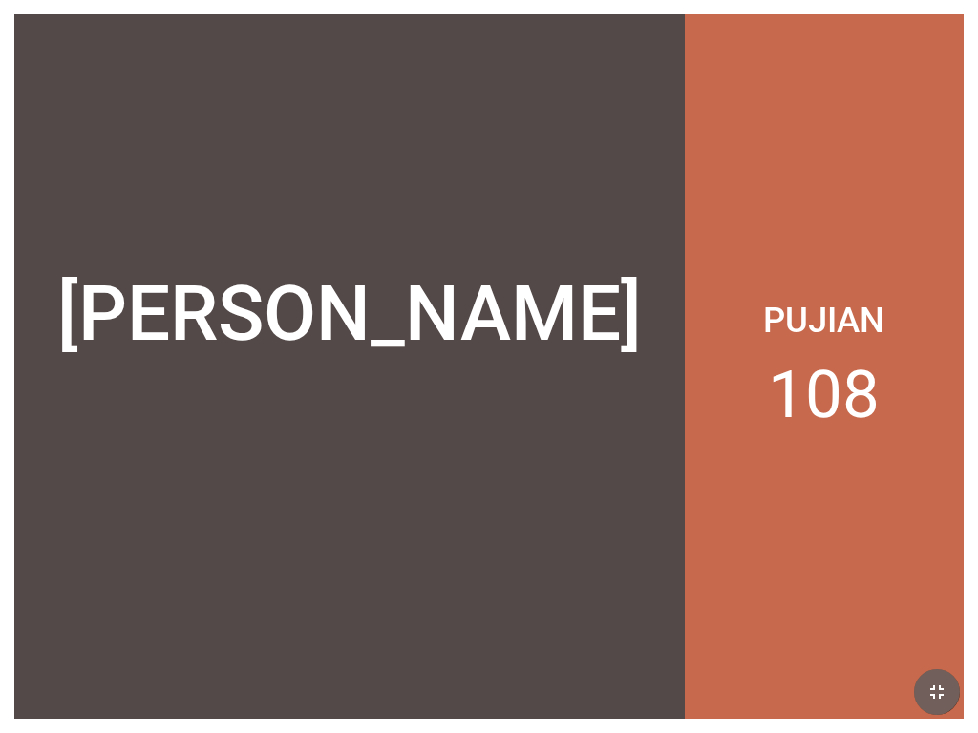
click at [932, 676] on button "button" at bounding box center [937, 692] width 46 height 46
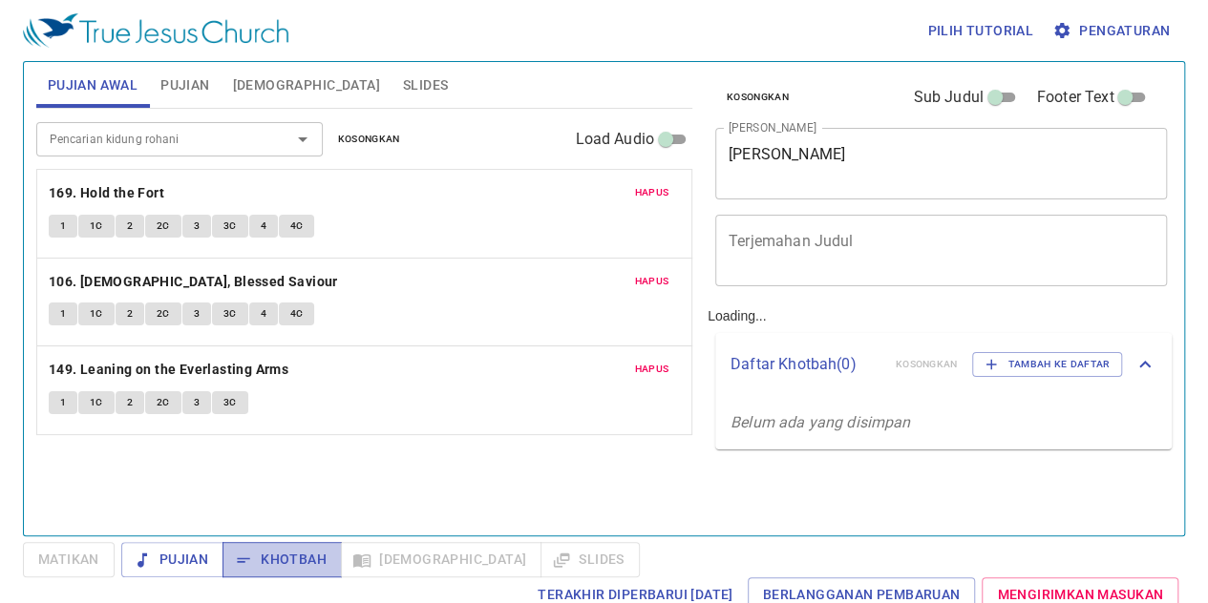
click at [305, 558] on span "Khotbah" at bounding box center [282, 560] width 89 height 24
drag, startPoint x: 284, startPoint y: 555, endPoint x: 911, endPoint y: 429, distance: 639.8
click at [911, 429] on div "Pilih tutorial Pengaturan Pujian Awal Pujian Alkitab Slides Pencarian kidung ro…" at bounding box center [604, 301] width 1208 height 603
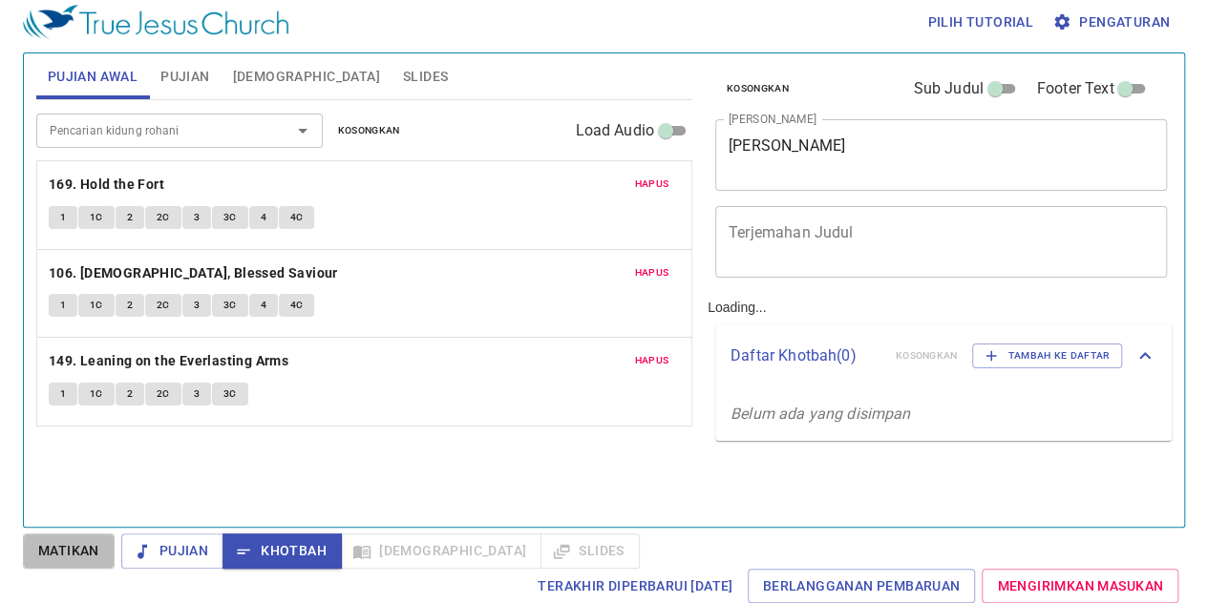
click at [86, 557] on span "Matikan" at bounding box center [68, 551] width 61 height 24
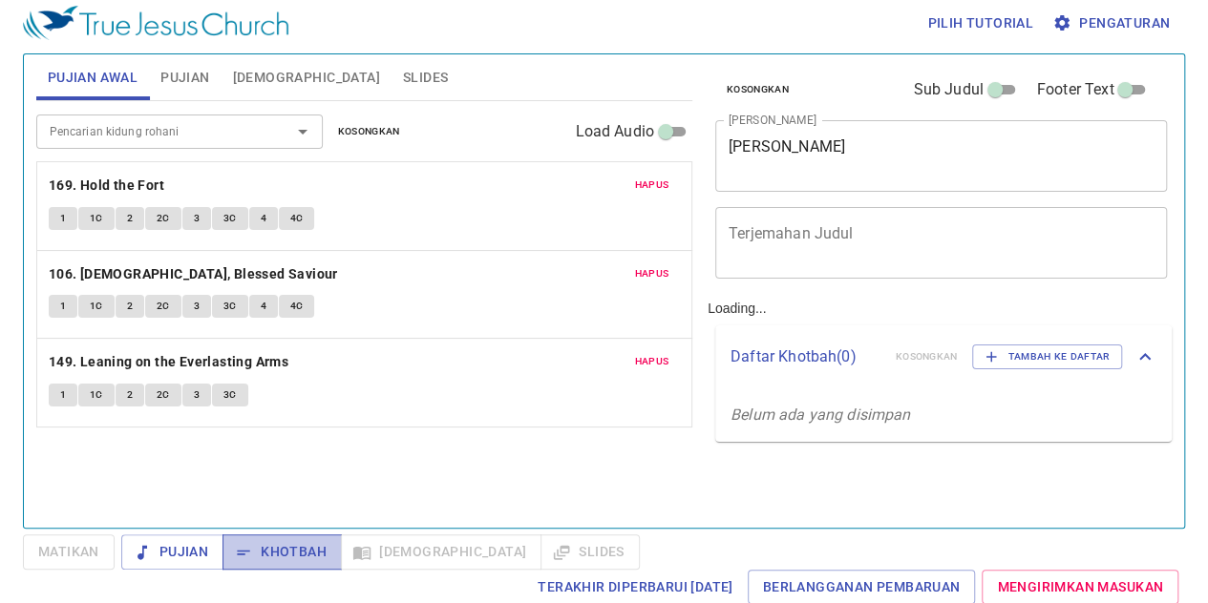
click at [284, 553] on span "Khotbah" at bounding box center [282, 552] width 89 height 24
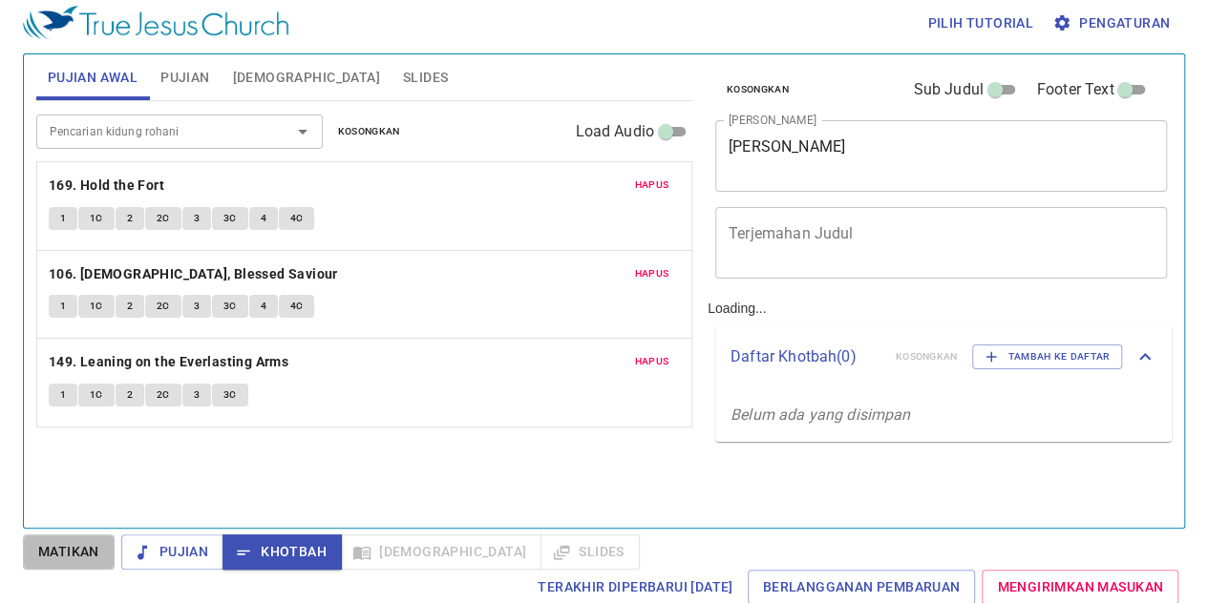
click at [48, 555] on span "Matikan" at bounding box center [68, 552] width 61 height 24
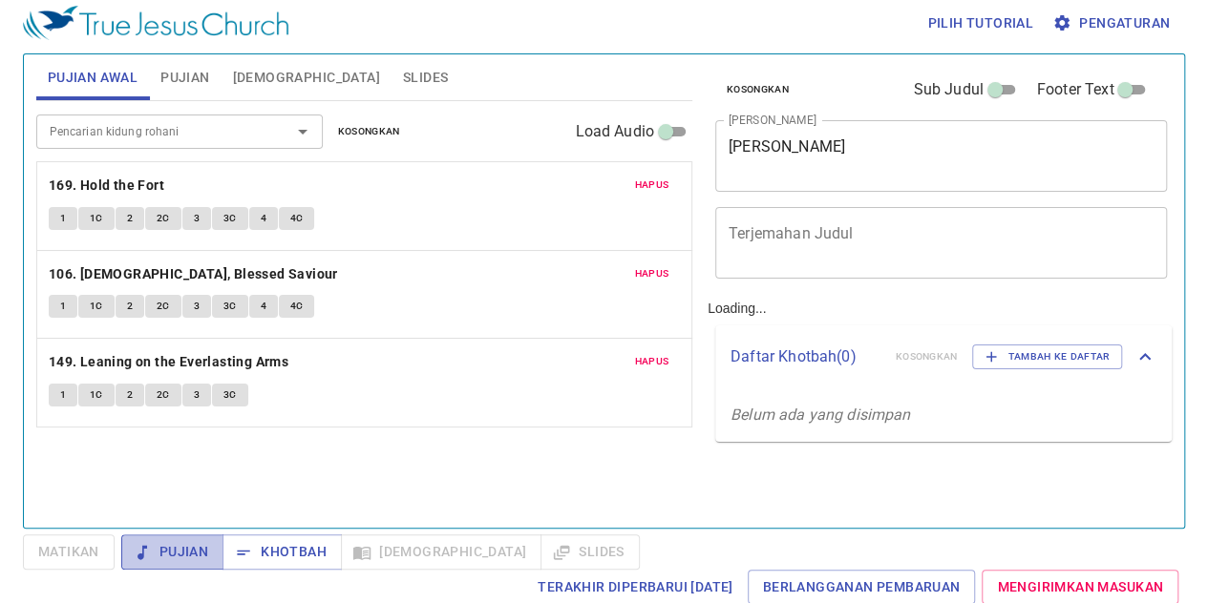
click at [181, 553] on span "Pujian" at bounding box center [173, 552] width 72 height 24
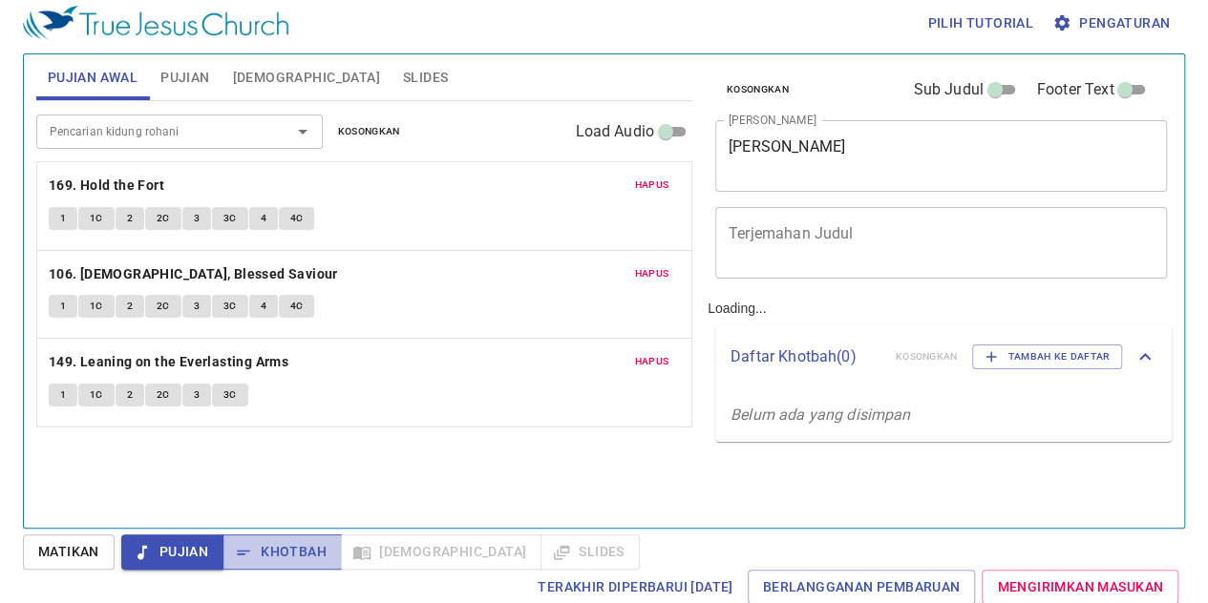
click at [279, 549] on span "Khotbah" at bounding box center [282, 552] width 89 height 24
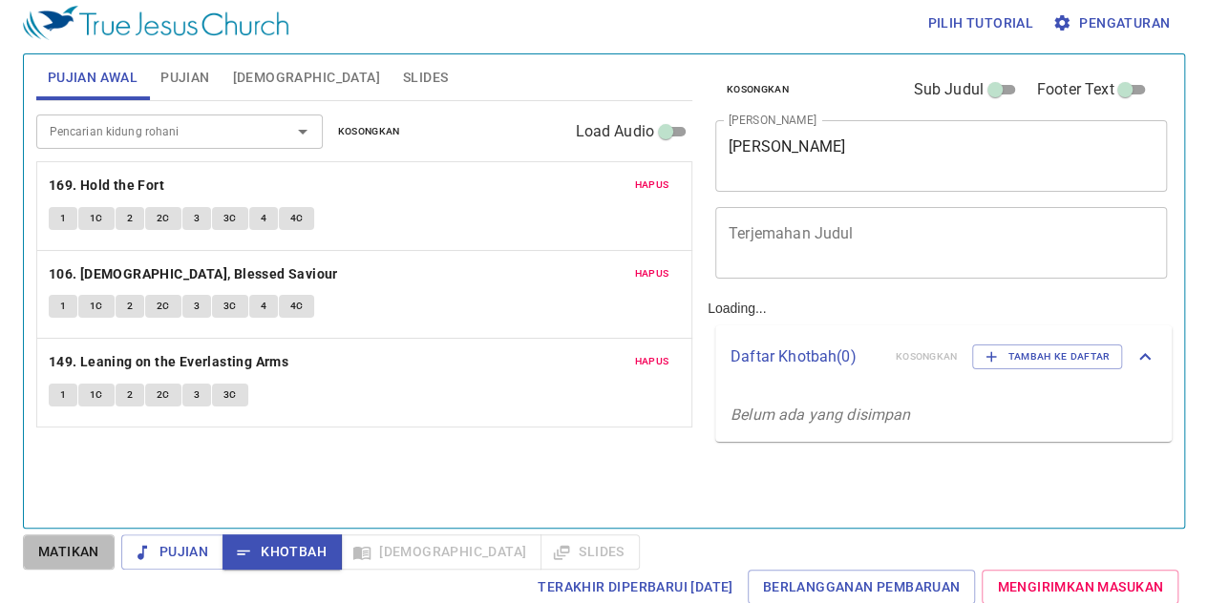
click at [79, 549] on span "Matikan" at bounding box center [68, 552] width 61 height 24
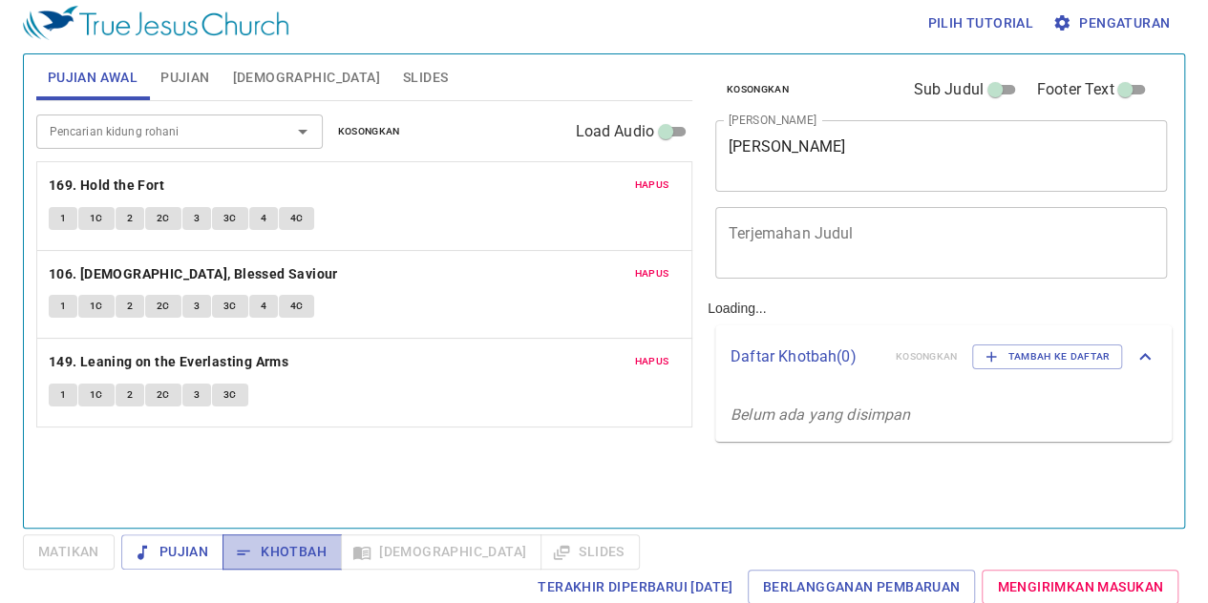
click at [266, 551] on span "Khotbah" at bounding box center [282, 552] width 89 height 24
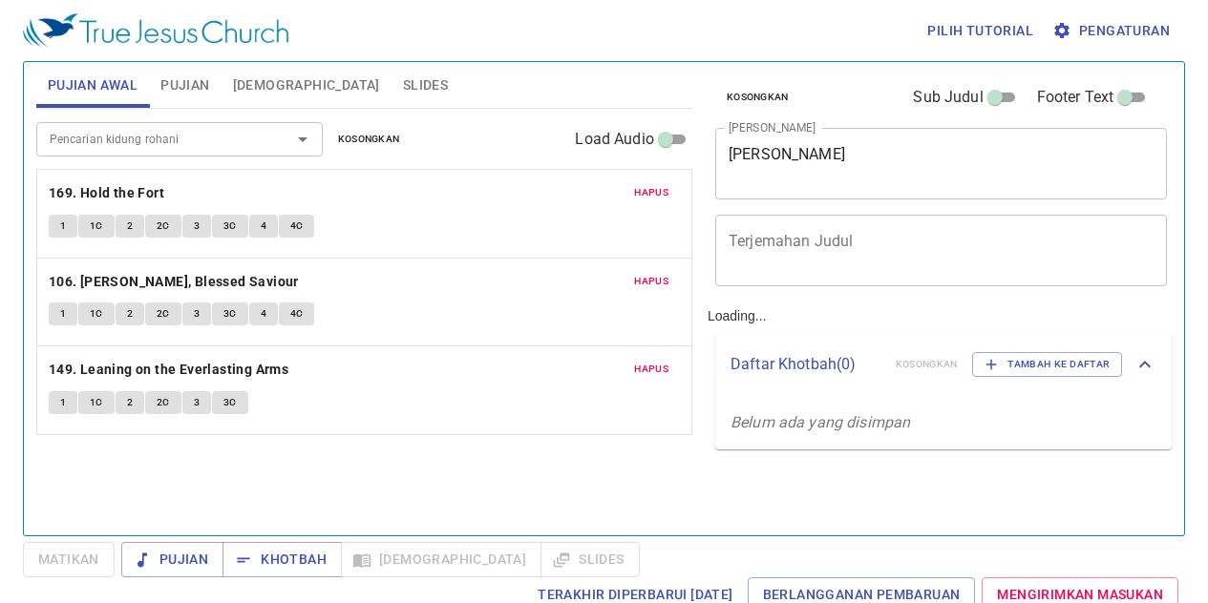
scroll to position [8, 0]
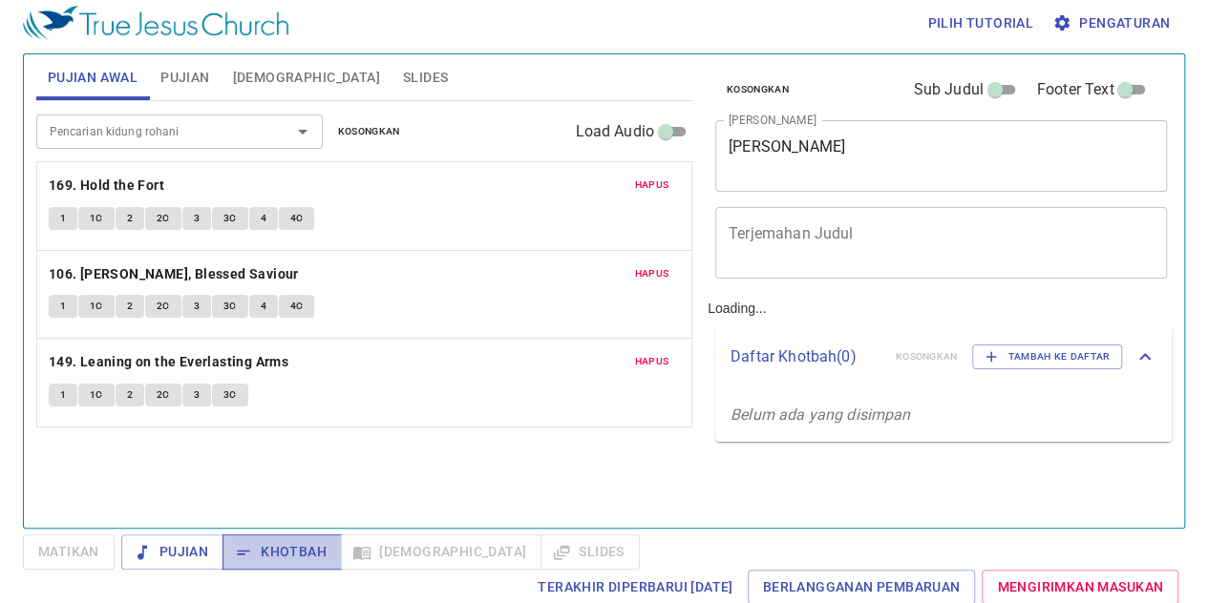
click at [279, 557] on span "Khotbah" at bounding box center [282, 552] width 89 height 24
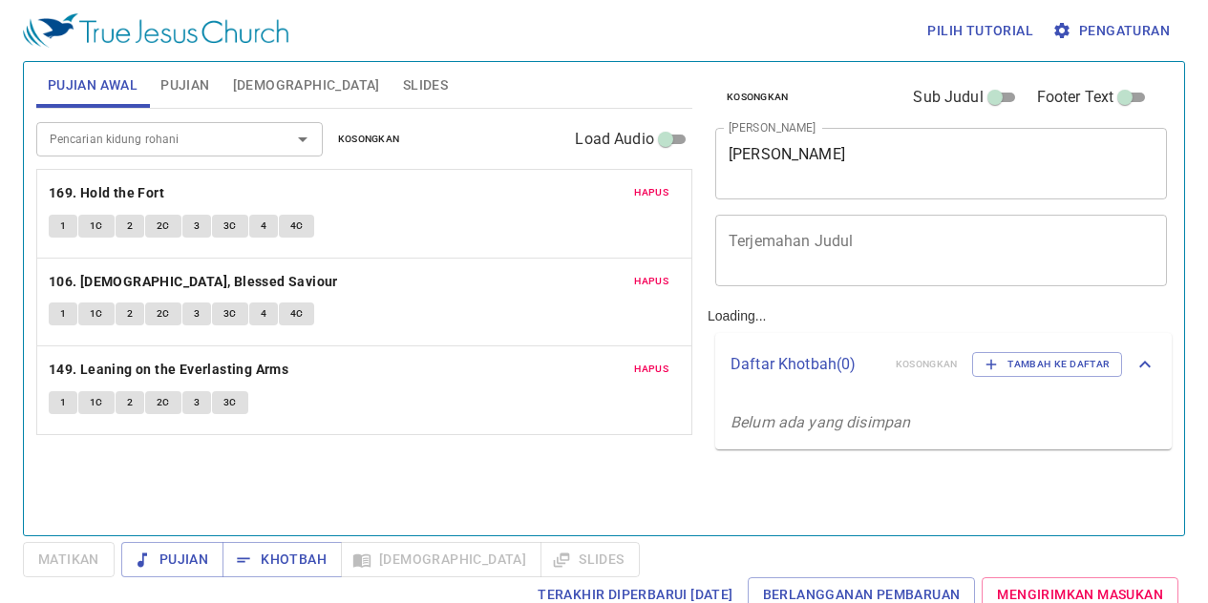
scroll to position [8, 0]
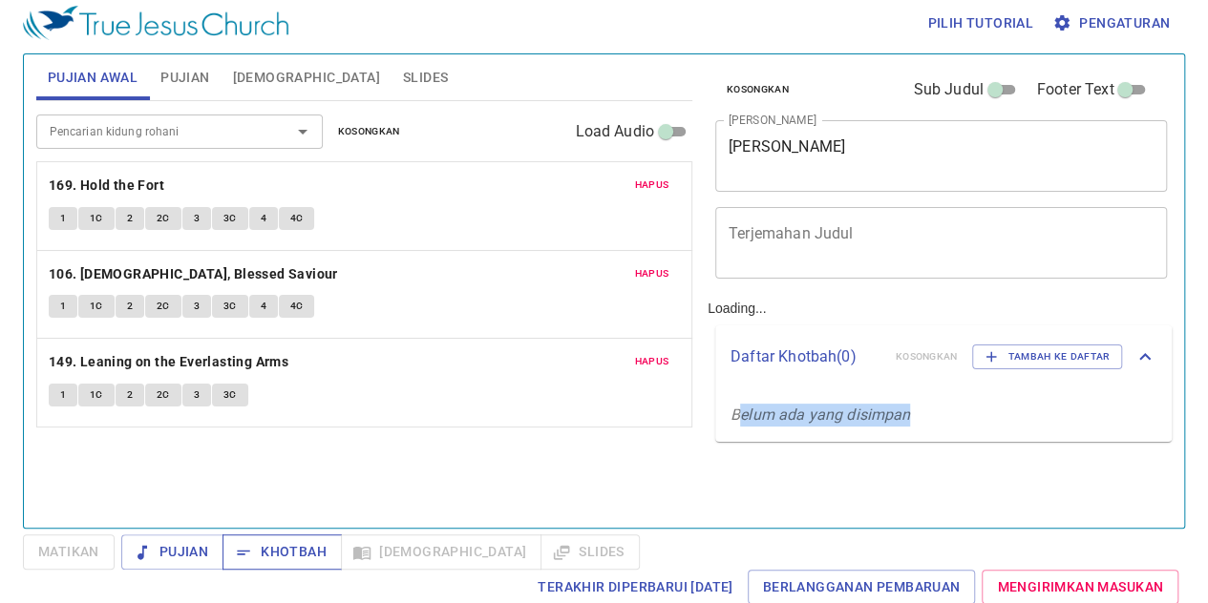
drag, startPoint x: 743, startPoint y: 484, endPoint x: 271, endPoint y: 548, distance: 475.9
click at [271, 548] on div "Pilih tutorial Pengaturan Pujian Awal Pujian Alkitab Slides Pencarian kidung ro…" at bounding box center [604, 293] width 1208 height 603
click at [271, 548] on span "Khotbah" at bounding box center [282, 552] width 89 height 24
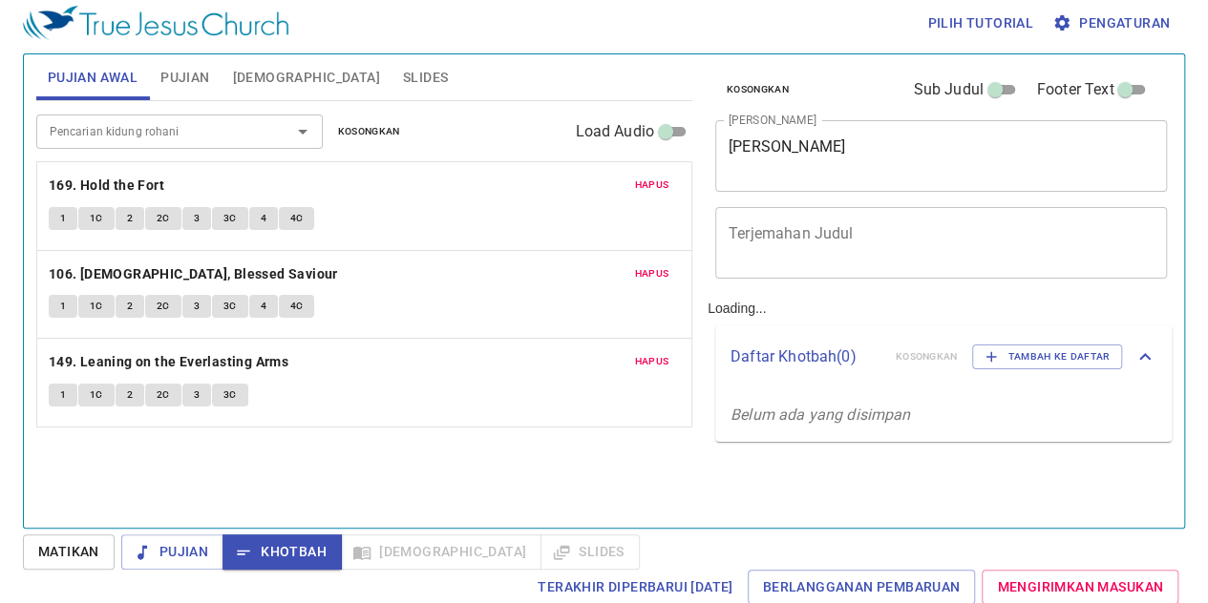
click at [548, 390] on div "1 1C 2 2C 3 3C" at bounding box center [364, 398] width 631 height 28
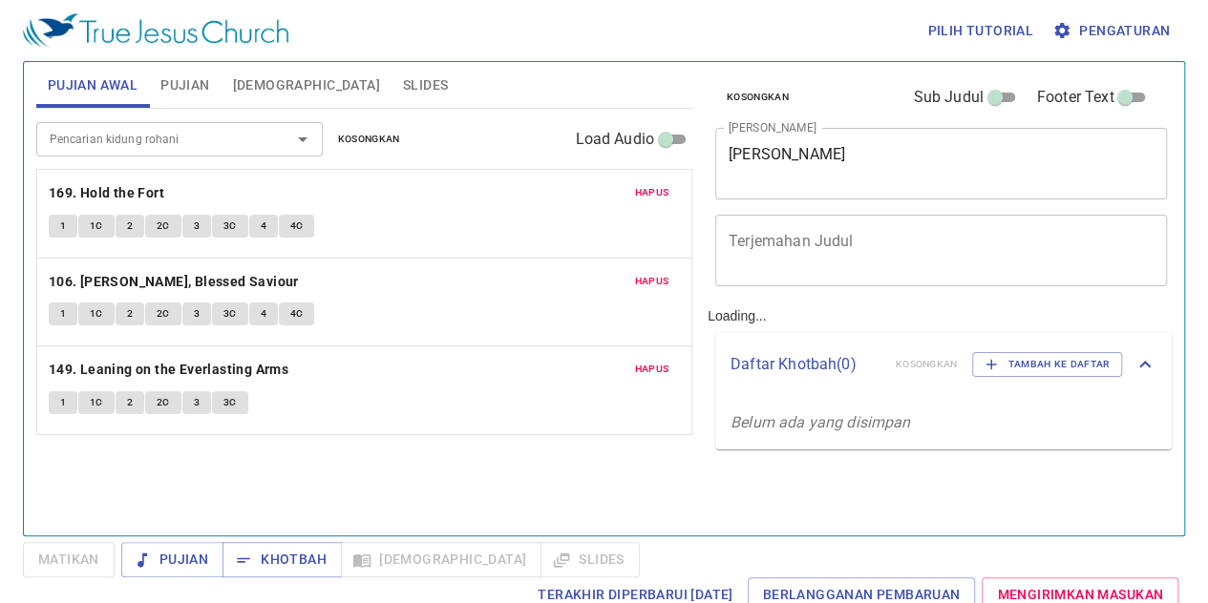
click at [307, 161] on div "Pencarian kidung rohani Pencarian kidung rohani Kosongkan Load Audio" at bounding box center [364, 139] width 656 height 61
click at [259, 558] on span "Khotbah" at bounding box center [282, 560] width 89 height 24
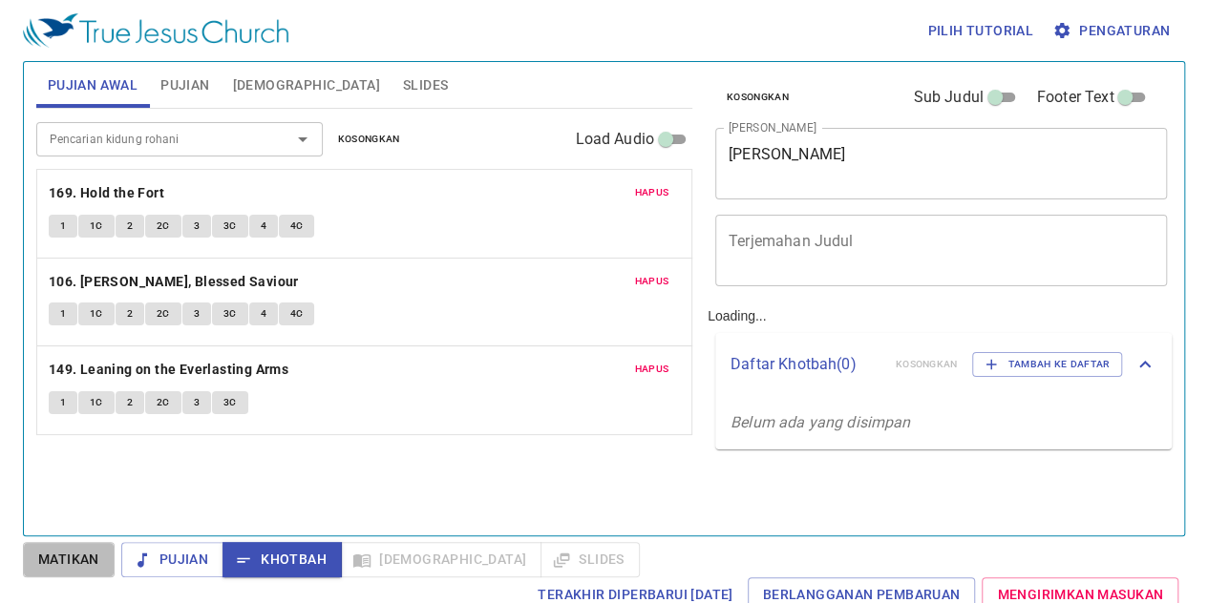
click at [84, 551] on span "Matikan" at bounding box center [68, 560] width 61 height 24
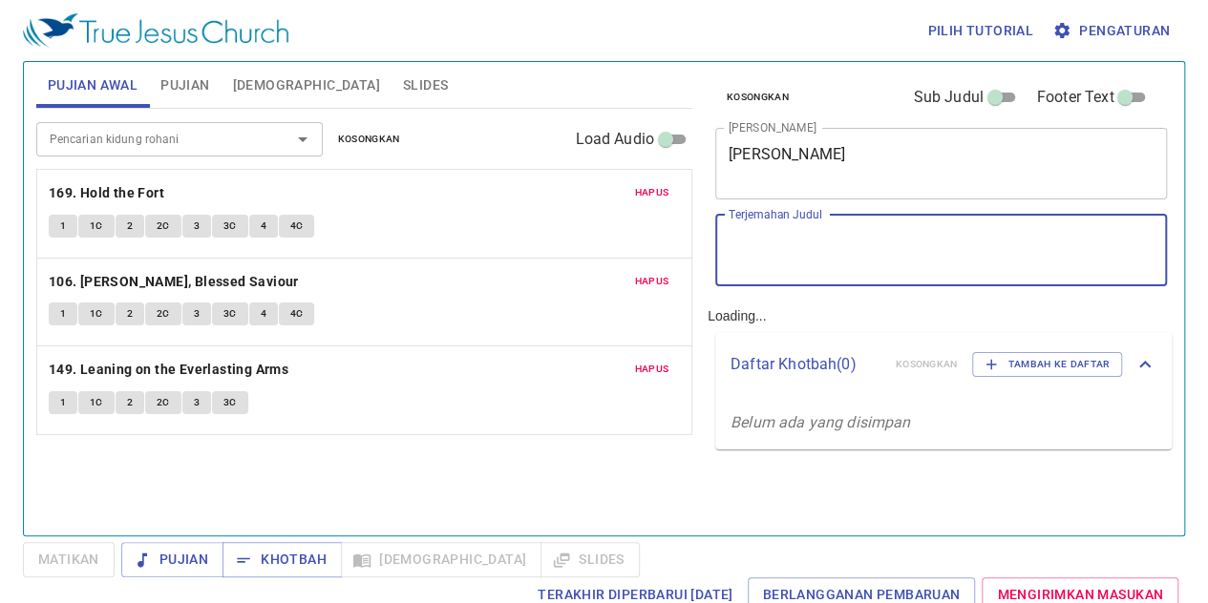
click at [900, 245] on textarea "Terjemahan Judul" at bounding box center [940, 250] width 425 height 36
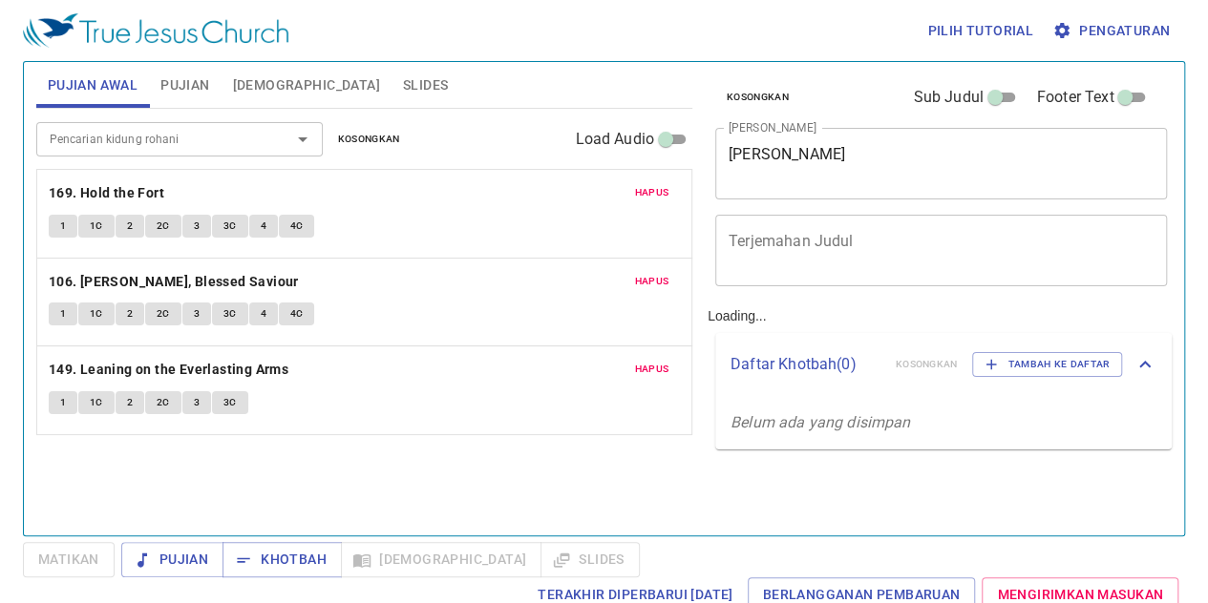
click at [530, 463] on div "Pencarian kidung rohani Pencarian kidung rohani Kosongkan Load Audio Hapus 169.…" at bounding box center [364, 314] width 656 height 411
click at [638, 468] on div "Pencarian kidung rohani Pencarian kidung rohani Kosongkan Load Audio Hapus 169.…" at bounding box center [364, 314] width 656 height 411
click at [582, 467] on div "Pencarian kidung rohani Pencarian kidung rohani Kosongkan Load Audio Hapus 169.…" at bounding box center [364, 314] width 656 height 411
